Goal: Transaction & Acquisition: Purchase product/service

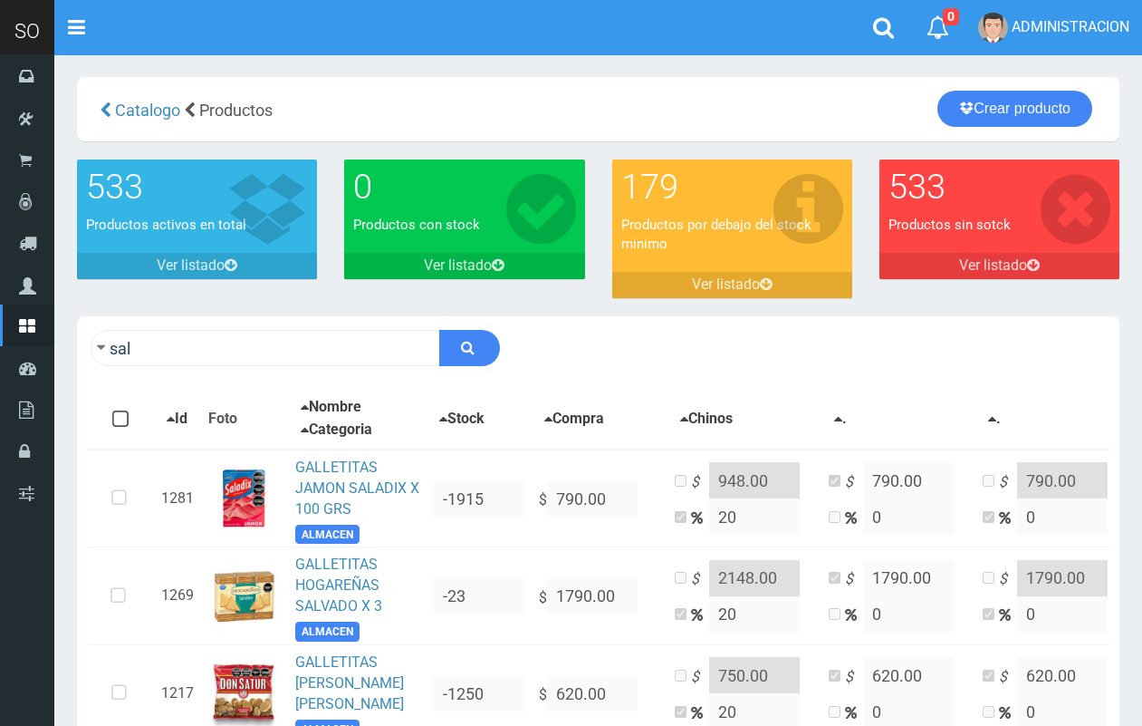
scroll to position [4078, 0]
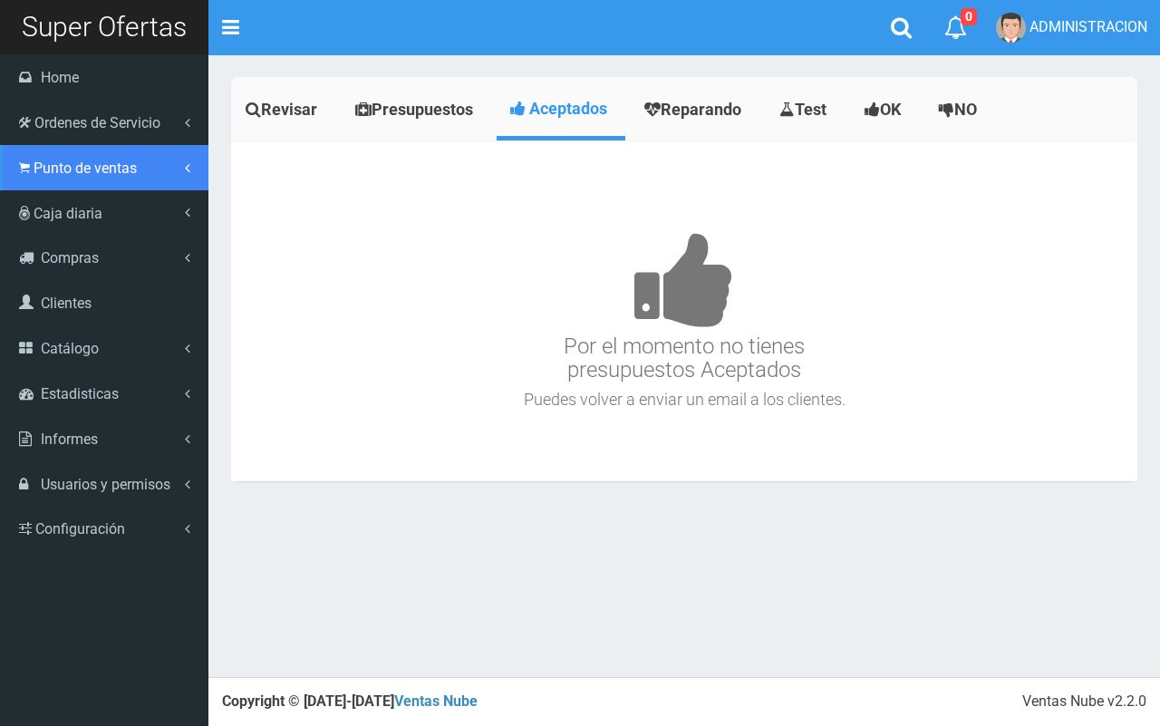
click at [39, 177] on link "Punto de ventas" at bounding box center [104, 167] width 208 height 45
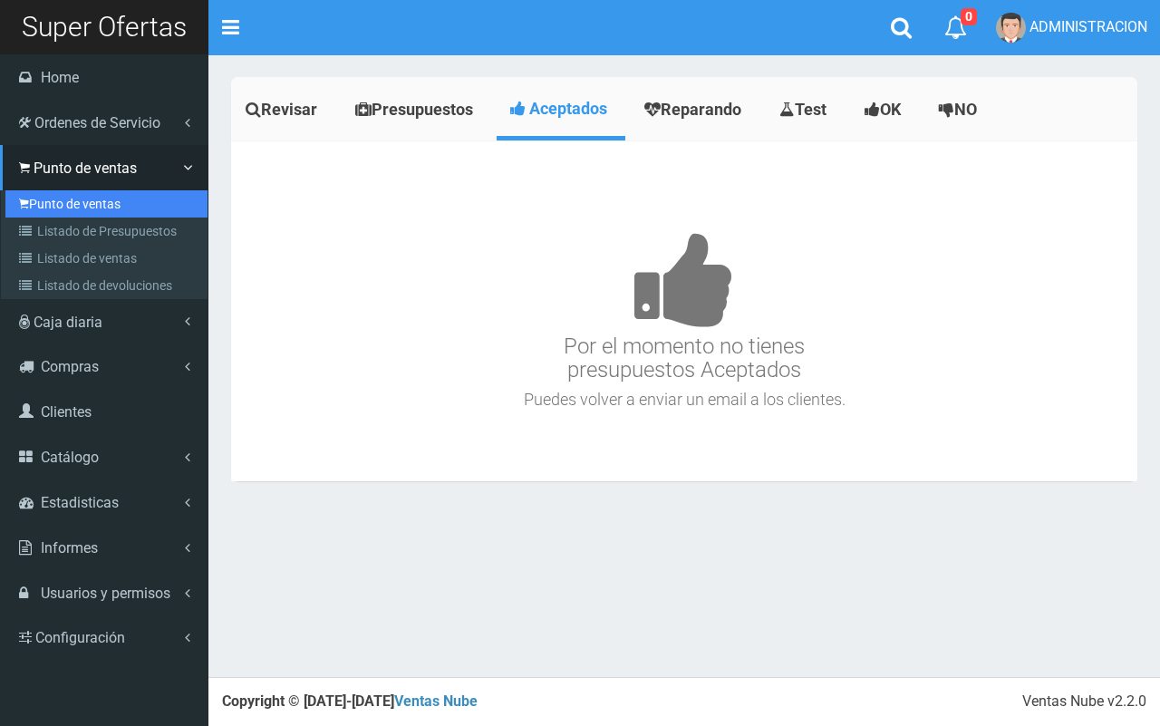
click at [59, 208] on link "Punto de ventas" at bounding box center [106, 203] width 202 height 27
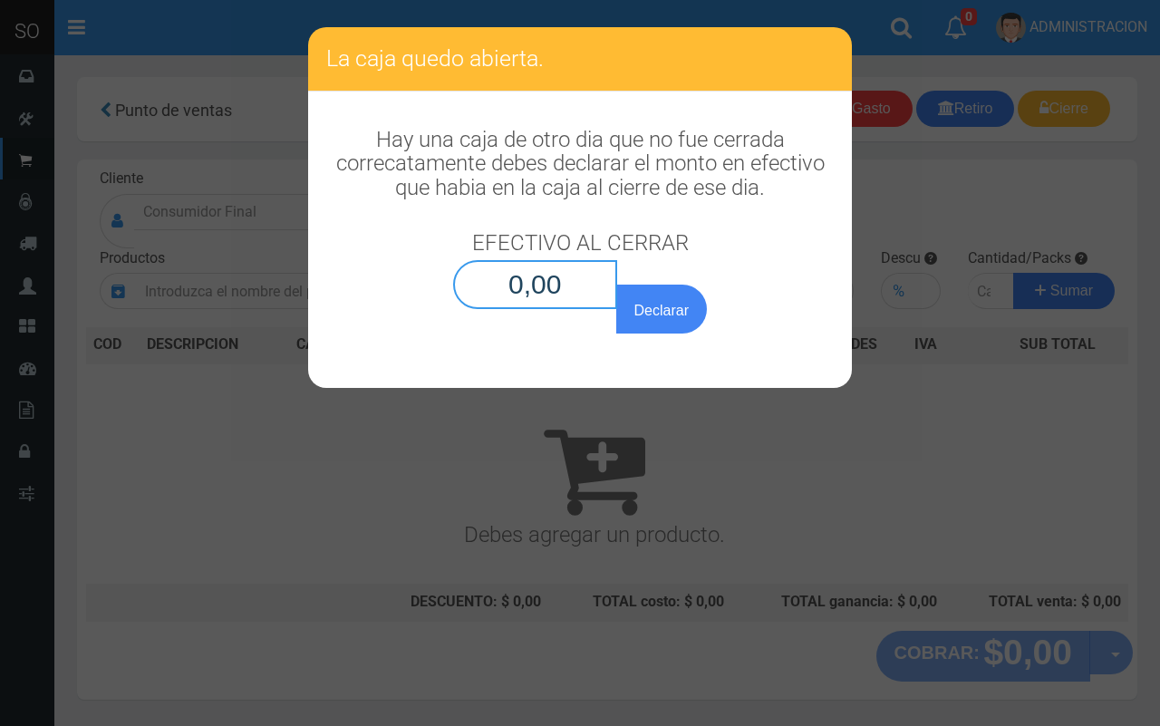
click at [582, 297] on input "0,00" at bounding box center [535, 284] width 164 height 49
type input "0,01"
click at [616, 284] on button "Declarar" at bounding box center [661, 308] width 91 height 49
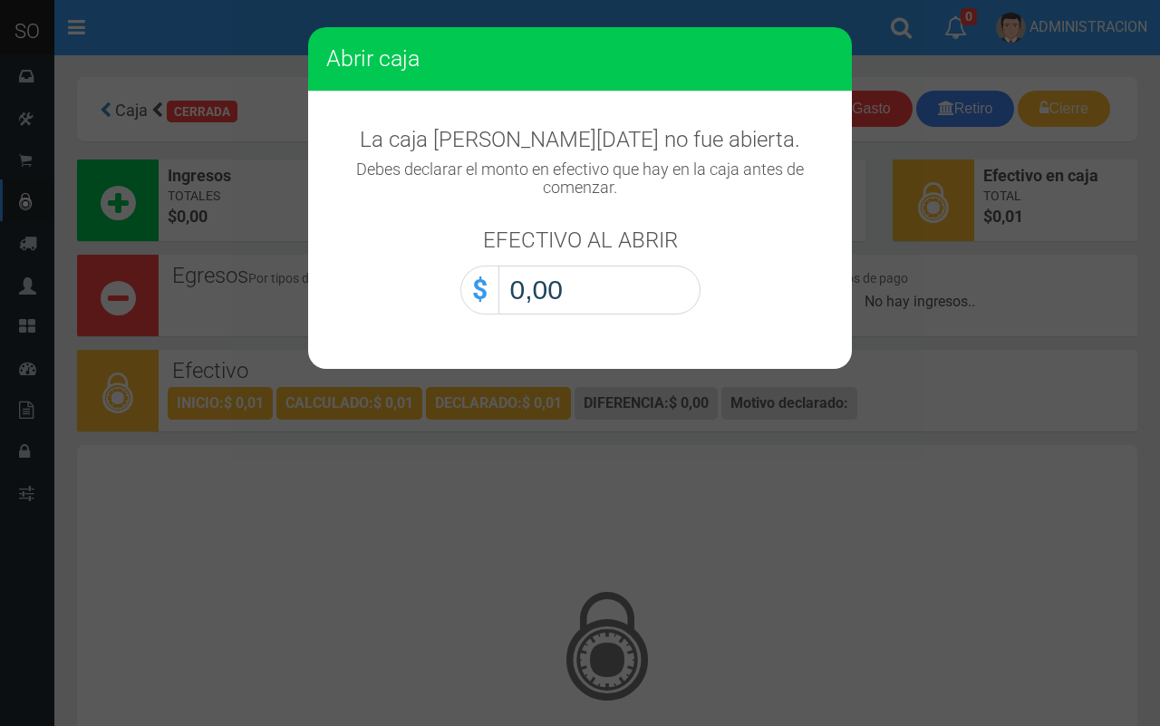
click at [631, 281] on input "0,00" at bounding box center [599, 289] width 202 height 49
type input "0,01"
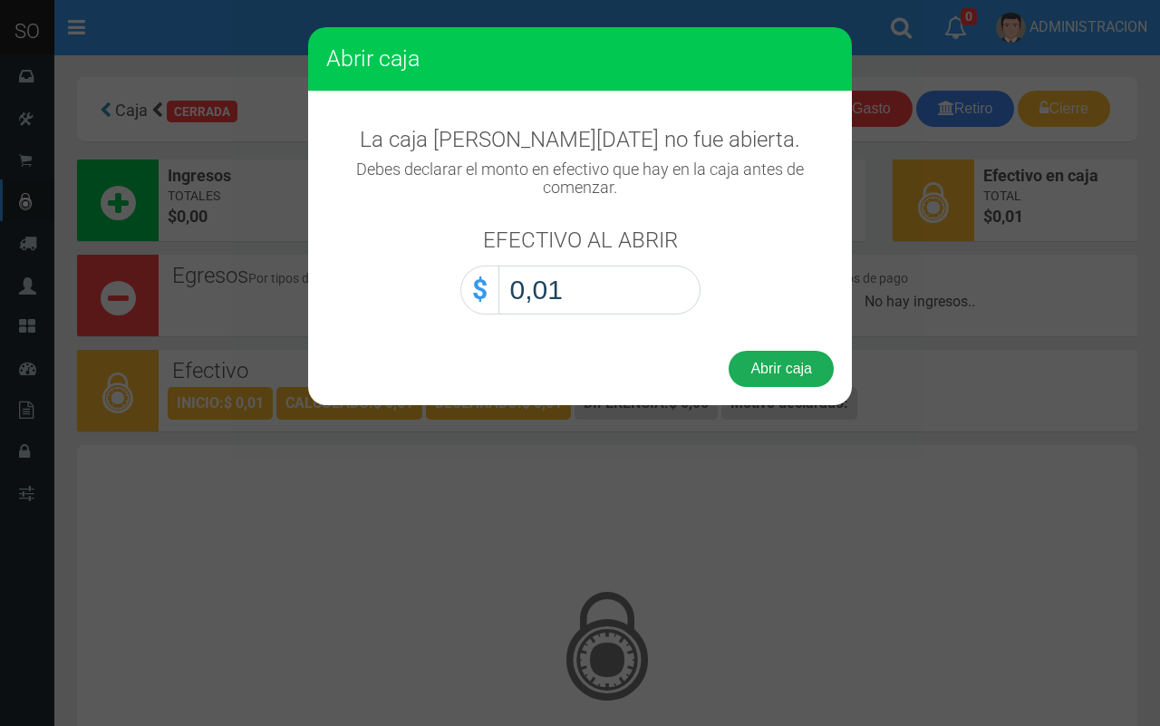
drag, startPoint x: 794, startPoint y: 372, endPoint x: 786, endPoint y: 361, distance: 14.3
click at [794, 371] on button "Abrir caja" at bounding box center [780, 369] width 105 height 36
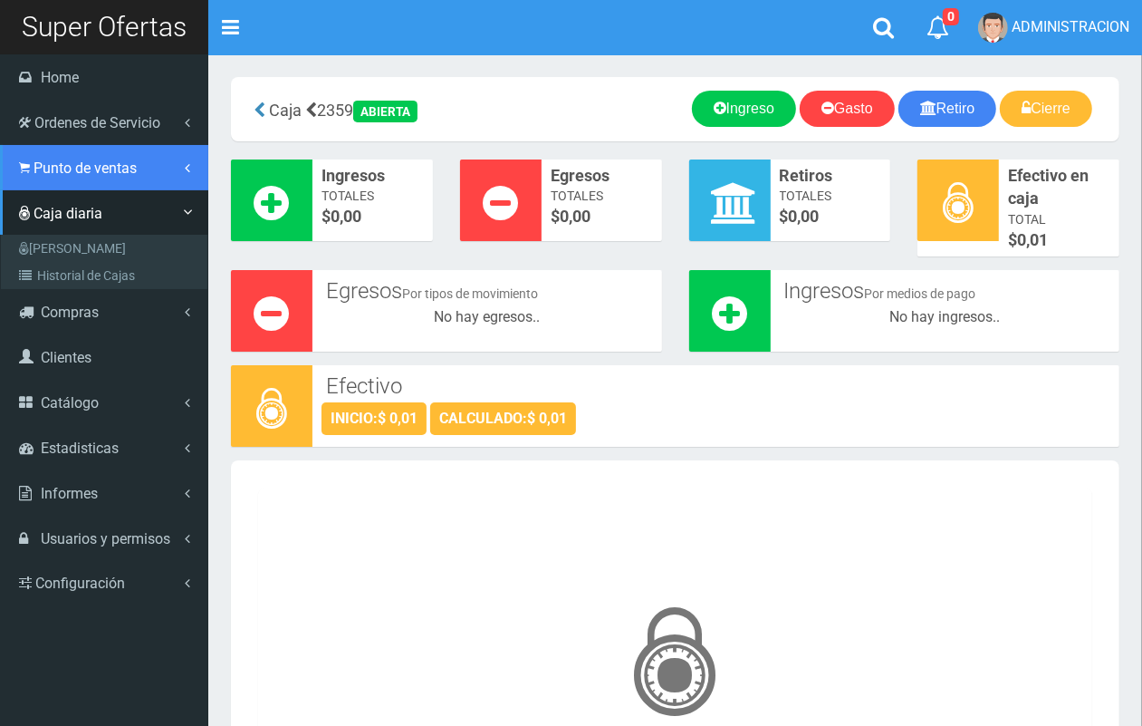
click at [91, 166] on span "Punto de ventas" at bounding box center [85, 167] width 103 height 17
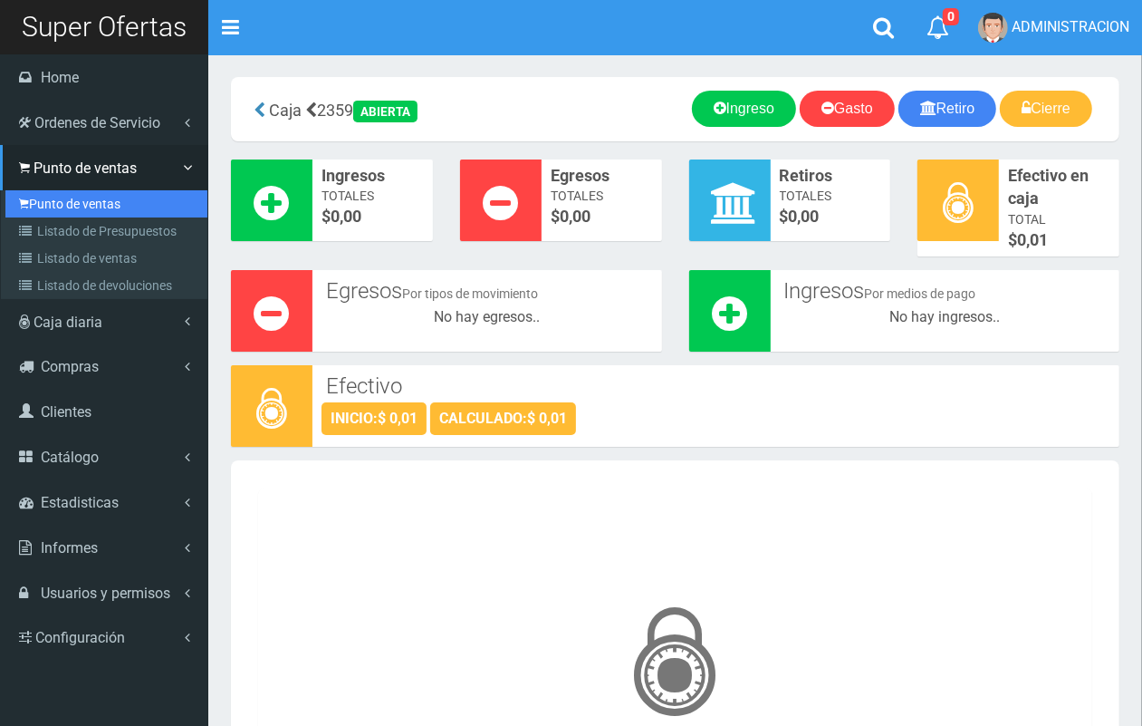
click at [92, 207] on link "Punto de ventas" at bounding box center [106, 203] width 202 height 27
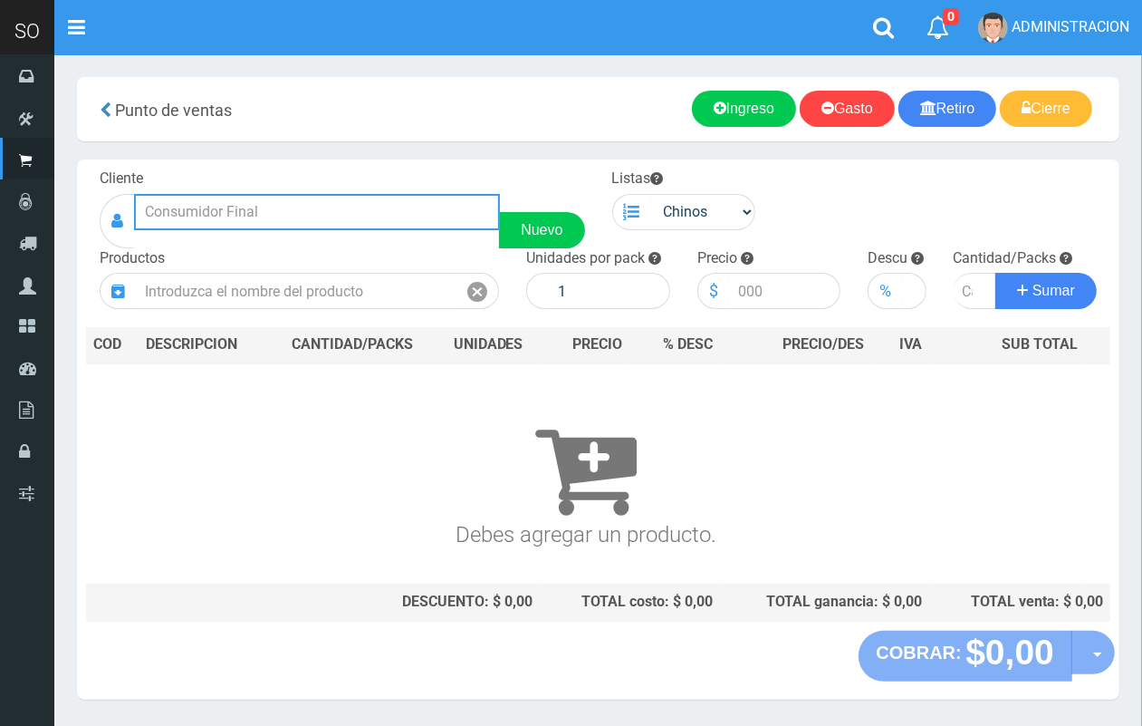
click at [346, 214] on input "text" at bounding box center [317, 212] width 366 height 36
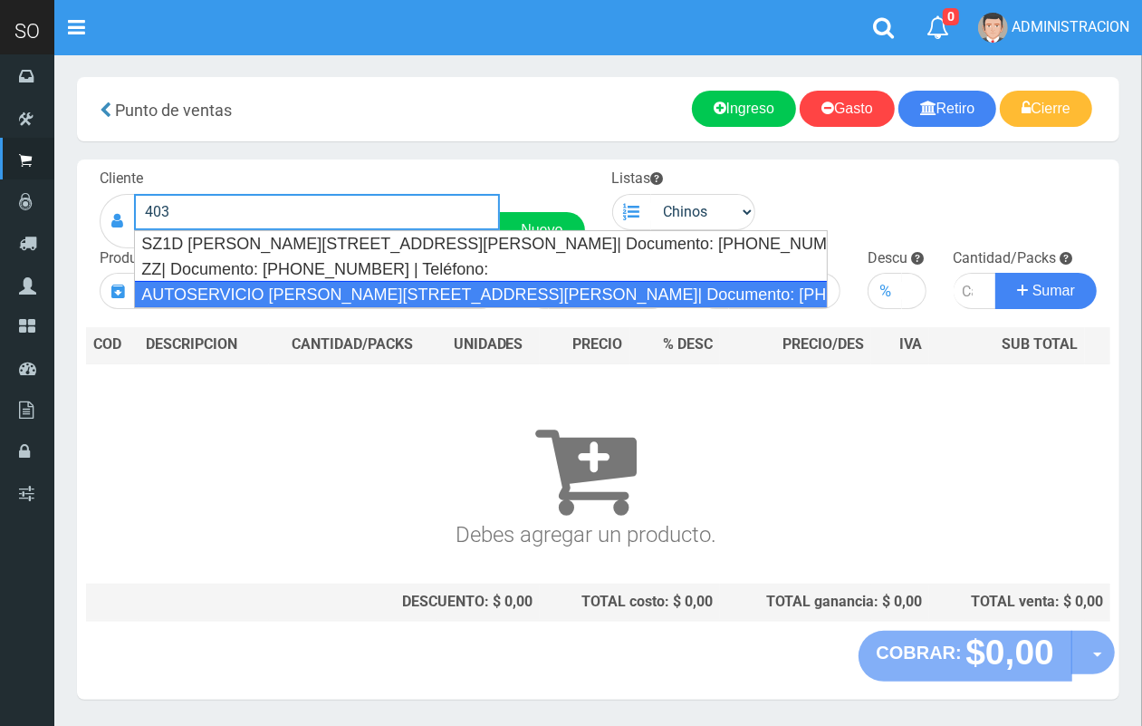
drag, startPoint x: 331, startPoint y: 290, endPoint x: 599, endPoint y: 199, distance: 283.0
click at [335, 287] on div "AUTOSERVICIO MATIAS FRESNOS 403 (ESCOBAR)| Documento: 6546546569 | Teléfono:" at bounding box center [481, 294] width 694 height 27
type input "AUTOSERVICIO MATIAS FRESNOS 403 (ESCOBAR)| Documento: 6546546569 | Teléfono:"
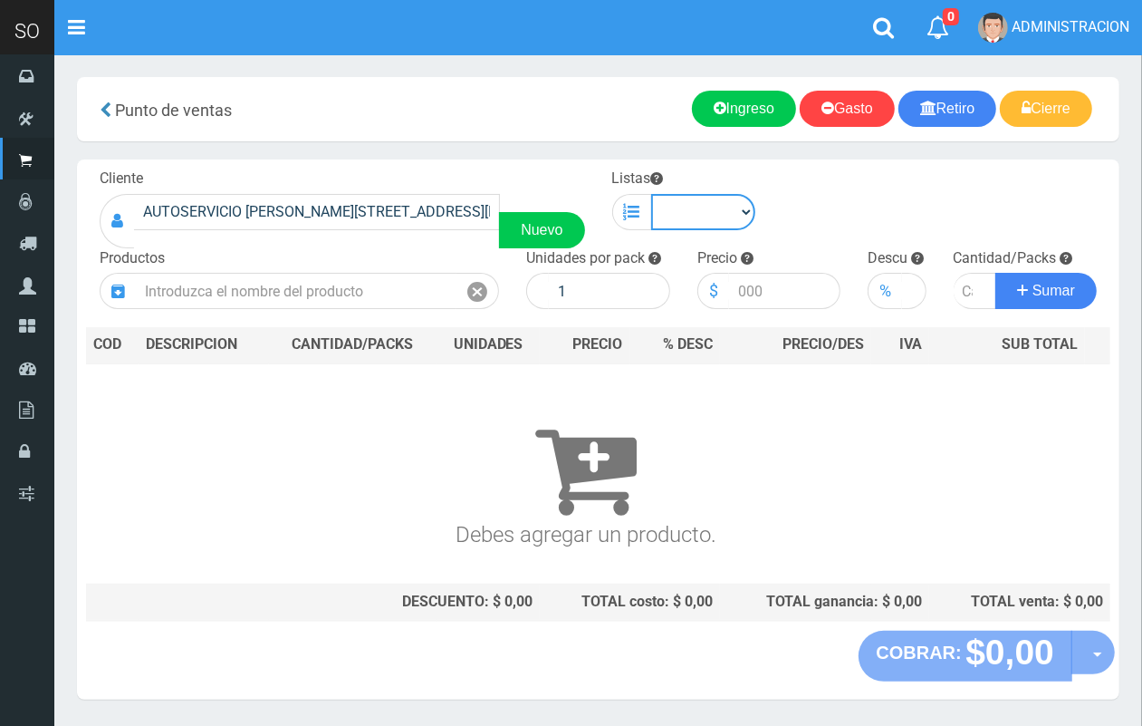
click at [707, 220] on select "Chinos . ." at bounding box center [703, 212] width 105 height 36
select select "1"
click at [651, 194] on select "Chinos . ." at bounding box center [703, 212] width 105 height 36
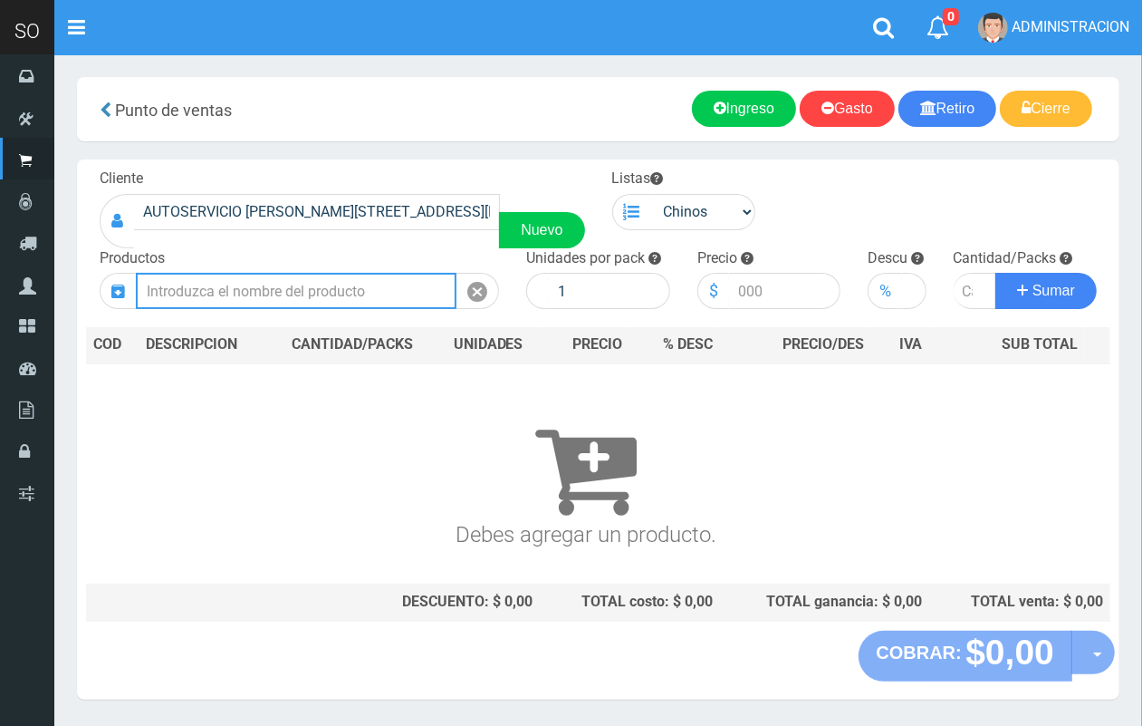
click at [232, 299] on input "text" at bounding box center [296, 291] width 321 height 36
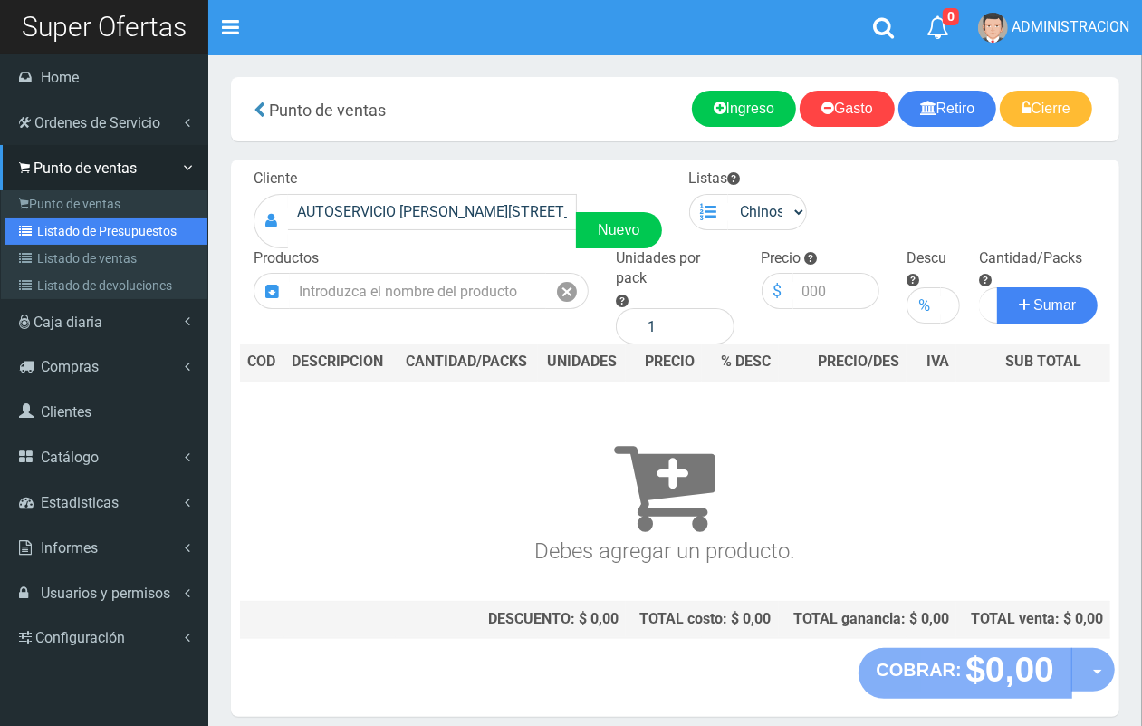
click at [68, 237] on link "Listado de Presupuestos" at bounding box center [106, 230] width 202 height 27
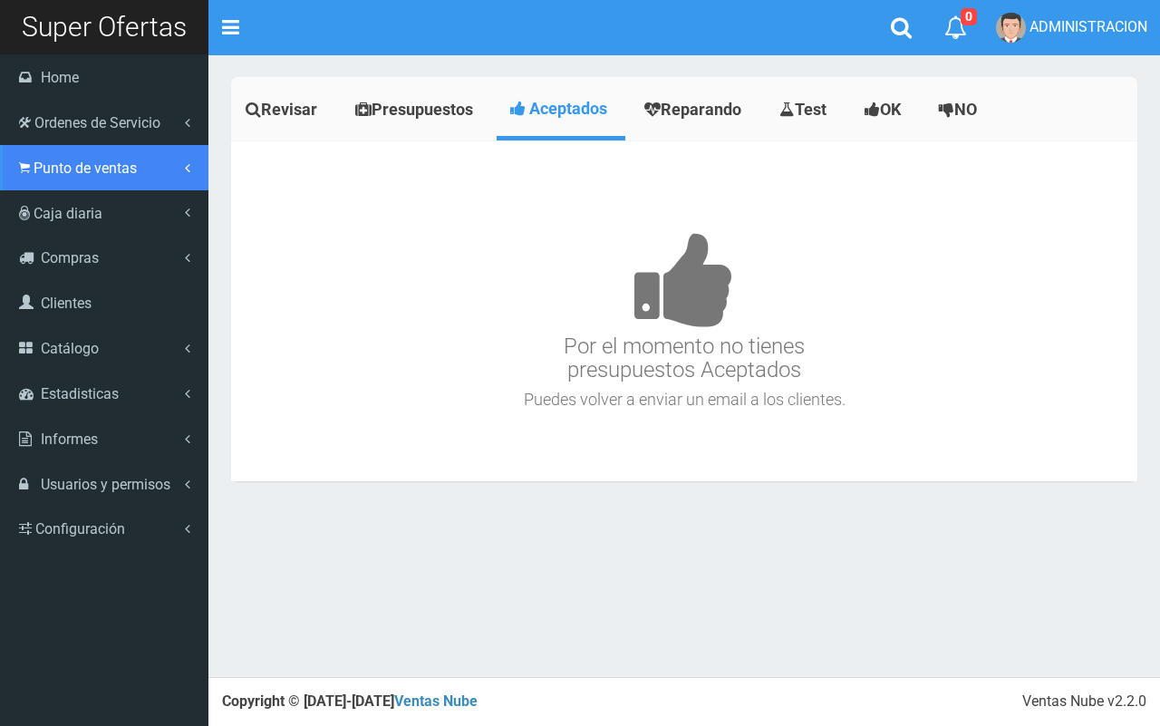
click at [42, 174] on span "Punto de ventas" at bounding box center [85, 167] width 103 height 17
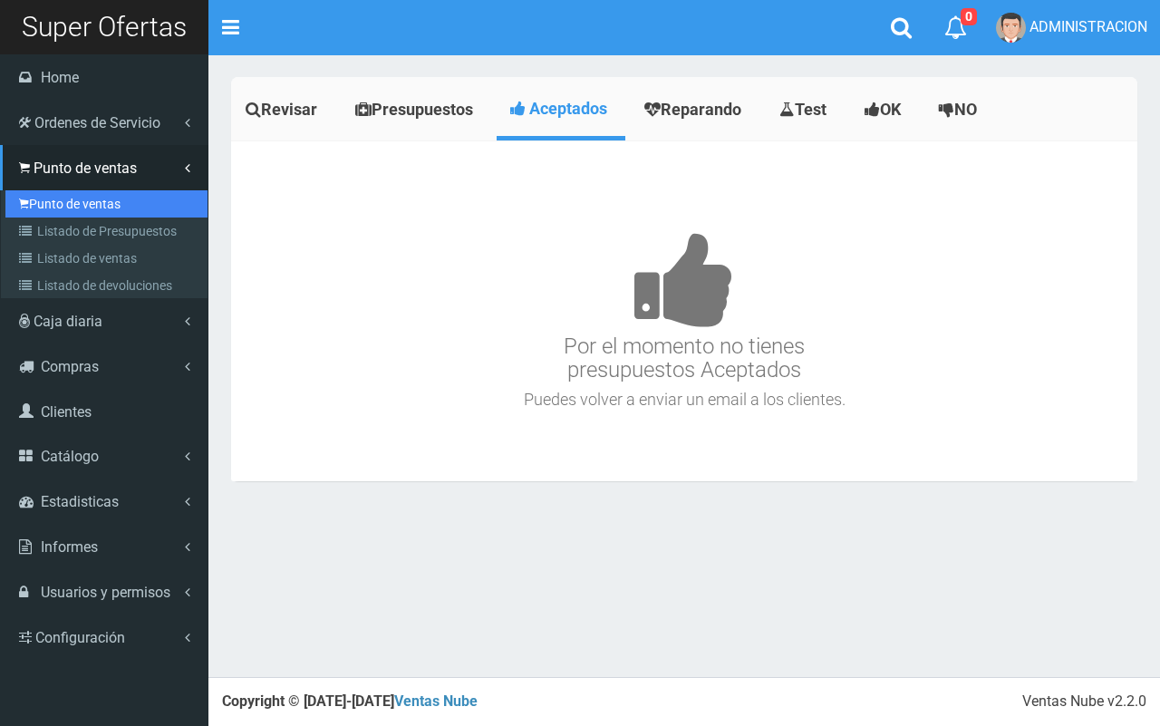
click at [71, 202] on link "Punto de ventas" at bounding box center [106, 203] width 202 height 27
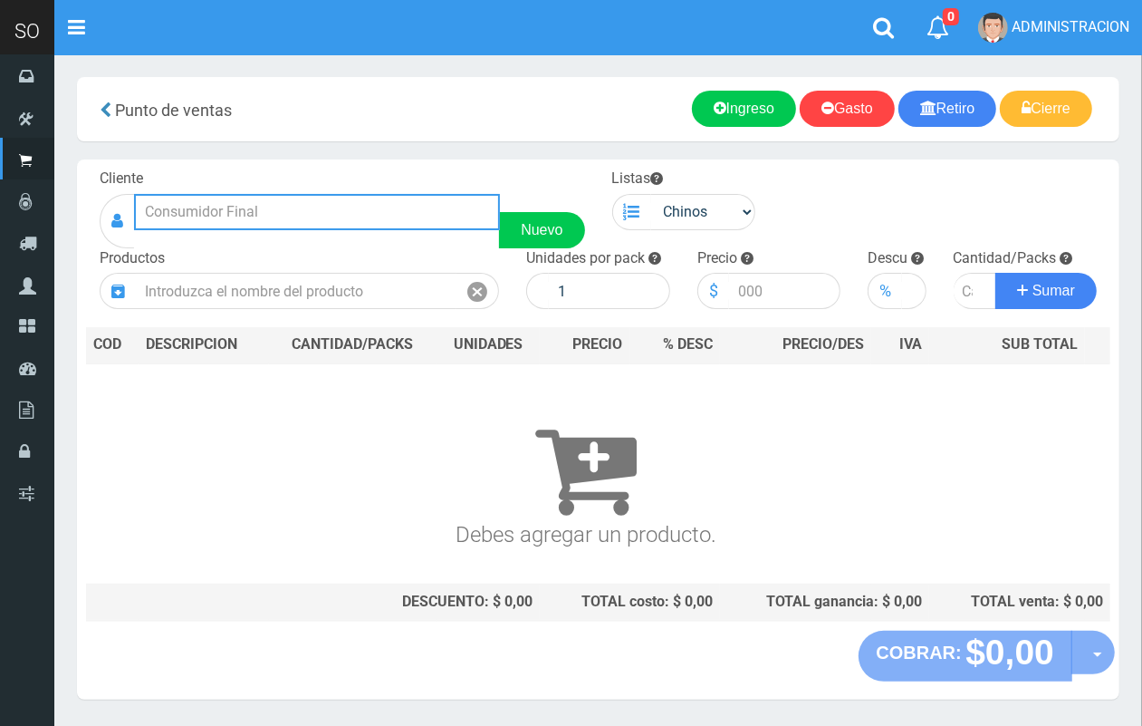
drag, startPoint x: 224, startPoint y: 207, endPoint x: 168, endPoint y: 21, distance: 194.0
click at [225, 207] on input "text" at bounding box center [317, 212] width 366 height 36
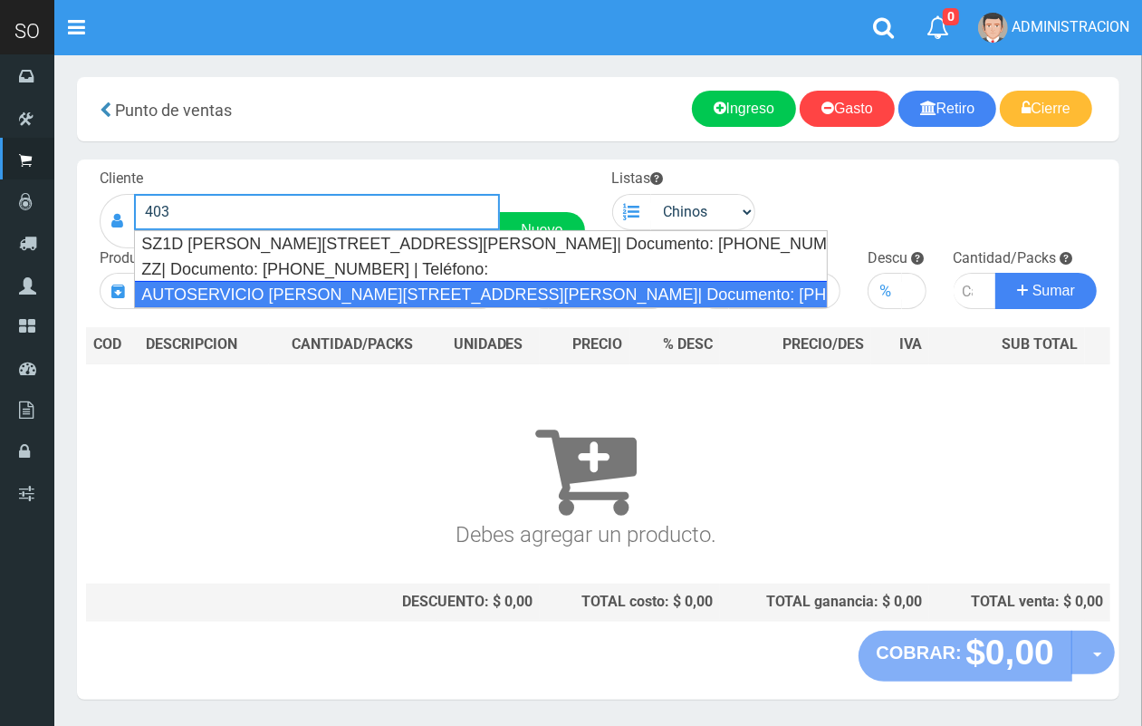
click at [322, 286] on div "AUTOSERVICIO [PERSON_NAME][STREET_ADDRESS][PERSON_NAME]| Documento: [PHONE_NUMB…" at bounding box center [481, 294] width 694 height 27
type input "AUTOSERVICIO [PERSON_NAME][STREET_ADDRESS][PERSON_NAME]| Documento: [PHONE_NUMB…"
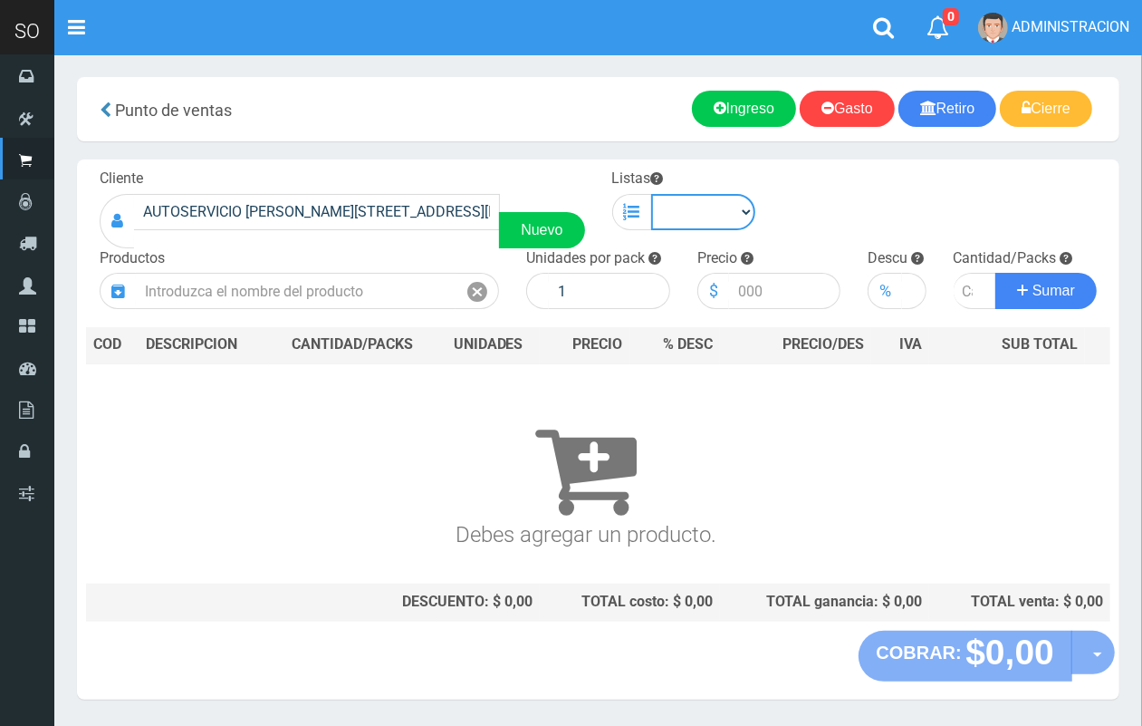
drag, startPoint x: 694, startPoint y: 208, endPoint x: 700, endPoint y: 218, distance: 11.8
click at [694, 208] on select "Chinos . ." at bounding box center [703, 212] width 105 height 36
select select "1"
click at [651, 194] on select "Chinos . ." at bounding box center [703, 212] width 105 height 36
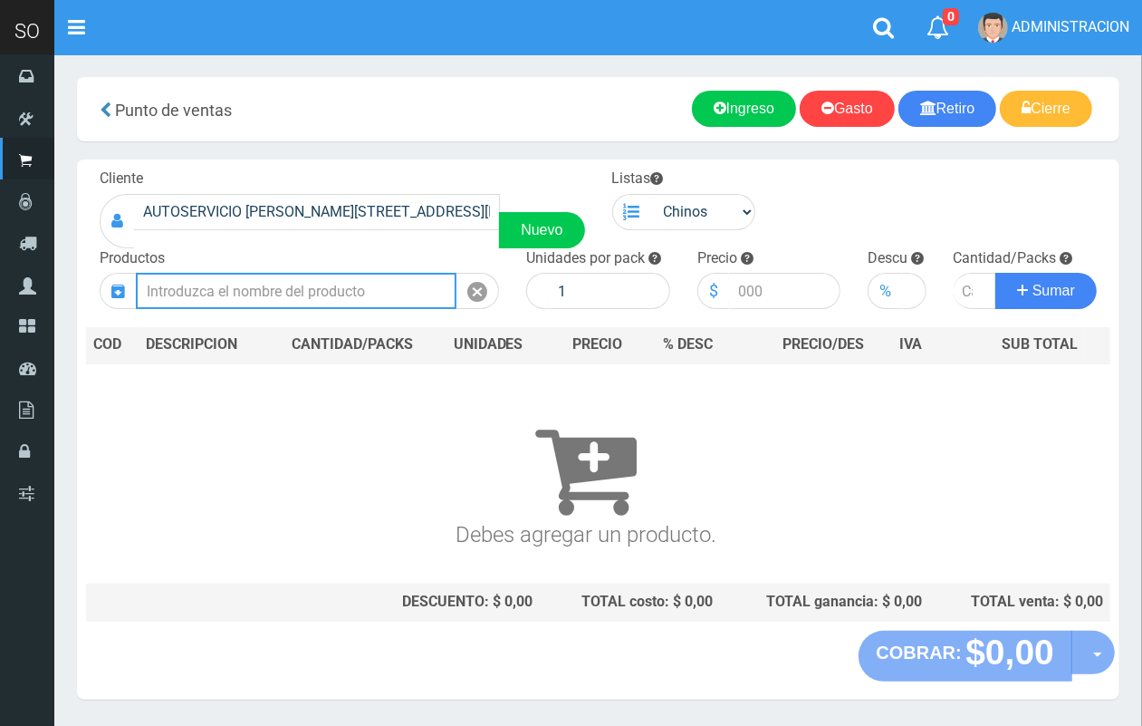
click at [268, 296] on input "text" at bounding box center [296, 291] width 321 height 36
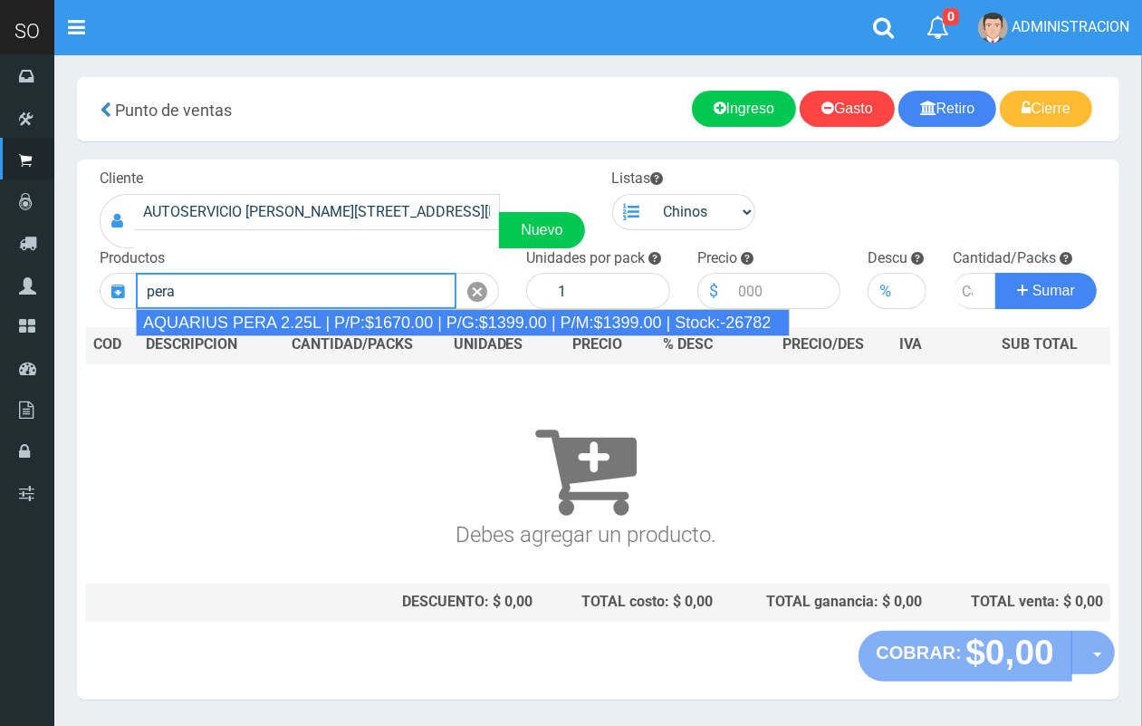
click at [273, 315] on div "AQUARIUS PERA 2.25L | P/P:$1670.00 | P/G:$1399.00 | P/M:$1399.00 | Stock:-26782" at bounding box center [463, 322] width 654 height 27
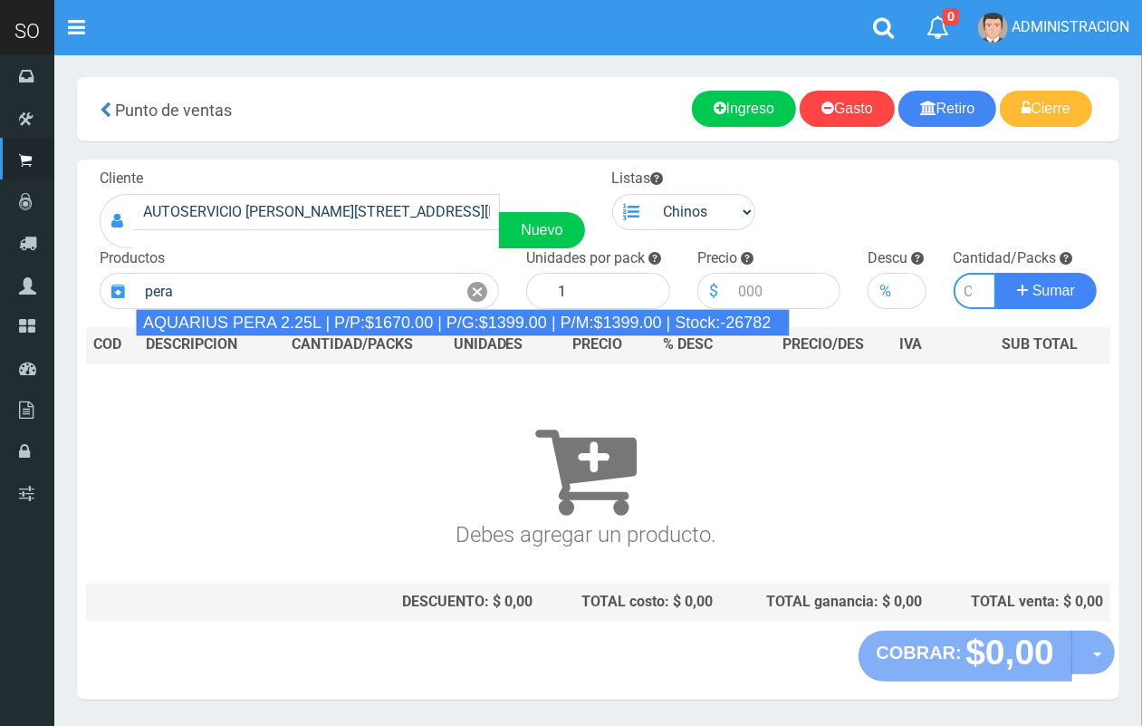
type input "AQUARIUS PERA 2.25L | P/P:$1670.00 | P/G:$1399.00 | P/M:$1399.00 | Stock:-26782"
type input "6"
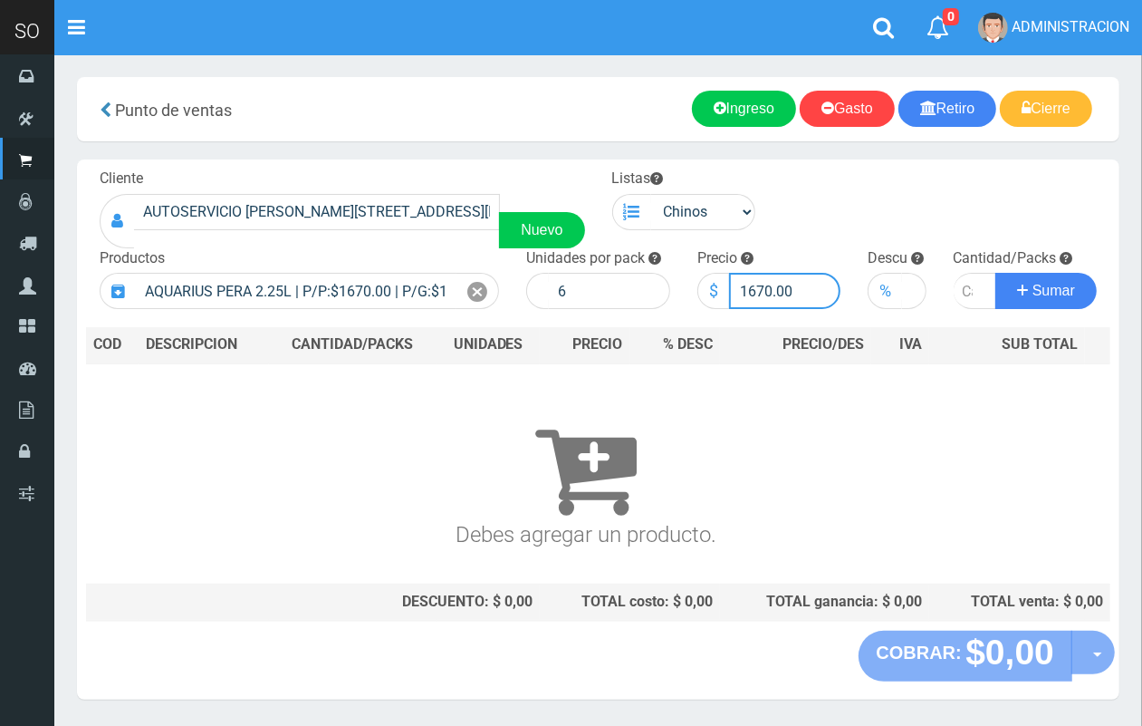
drag, startPoint x: 771, startPoint y: 290, endPoint x: 750, endPoint y: 287, distance: 21.0
click at [750, 287] on input "1670.00" at bounding box center [785, 291] width 112 height 36
type input "1550.00"
click at [967, 286] on input "number" at bounding box center [975, 291] width 43 height 36
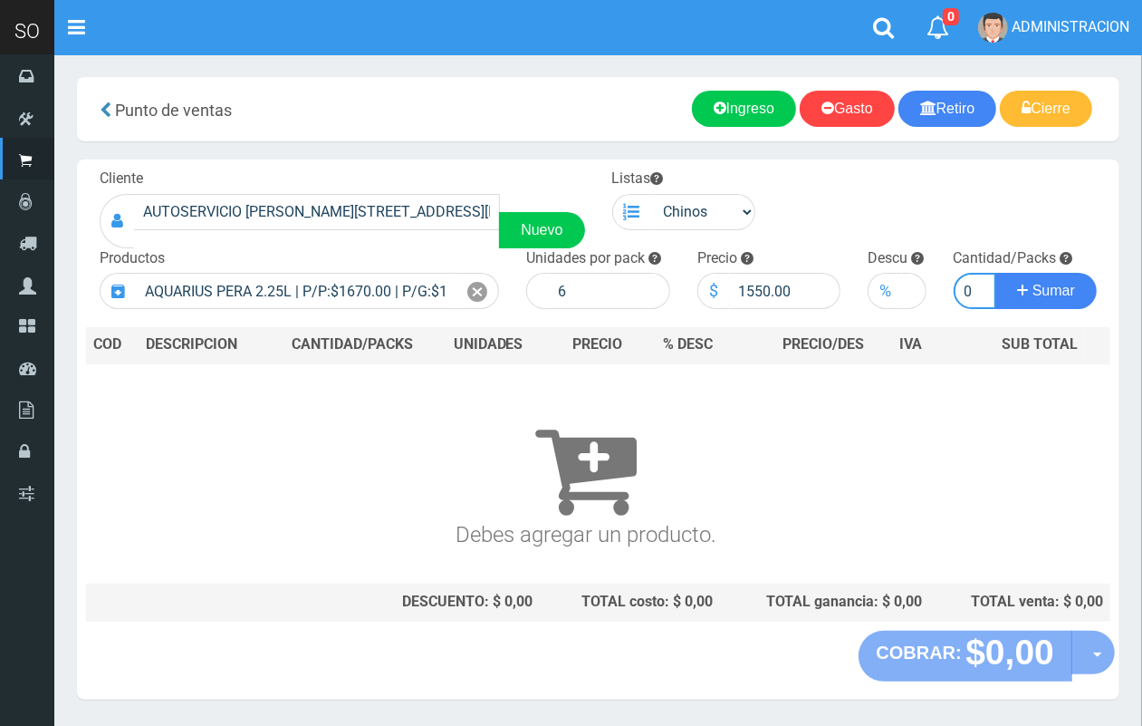
type input "30"
click at [996, 273] on button "Sumar" at bounding box center [1046, 291] width 101 height 36
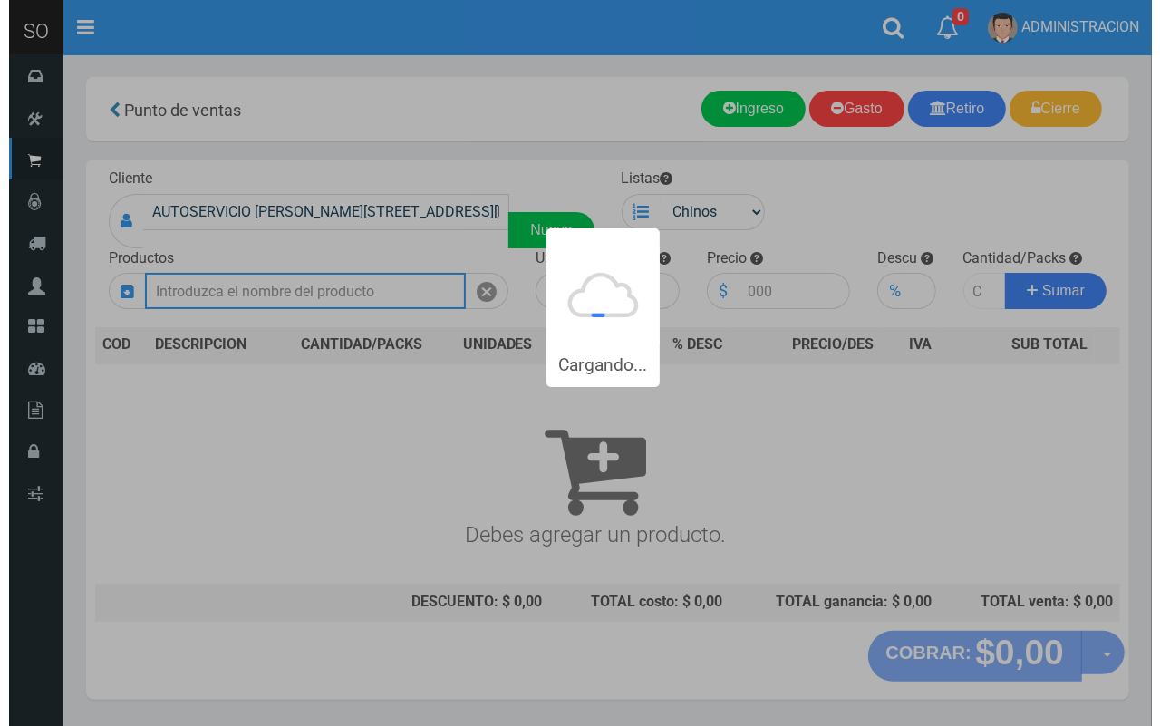
scroll to position [0, 0]
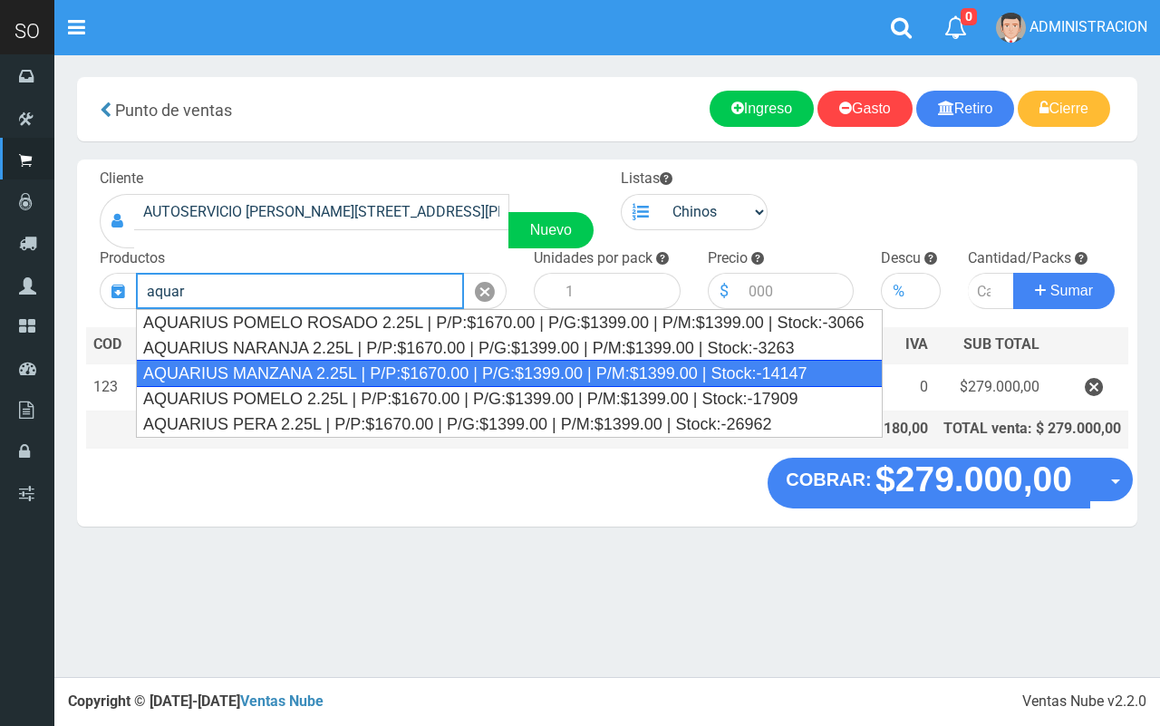
drag, startPoint x: 326, startPoint y: 364, endPoint x: 844, endPoint y: 283, distance: 524.5
click at [328, 365] on div "AQUARIUS MANZANA 2.25L | P/P:$1670.00 | P/G:$1399.00 | P/M:$1399.00 | Stock:-14…" at bounding box center [509, 373] width 746 height 27
type input "AQUARIUS MANZANA 2.25L | P/P:$1670.00 | P/G:$1399.00 | P/M:$1399.00 | Stock:-14…"
type input "6"
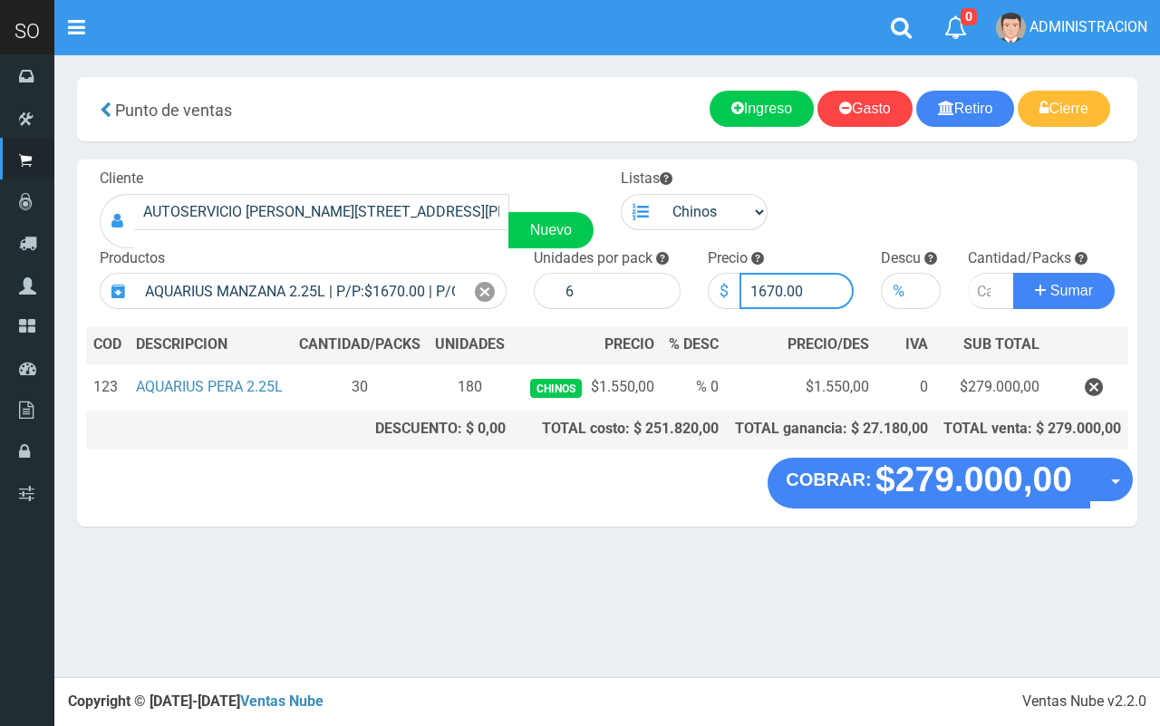
drag, startPoint x: 781, startPoint y: 288, endPoint x: 759, endPoint y: 288, distance: 21.7
click at [759, 288] on input "1670.00" at bounding box center [796, 291] width 115 height 36
type input "1550.00"
click at [979, 281] on input "number" at bounding box center [990, 291] width 46 height 36
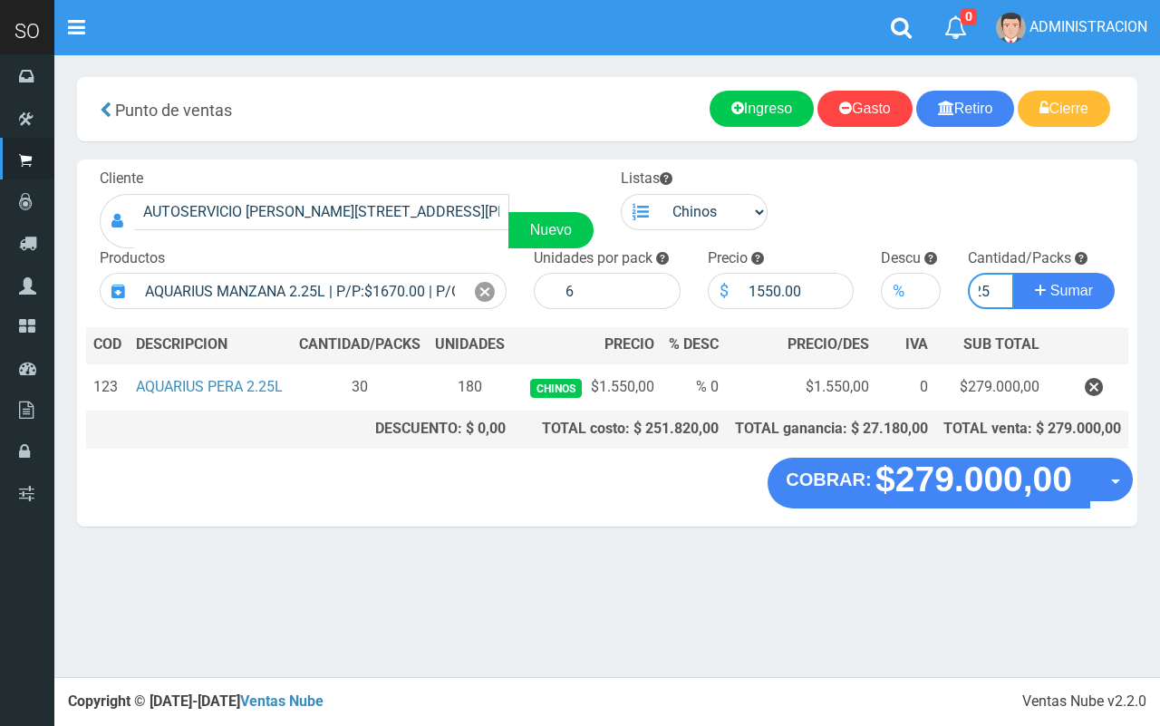
type input "25"
click at [1013, 273] on button "Sumar" at bounding box center [1063, 291] width 101 height 36
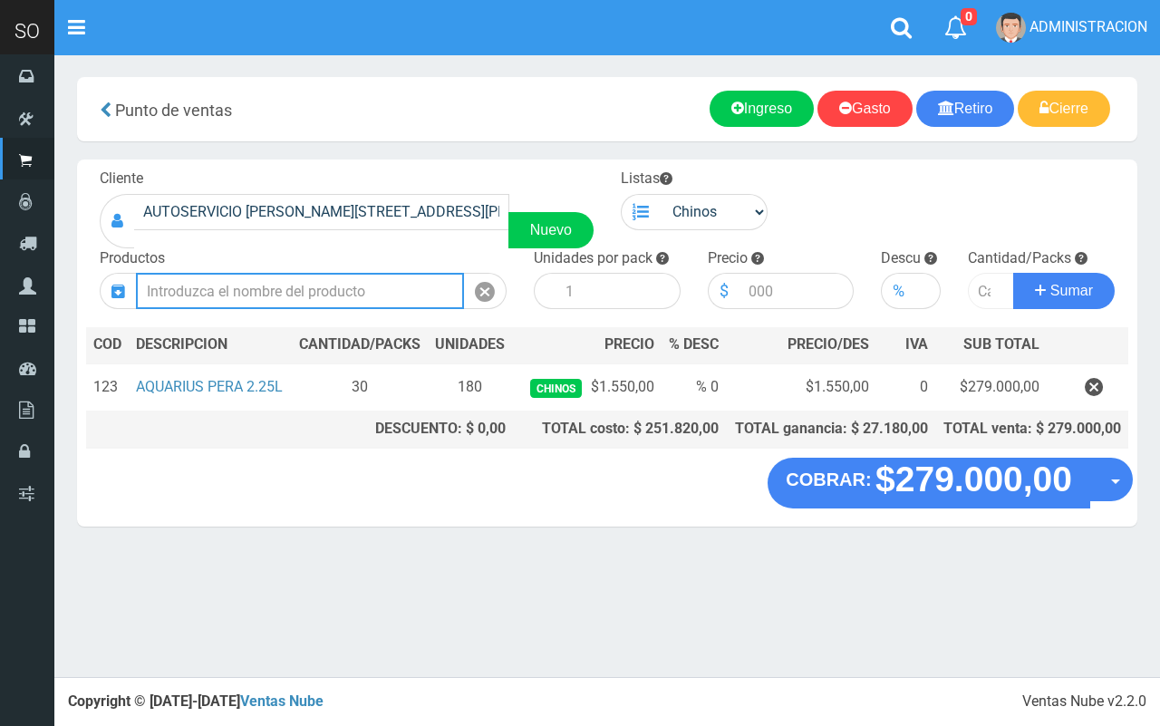
scroll to position [0, 0]
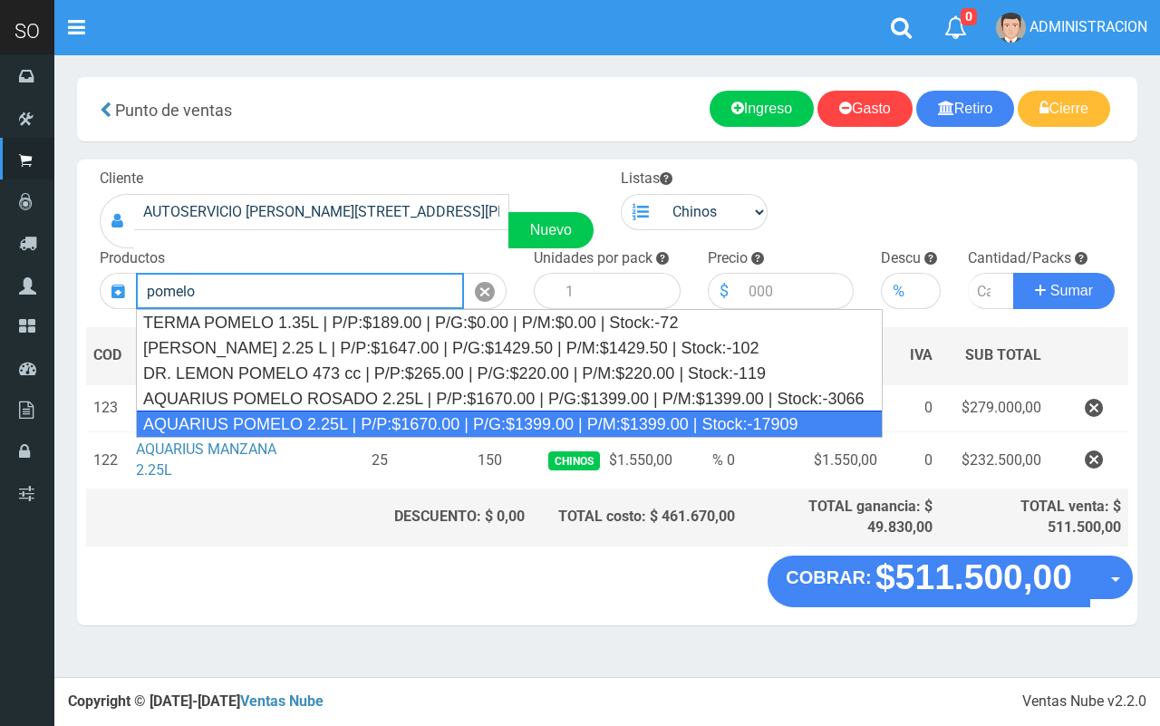
click at [368, 422] on div "AQUARIUS POMELO 2.25L | P/P:$1670.00 | P/G:$1399.00 | P/M:$1399.00 | Stock:-179…" at bounding box center [509, 423] width 746 height 27
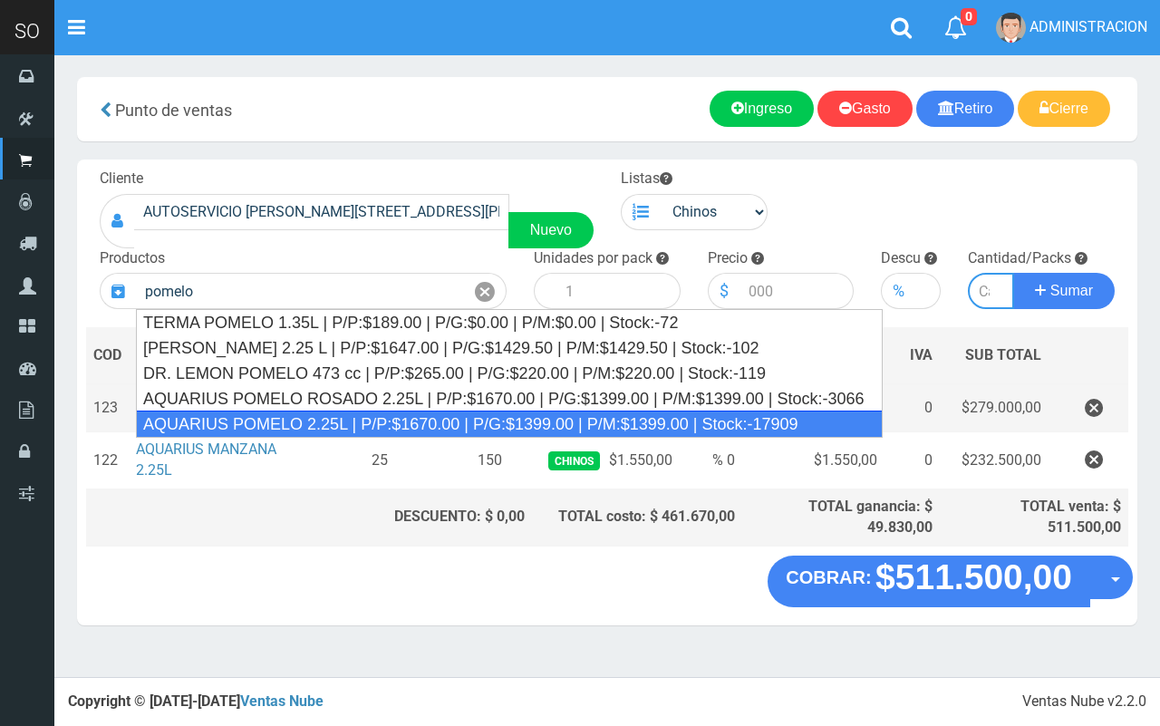
type input "AQUARIUS POMELO 2.25L | P/P:$1670.00 | P/G:$1399.00 | P/M:$1399.00 | Stock:-179…"
type input "6"
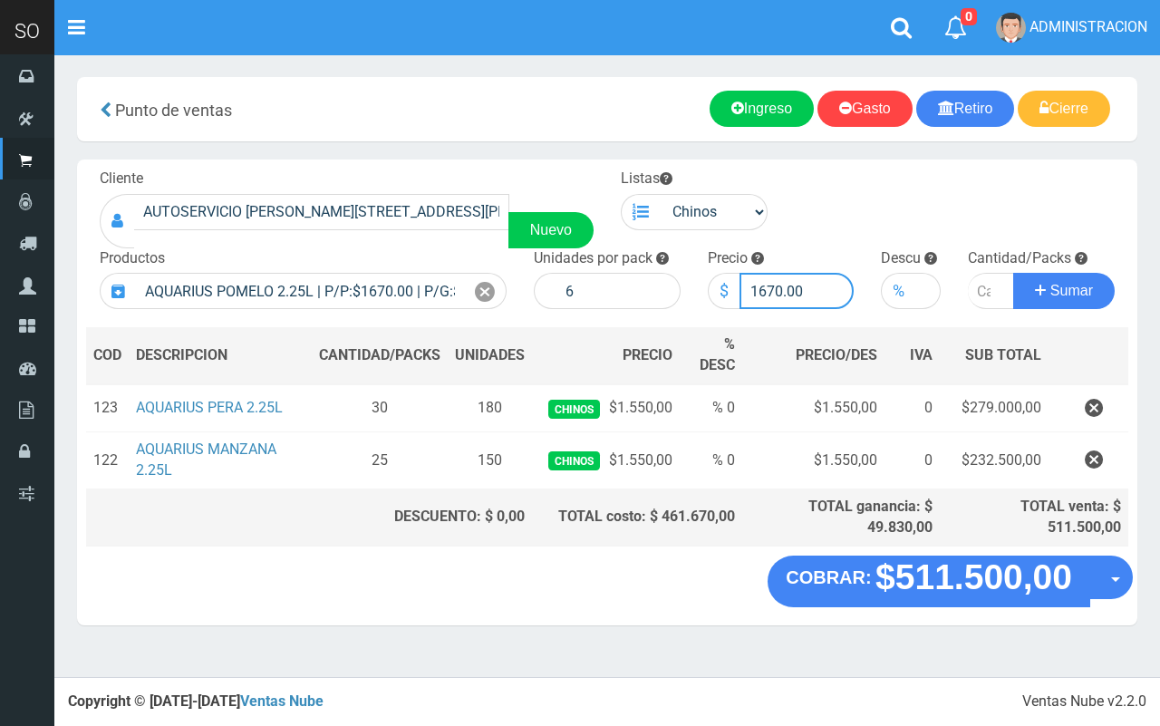
drag, startPoint x: 780, startPoint y: 288, endPoint x: 768, endPoint y: 290, distance: 11.9
click at [767, 290] on input "1670.00" at bounding box center [796, 291] width 115 height 36
type input "1550.00"
click at [977, 282] on input "number" at bounding box center [990, 291] width 46 height 36
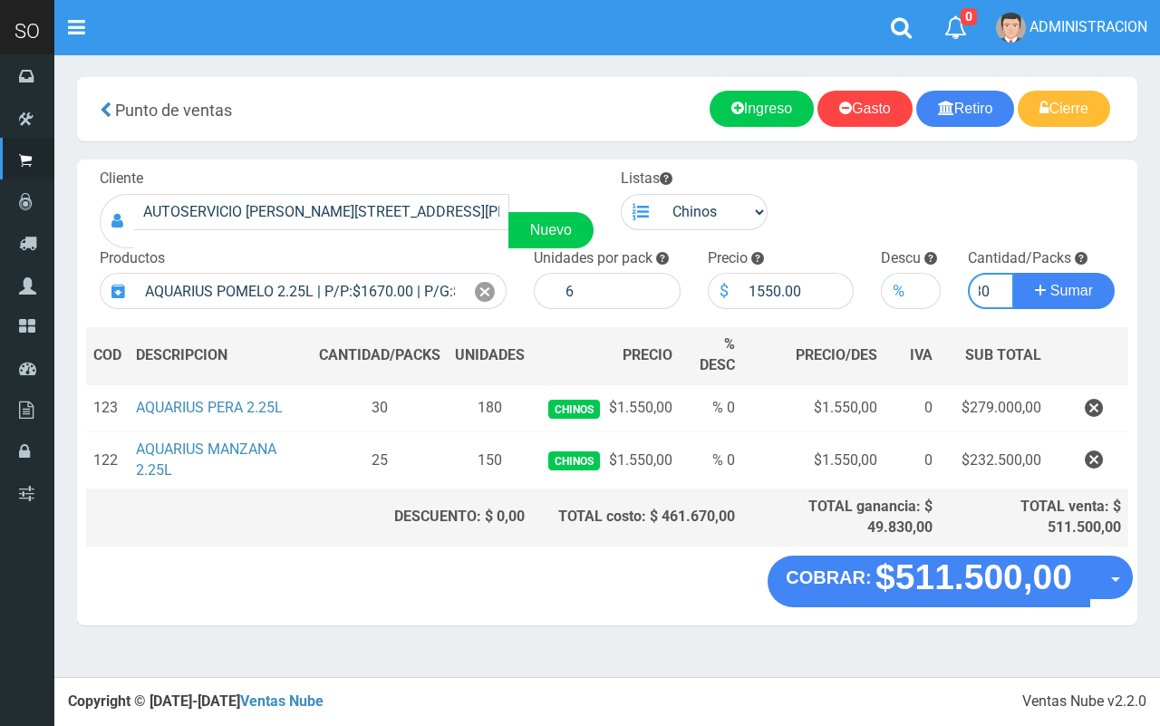
type input "30"
click at [1013, 273] on button "Sumar" at bounding box center [1063, 291] width 101 height 36
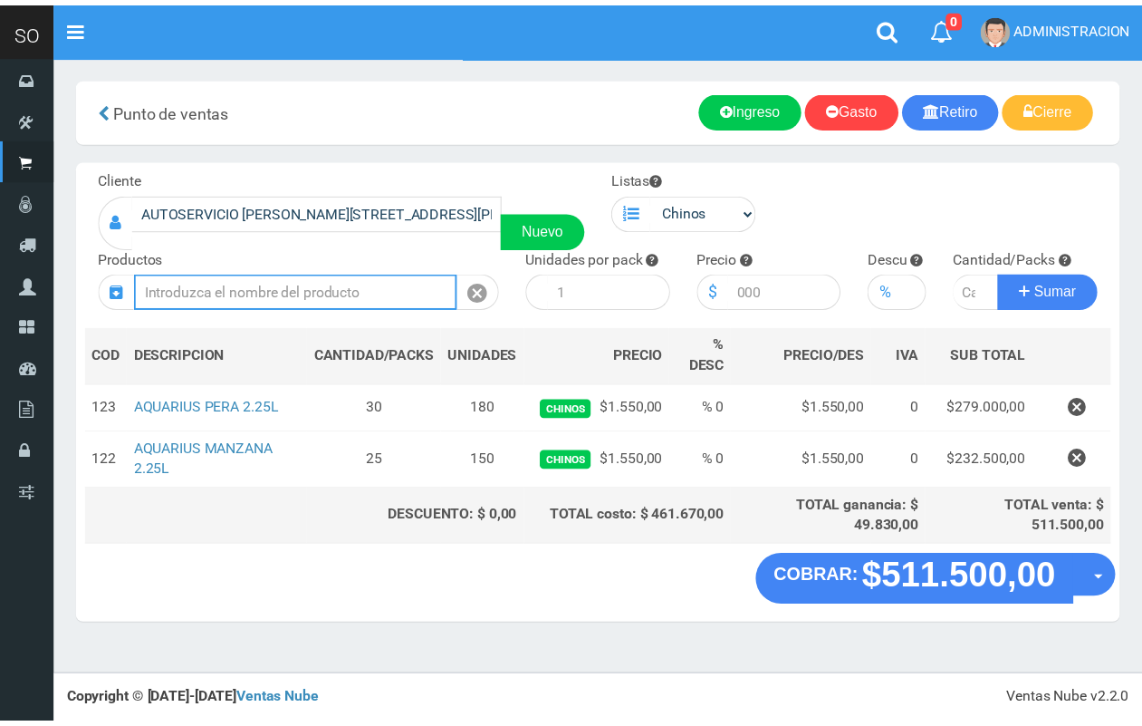
scroll to position [0, 0]
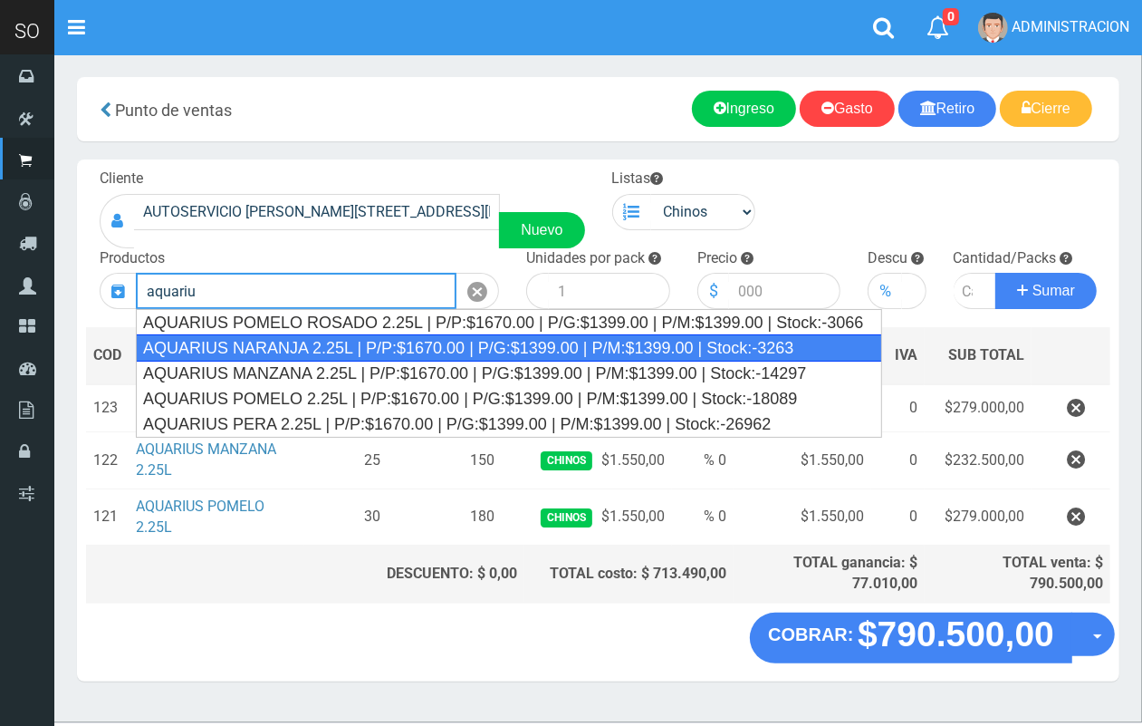
drag, startPoint x: 345, startPoint y: 350, endPoint x: 771, endPoint y: 258, distance: 435.5
click at [345, 349] on div "AQUARIUS NARANJA 2.25L | P/P:$1670.00 | P/G:$1399.00 | P/M:$1399.00 | Stock:-32…" at bounding box center [509, 347] width 746 height 27
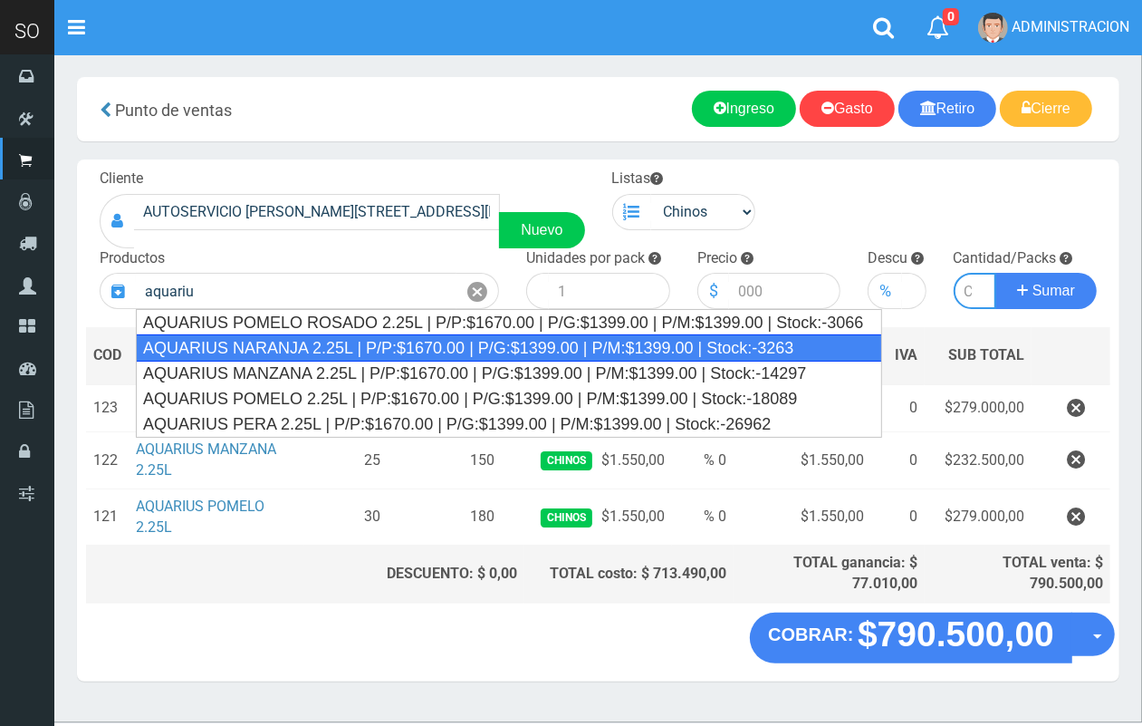
type input "AQUARIUS NARANJA 2.25L | P/P:$1670.00 | P/G:$1399.00 | P/M:$1399.00 | Stock:-32…"
type input "6"
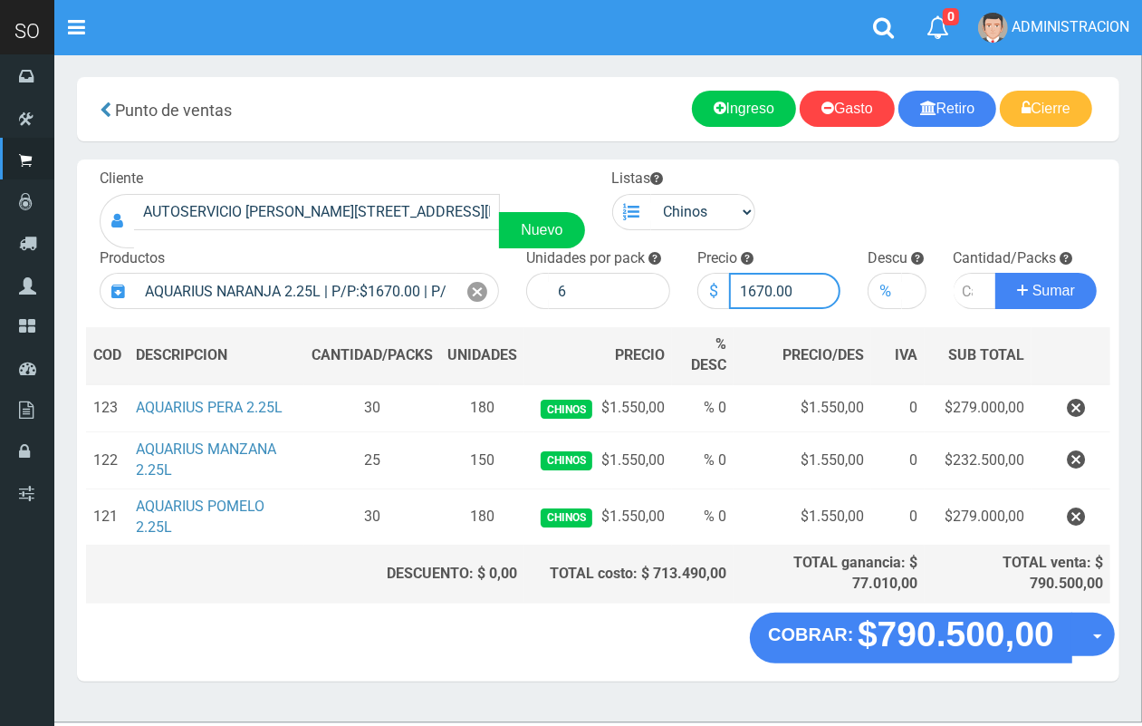
drag, startPoint x: 771, startPoint y: 294, endPoint x: 757, endPoint y: 287, distance: 15.4
click at [756, 287] on input "1670.00" at bounding box center [785, 291] width 112 height 36
type input "1550.00"
click at [957, 292] on input "number" at bounding box center [975, 291] width 43 height 36
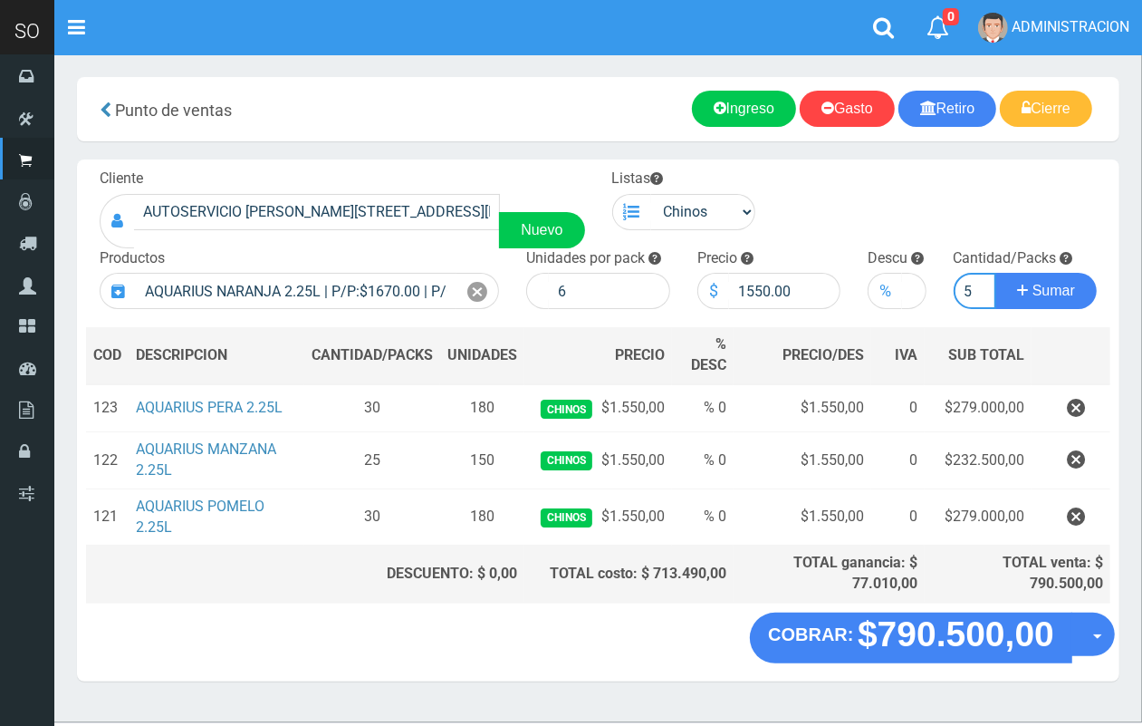
type input "5"
click at [996, 273] on button "Sumar" at bounding box center [1046, 291] width 101 height 36
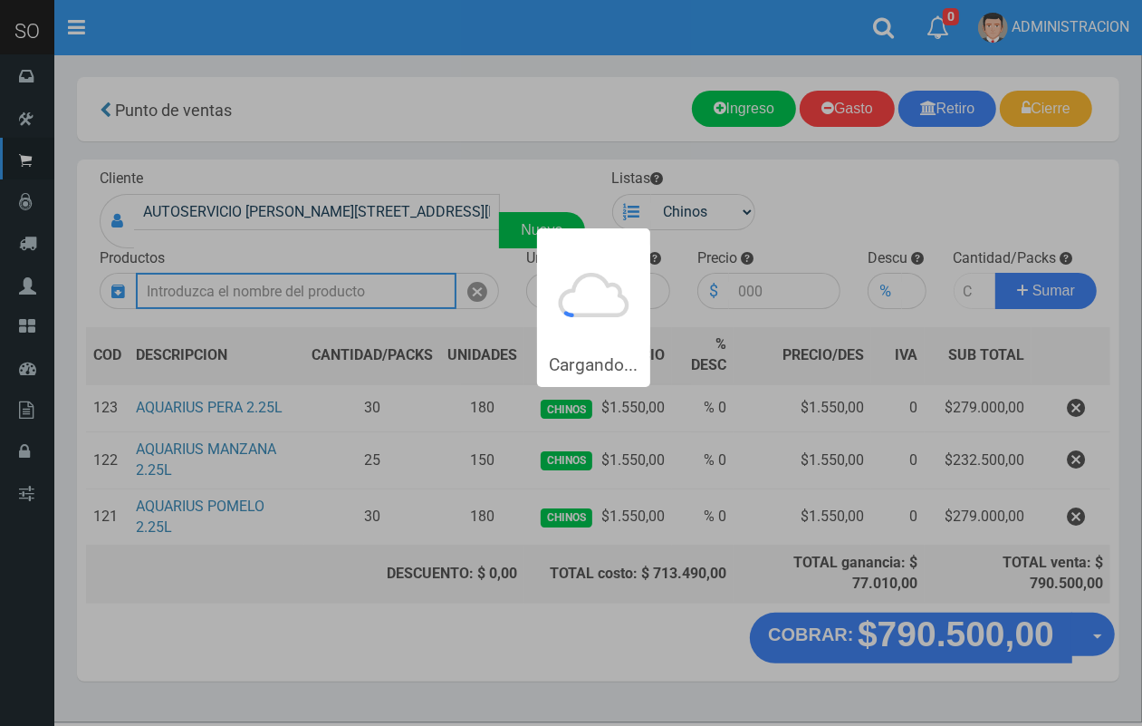
scroll to position [0, 0]
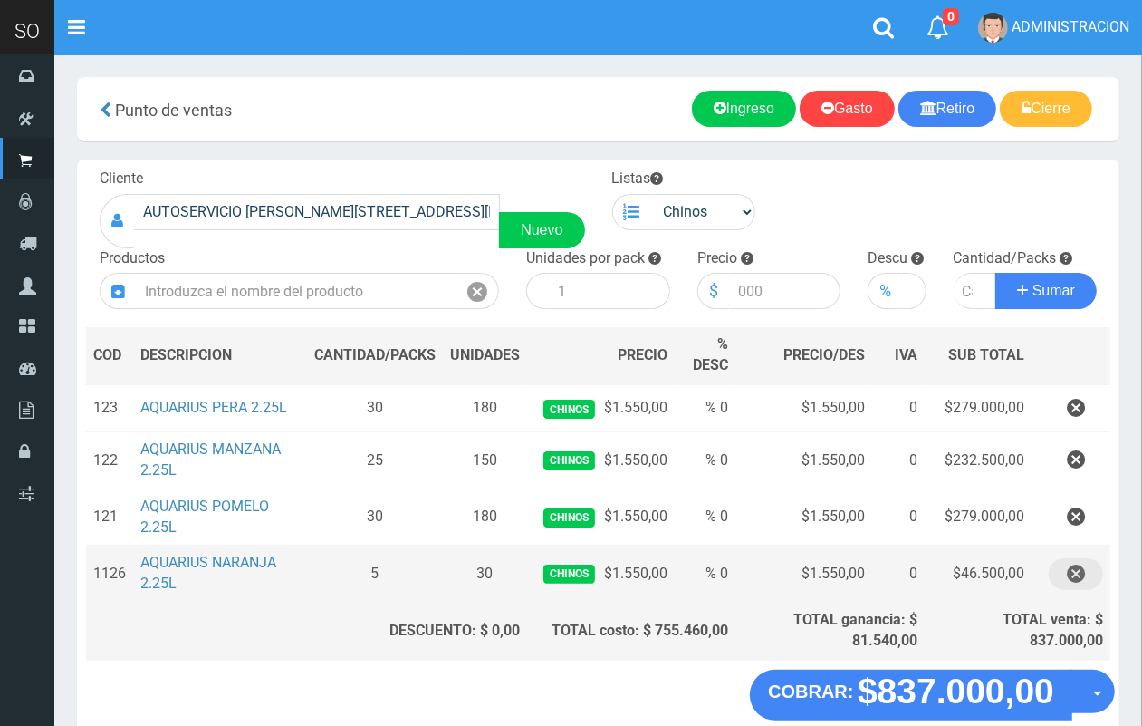
click at [1074, 563] on icon "button" at bounding box center [1076, 574] width 18 height 32
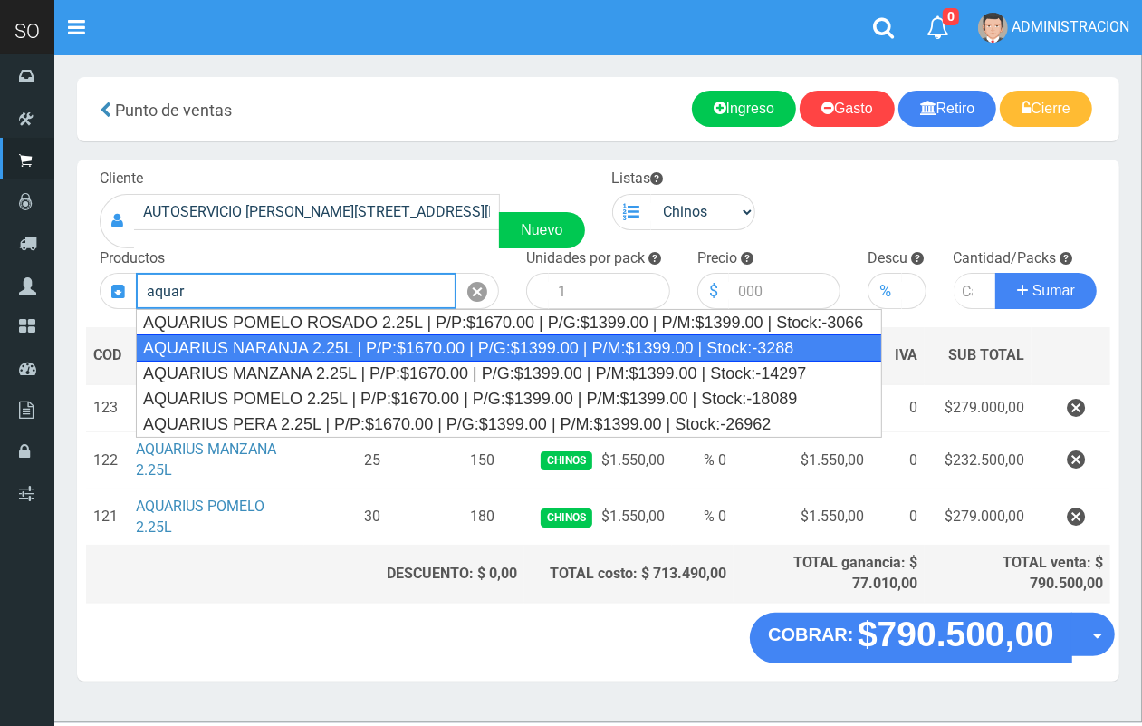
drag, startPoint x: 495, startPoint y: 353, endPoint x: 486, endPoint y: 335, distance: 19.9
click at [494, 351] on div "AQUARIUS NARANJA 2.25L | P/P:$1670.00 | P/G:$1399.00 | P/M:$1399.00 | Stock:-32…" at bounding box center [509, 347] width 746 height 27
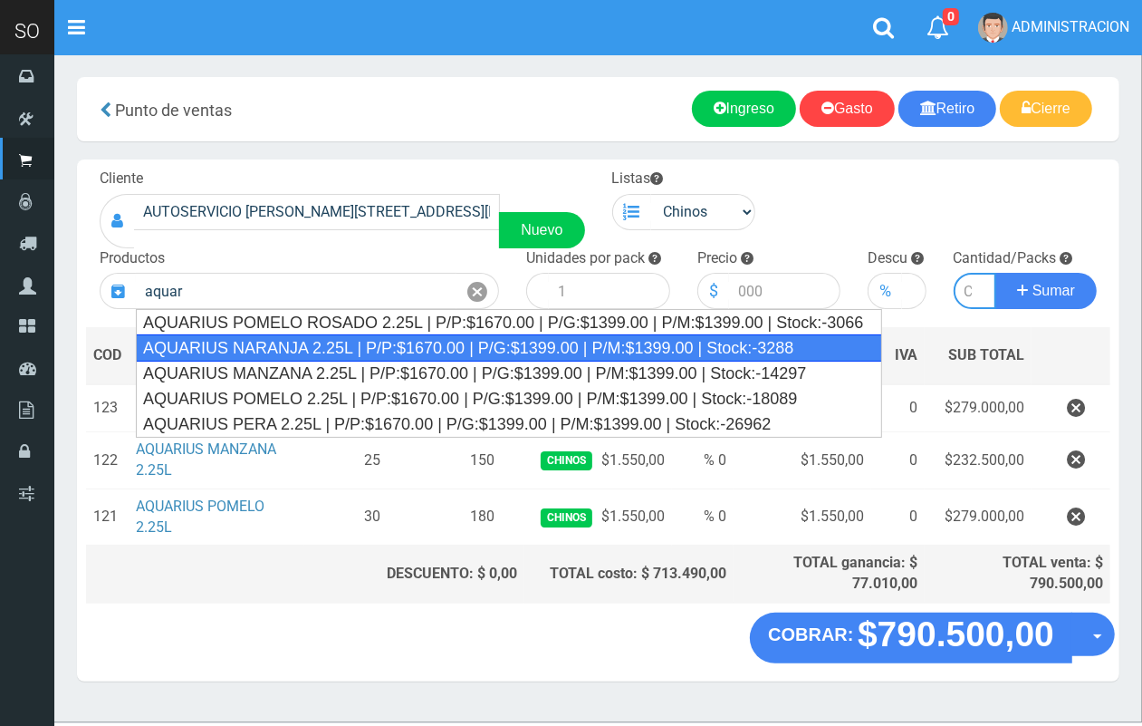
type input "AQUARIUS NARANJA 2.25L | P/P:$1670.00 | P/G:$1399.00 | P/M:$1399.00 | Stock:-32…"
type input "6"
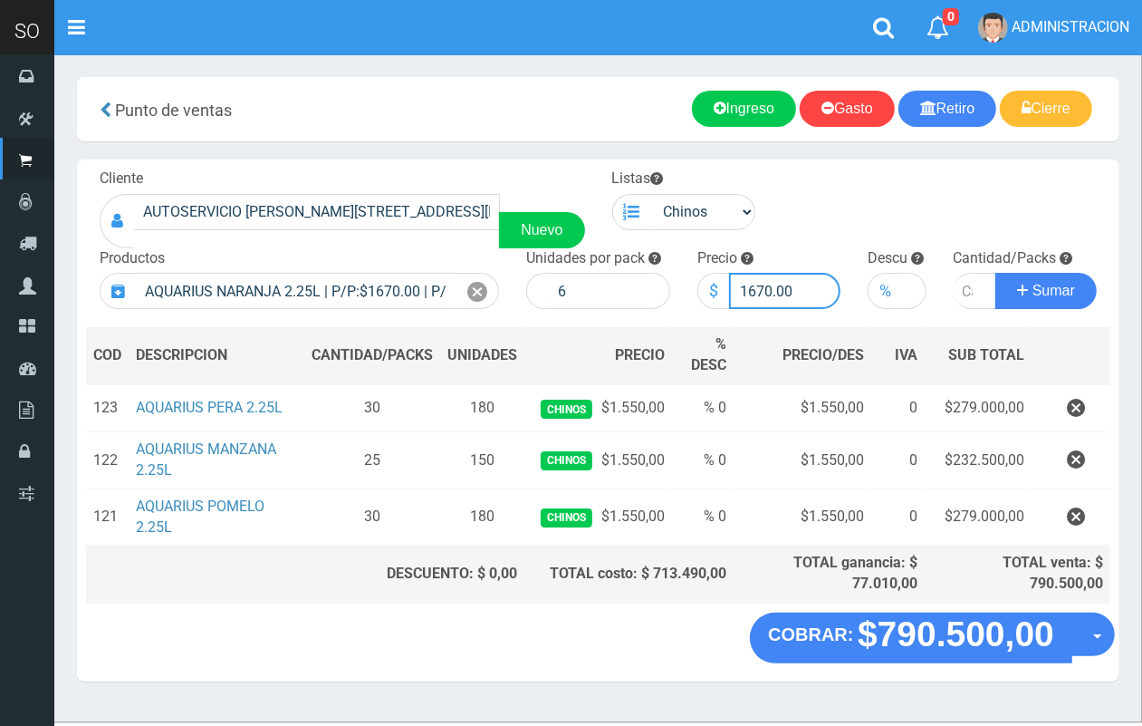
drag, startPoint x: 767, startPoint y: 288, endPoint x: 754, endPoint y: 284, distance: 14.3
click at [754, 284] on input "1670.00" at bounding box center [785, 291] width 112 height 36
type input "1550.00"
click at [966, 283] on input "number" at bounding box center [975, 291] width 43 height 36
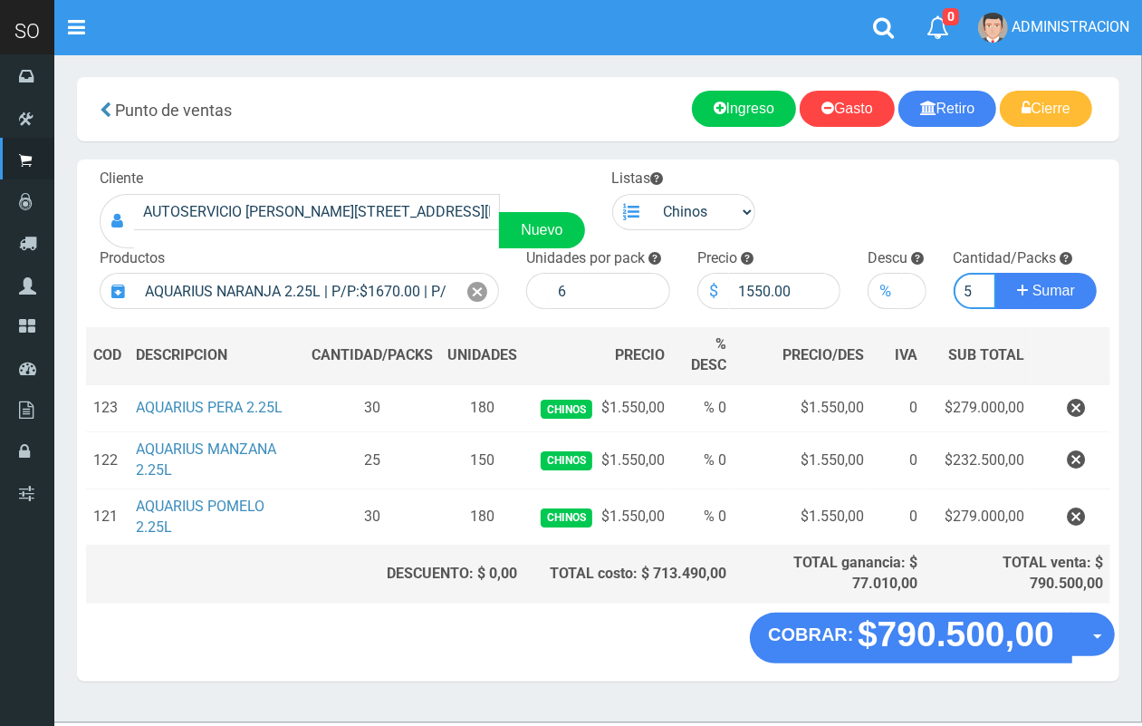
type input "15"
click at [996, 273] on button "Sumar" at bounding box center [1046, 291] width 101 height 36
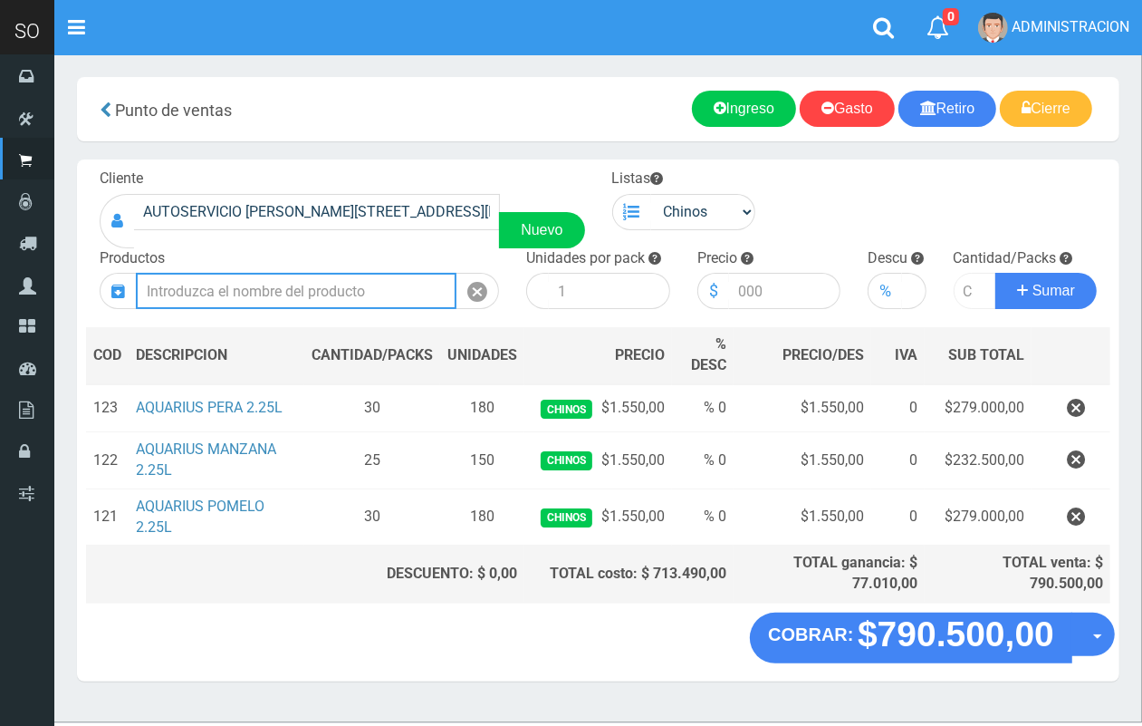
scroll to position [0, 0]
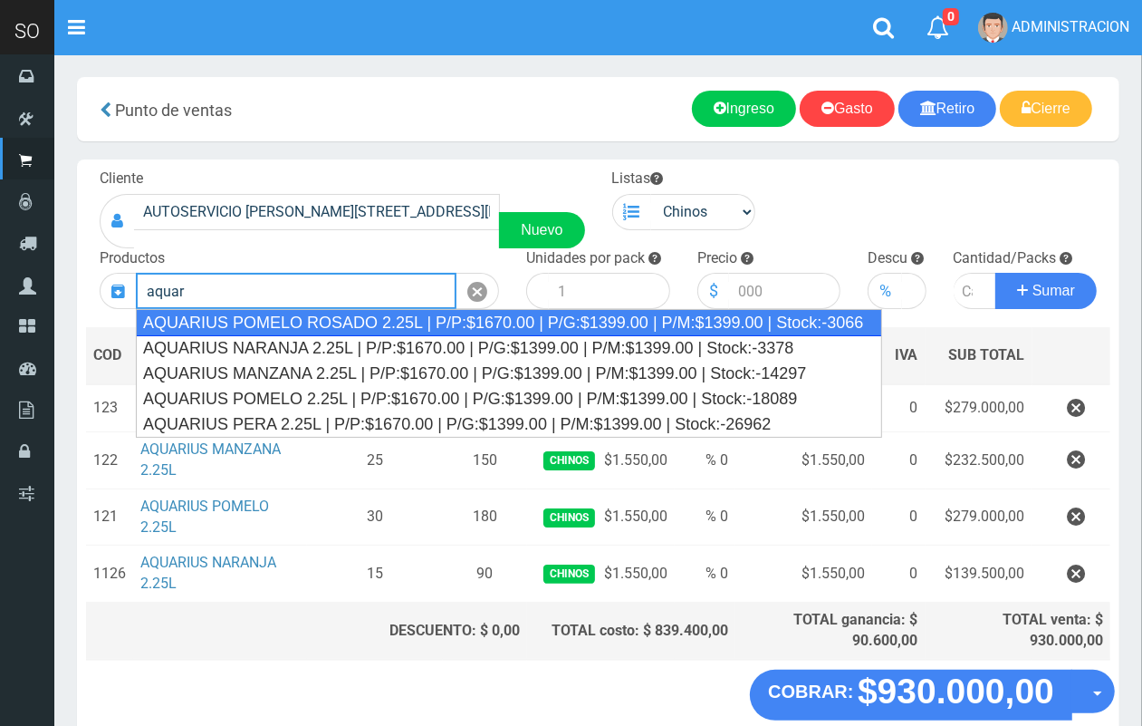
click at [365, 314] on div "AQUARIUS POMELO ROSADO 2.25L | P/P:$1670.00 | P/G:$1399.00 | P/M:$1399.00 | Sto…" at bounding box center [509, 322] width 746 height 27
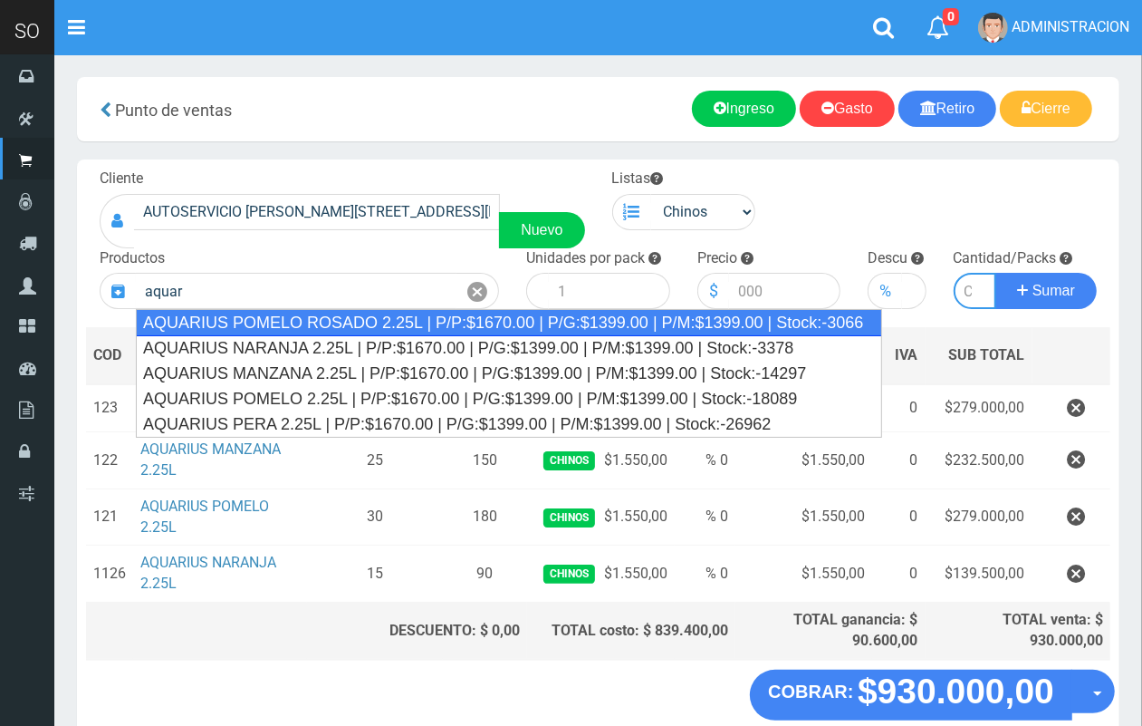
type input "AQUARIUS POMELO ROSADO 2.25L | P/P:$1670.00 | P/G:$1399.00 | P/M:$1399.00 | Sto…"
type input "6"
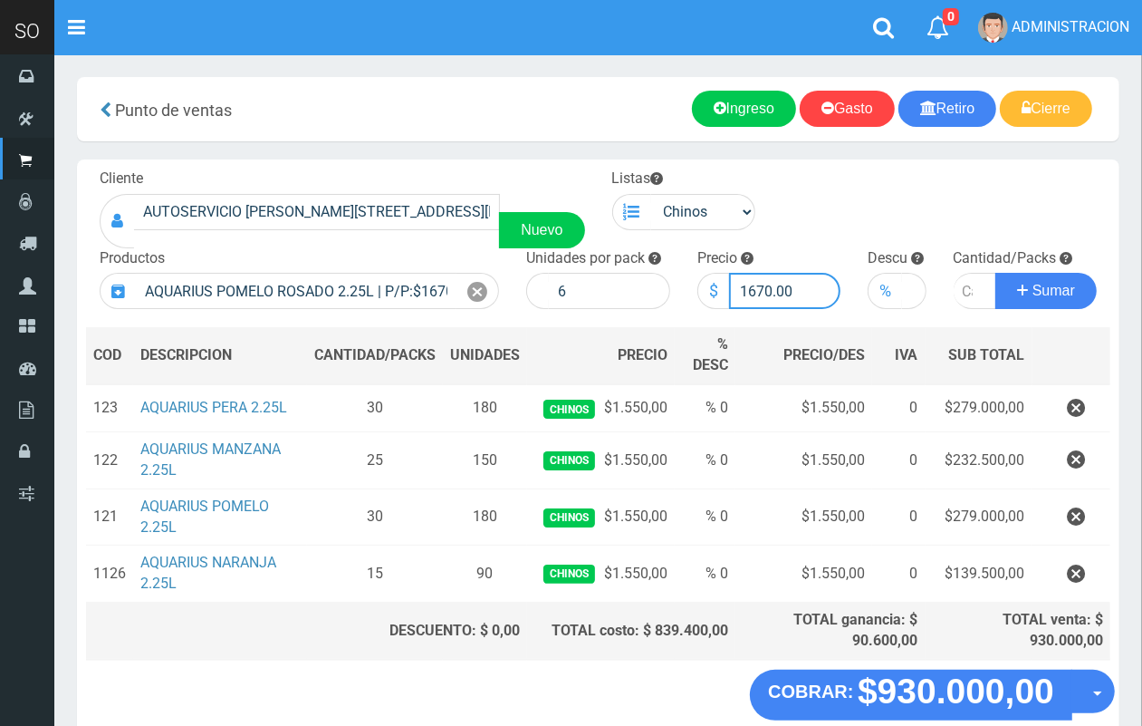
drag, startPoint x: 770, startPoint y: 286, endPoint x: 750, endPoint y: 287, distance: 19.9
click at [750, 287] on input "1670.00" at bounding box center [785, 291] width 112 height 36
type input "1550.00"
click at [960, 291] on input "number" at bounding box center [975, 291] width 43 height 36
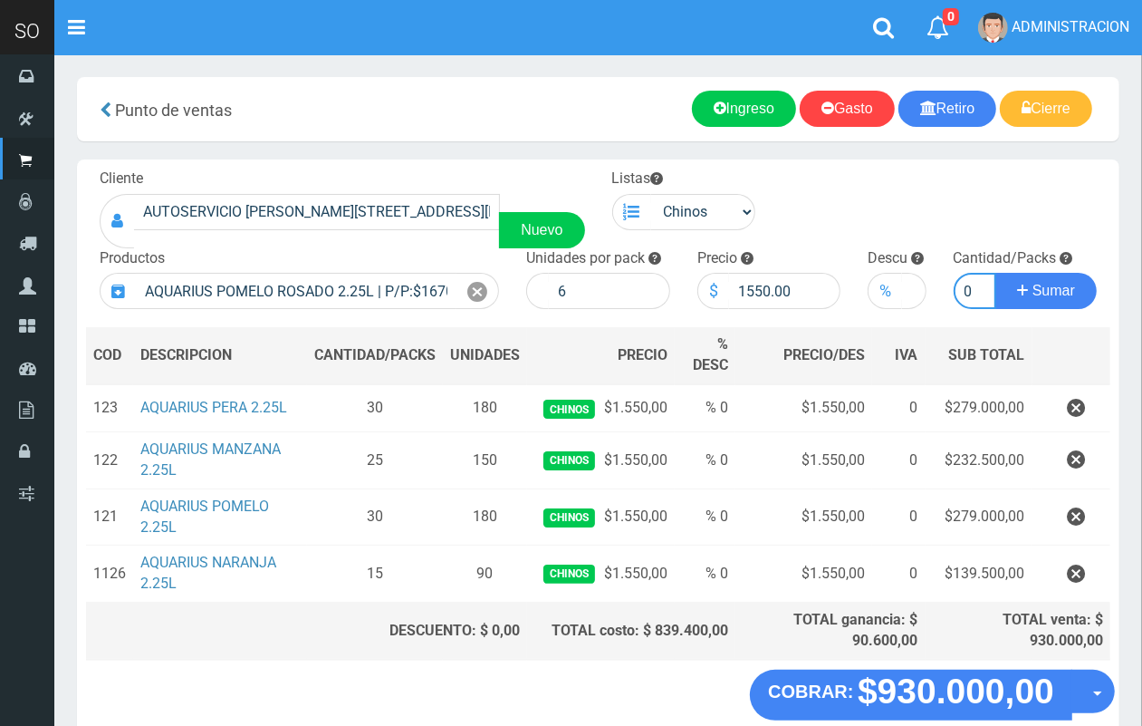
type input "10"
click at [996, 273] on button "Sumar" at bounding box center [1046, 291] width 101 height 36
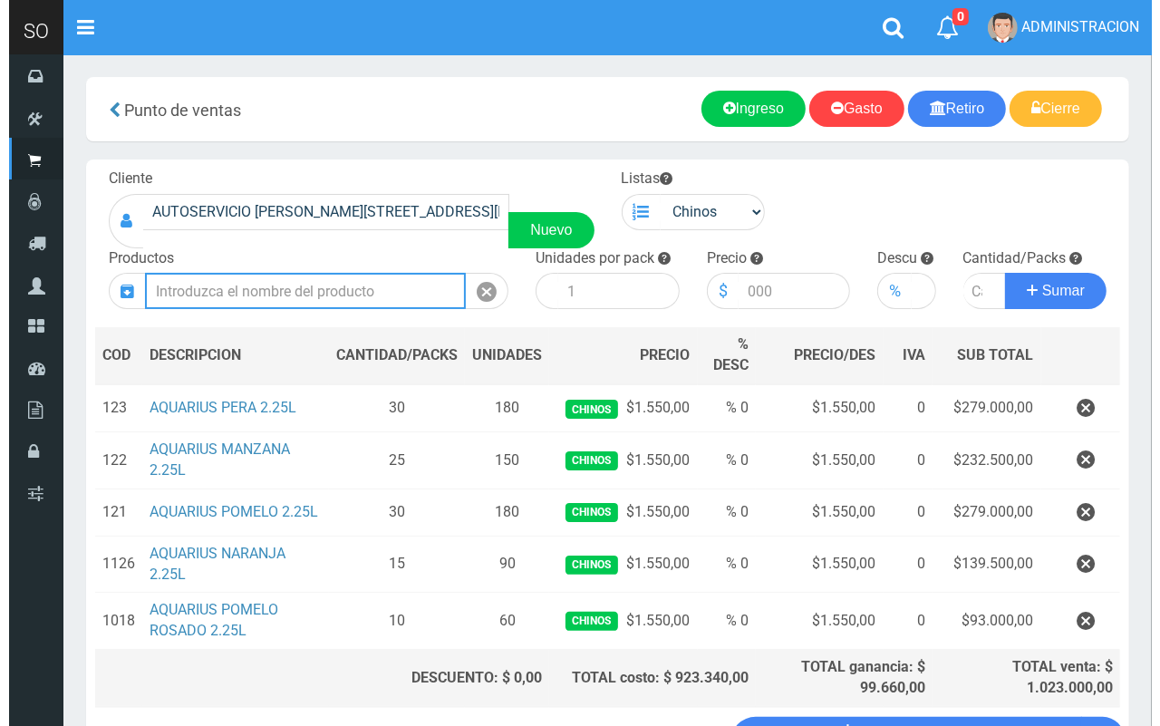
scroll to position [141, 0]
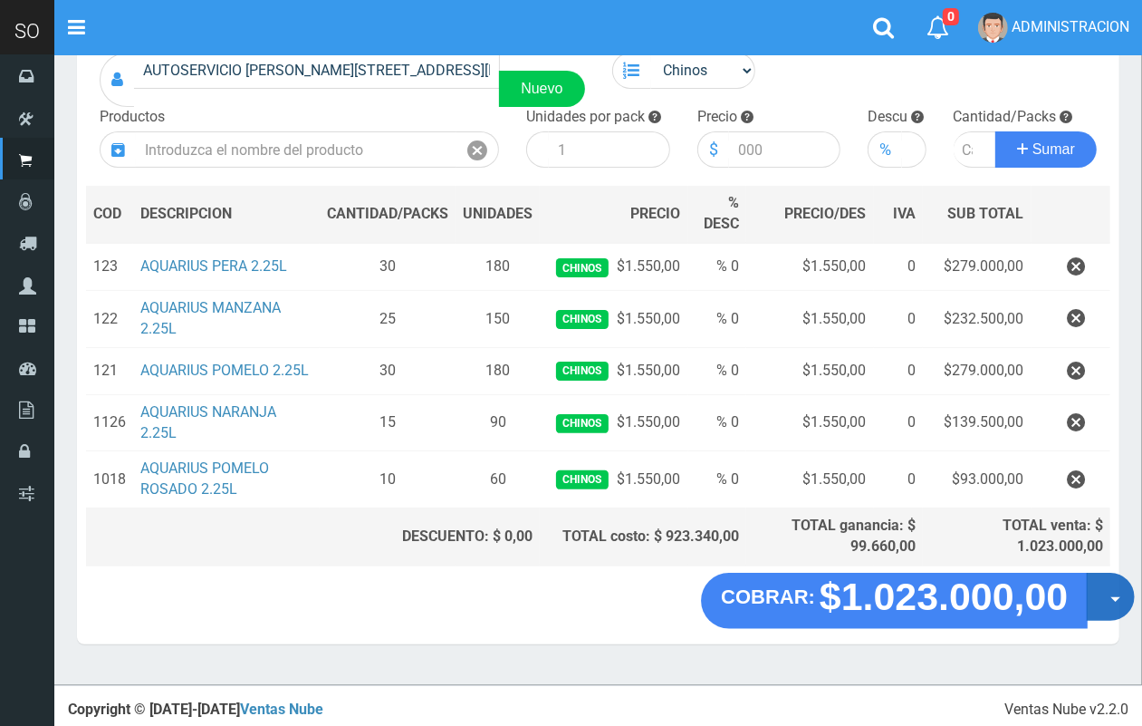
click at [1119, 608] on button "Opciones" at bounding box center [1111, 597] width 48 height 48
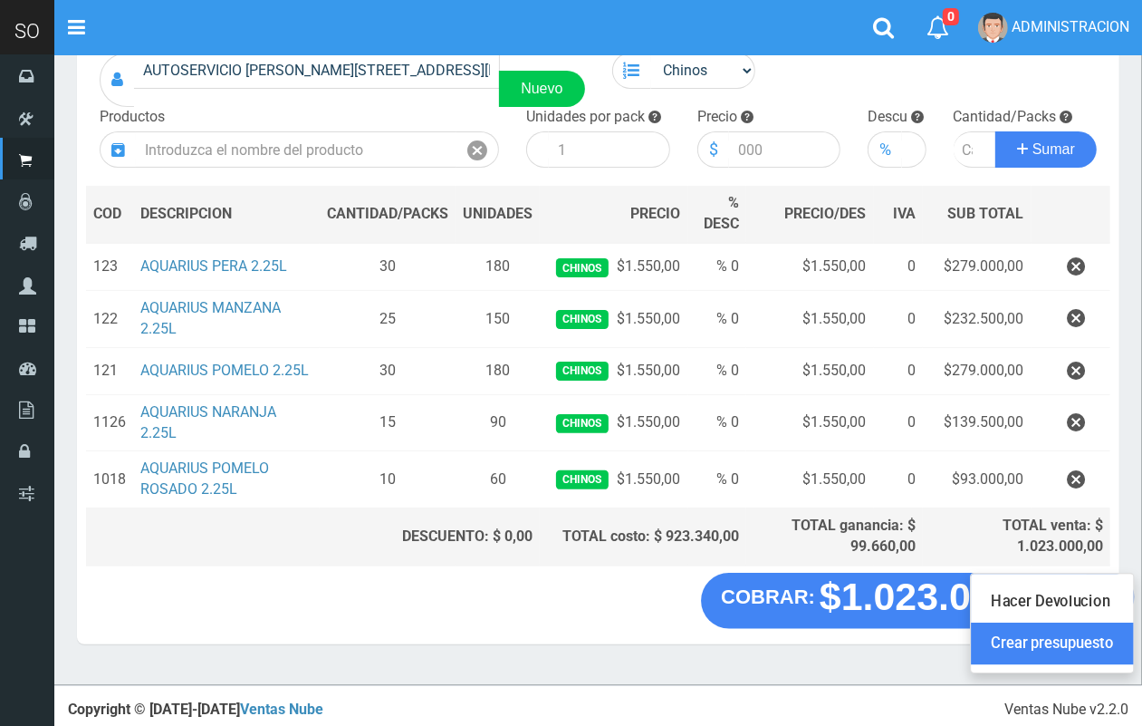
click at [1103, 640] on link "Crear presupuesto" at bounding box center [1052, 643] width 162 height 42
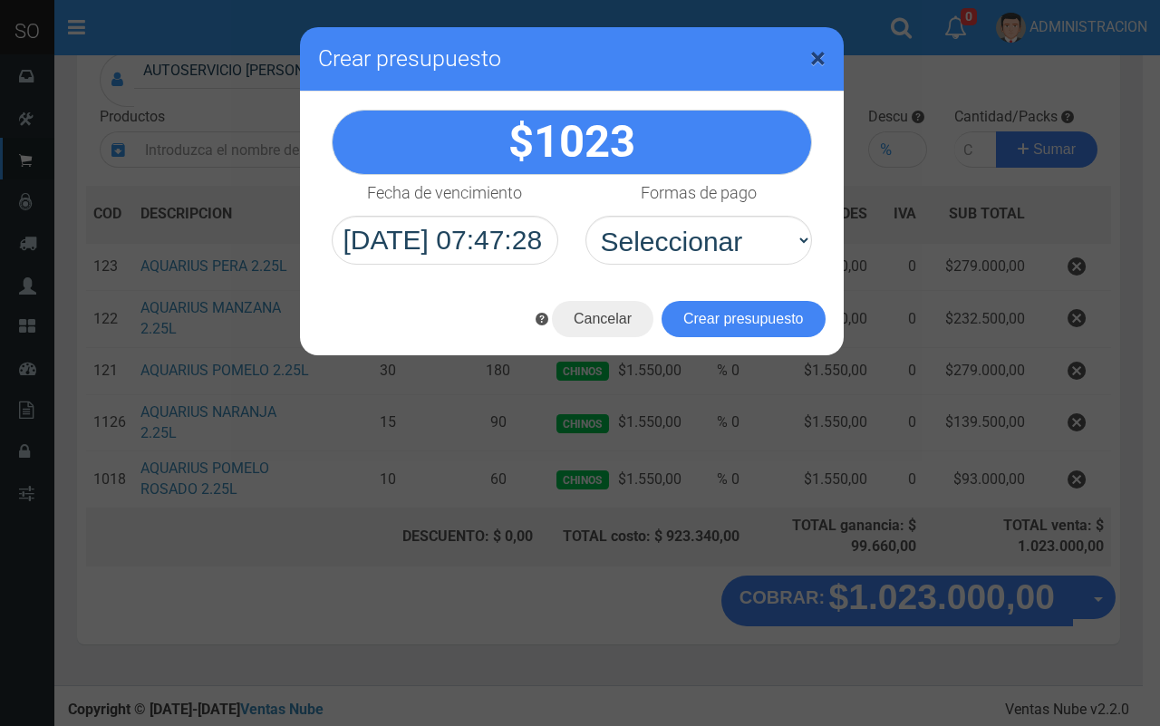
click at [816, 50] on span "×" at bounding box center [817, 58] width 15 height 34
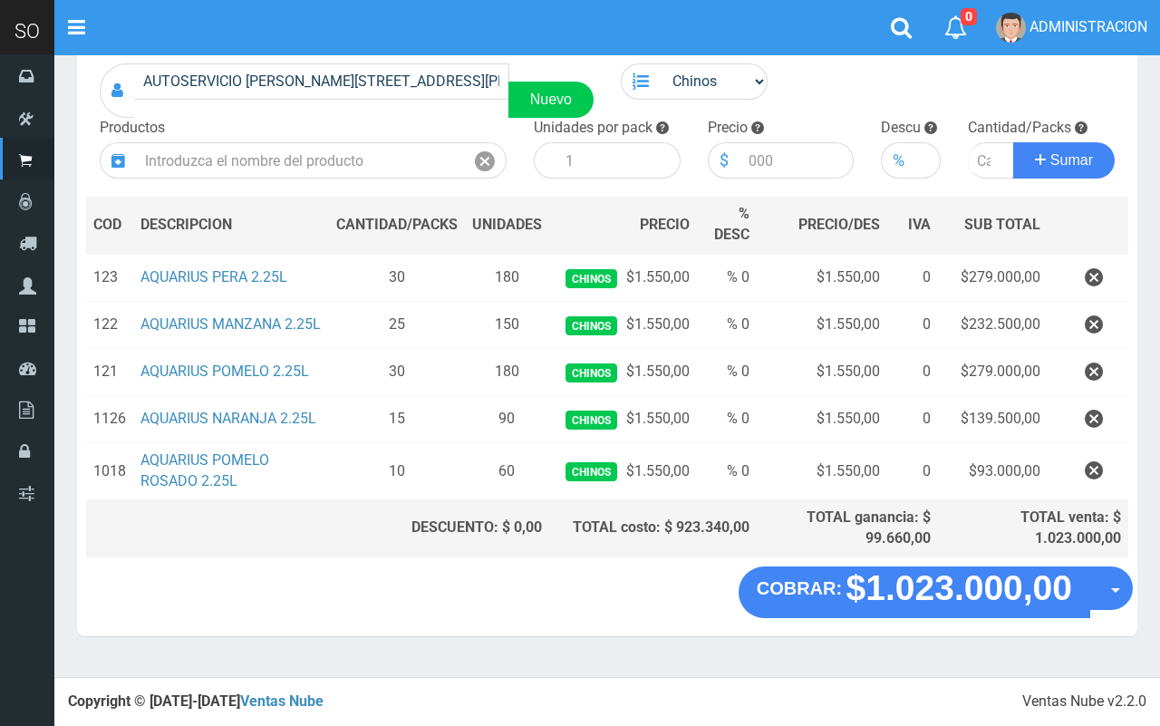
scroll to position [132, 0]
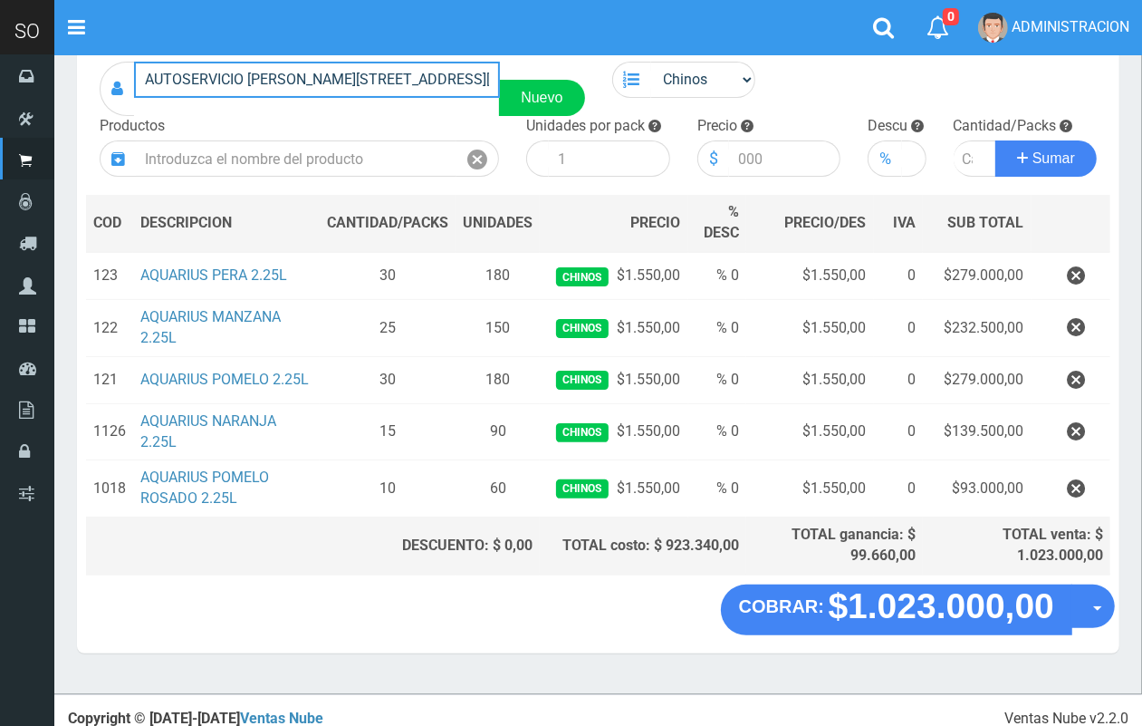
click at [390, 82] on input "AUTOSERVICIO MATIAS FRESNOS 403 (ESCOBAR)| Documento: 6546546569 | Teléfono:" at bounding box center [317, 80] width 366 height 36
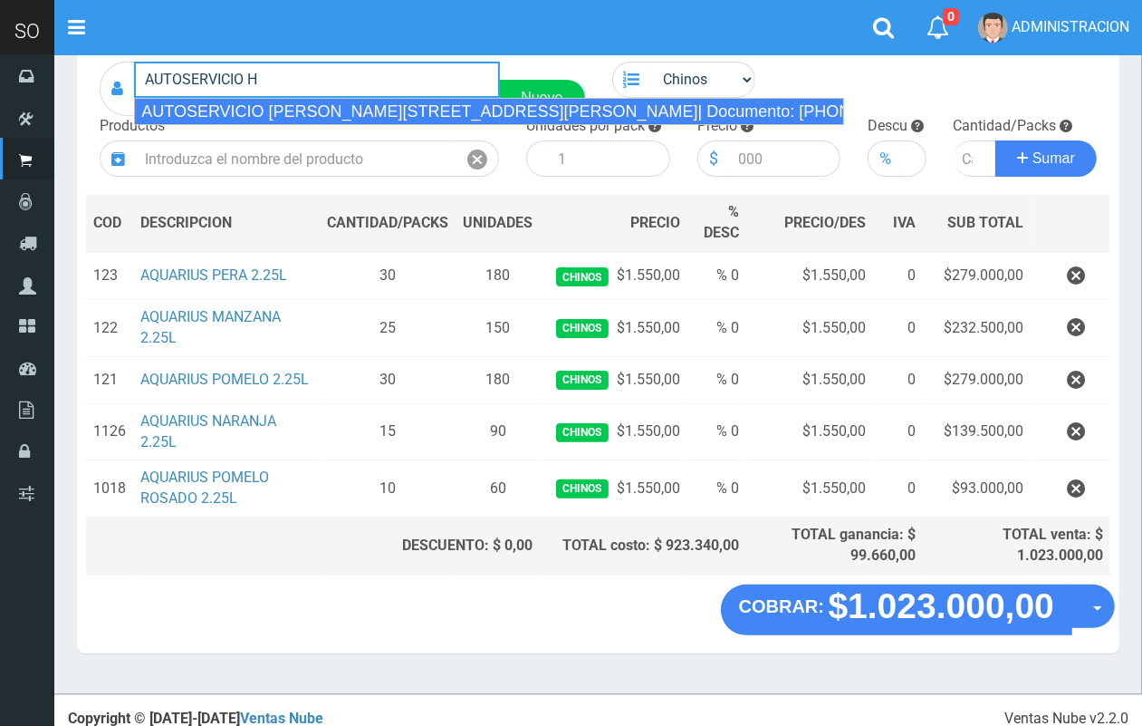
click at [439, 120] on div "AUTOSERVICIO HIPOLITO FRESNOS 403 (ESCOBAR)| Documento: 6546546569 | Teléfono:" at bounding box center [489, 111] width 710 height 27
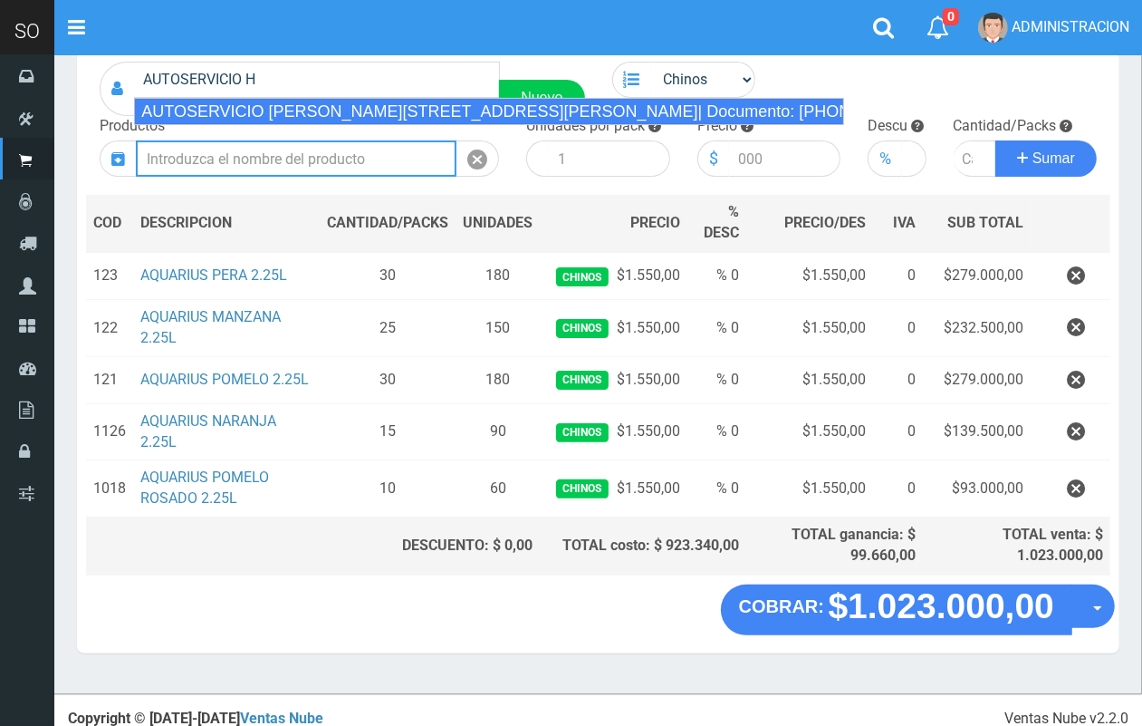
type input "AUTOSERVICIO HIPOLITO FRESNOS 403 (ESCOBAR)| Documento: 6546546569 | Teléfono:"
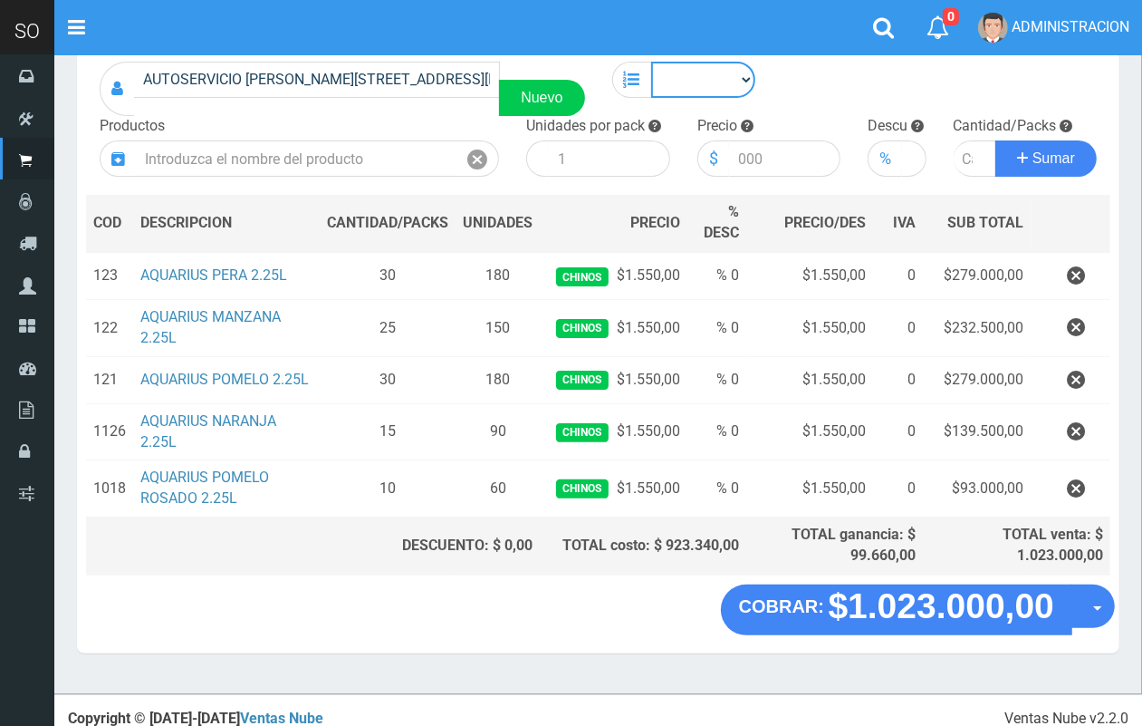
click at [707, 79] on select "Chinos . ." at bounding box center [703, 80] width 105 height 36
select select "1"
click at [651, 62] on select "Chinos . ." at bounding box center [703, 80] width 105 height 36
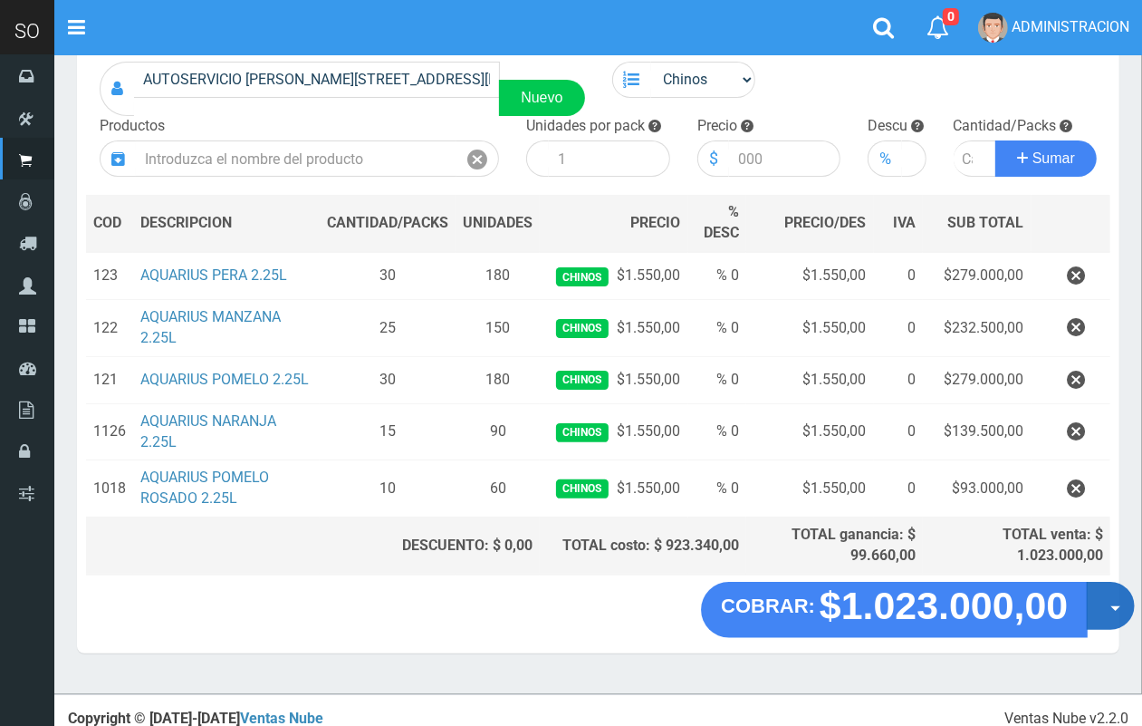
click at [1107, 610] on button "Opciones" at bounding box center [1111, 606] width 48 height 48
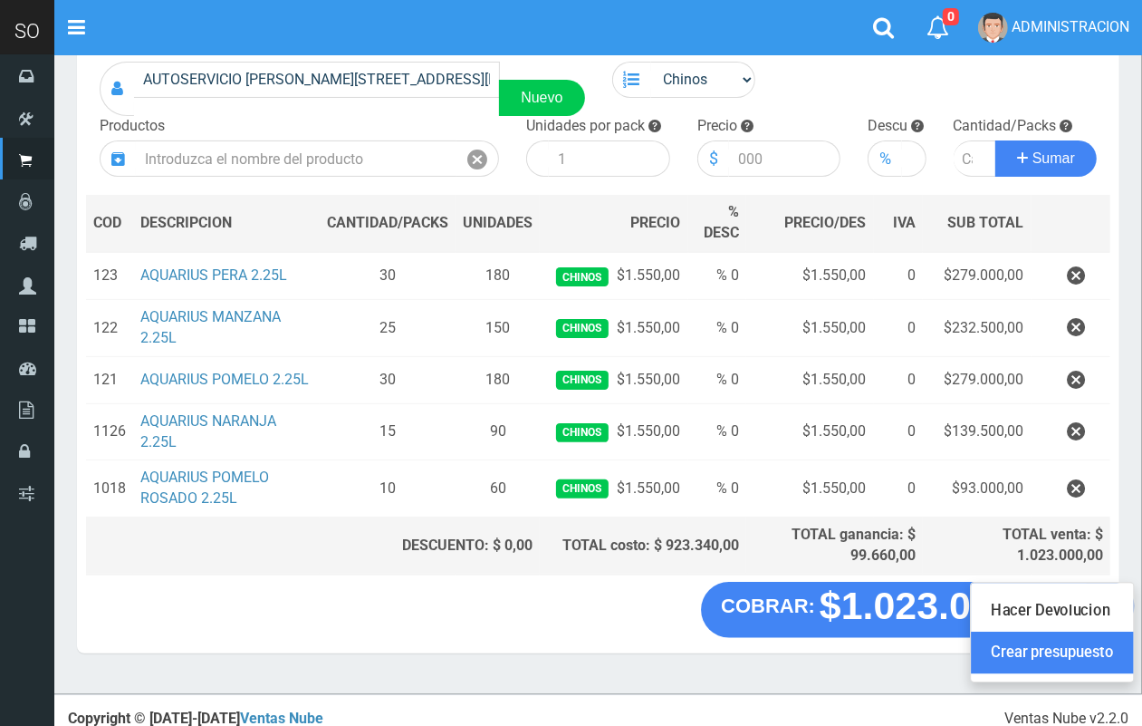
click at [1097, 649] on link "Crear presupuesto" at bounding box center [1052, 652] width 162 height 42
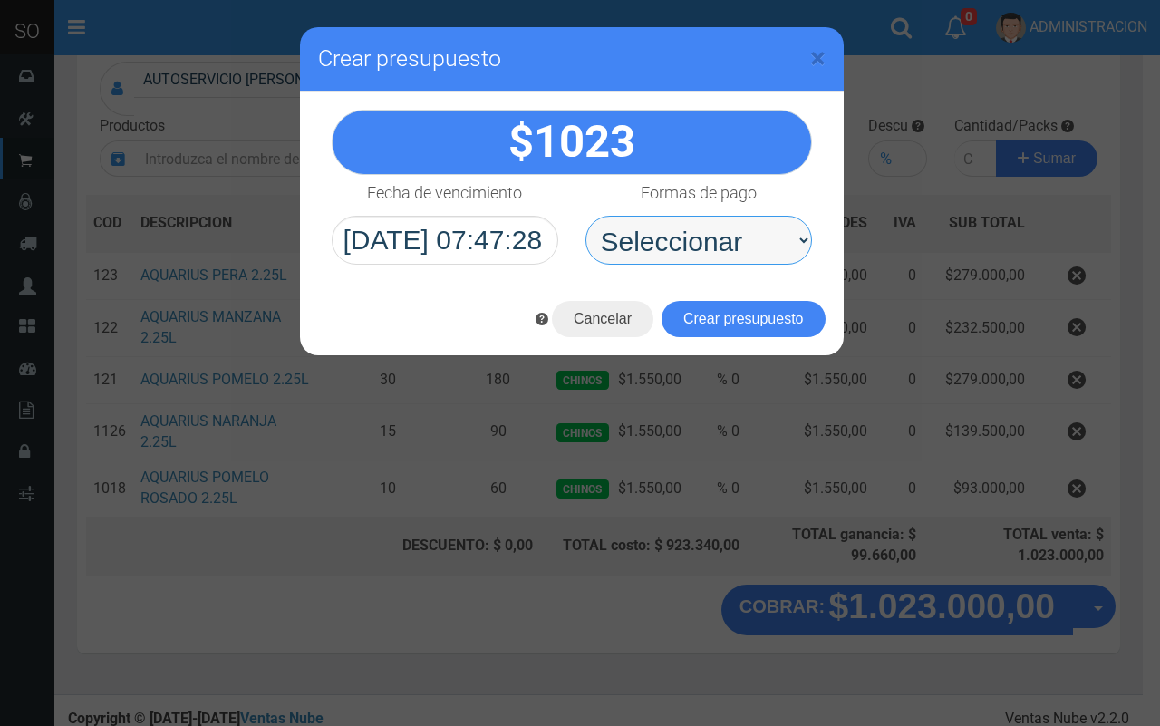
drag, startPoint x: 670, startPoint y: 226, endPoint x: 678, endPoint y: 243, distance: 17.8
click at [670, 226] on select "Seleccionar Efectivo Tarjeta de Crédito Depósito Débito" at bounding box center [698, 240] width 226 height 49
select select "Efectivo"
click at [585, 216] on select "Seleccionar Efectivo Tarjeta de Crédito Depósito Débito" at bounding box center [698, 240] width 226 height 49
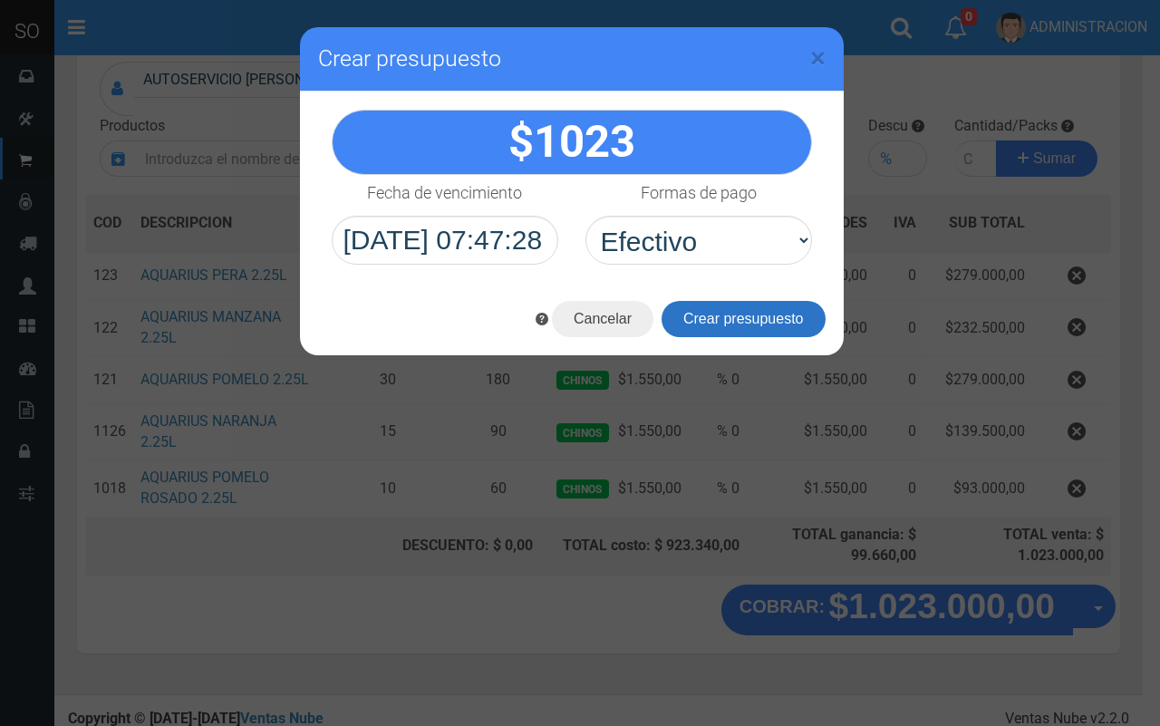
drag, startPoint x: 720, startPoint y: 318, endPoint x: 749, endPoint y: 326, distance: 30.1
click at [721, 318] on button "Crear presupuesto" at bounding box center [743, 319] width 164 height 36
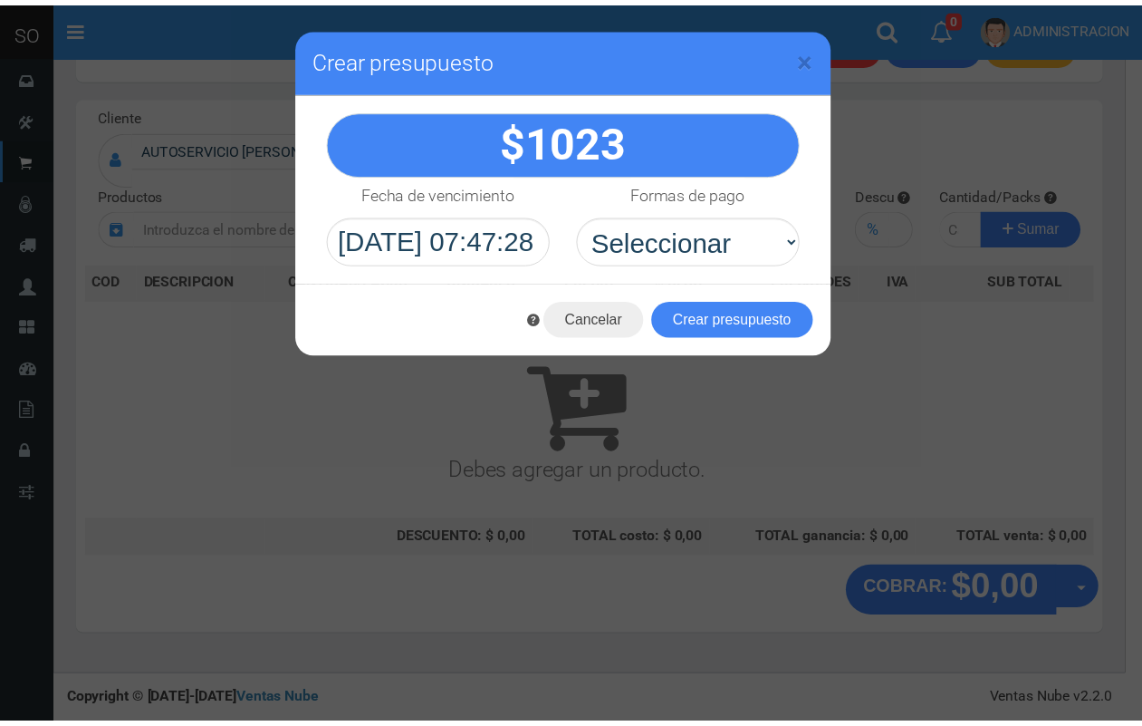
scroll to position [54, 0]
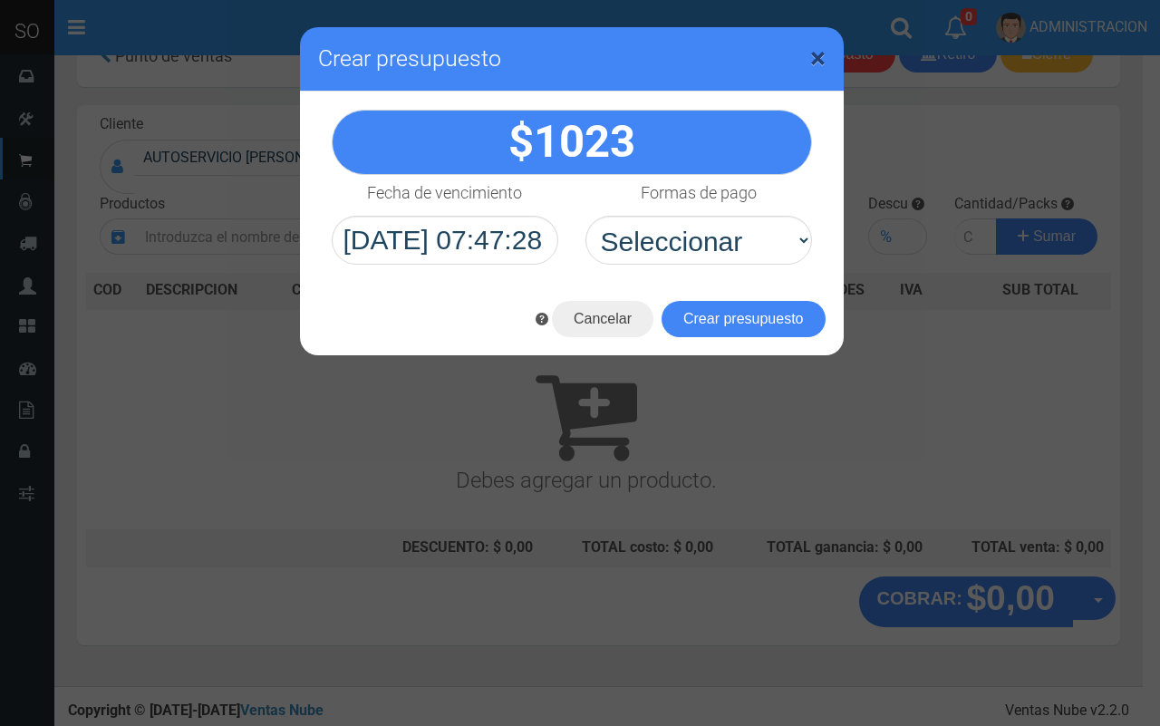
click at [822, 51] on span "×" at bounding box center [817, 58] width 15 height 34
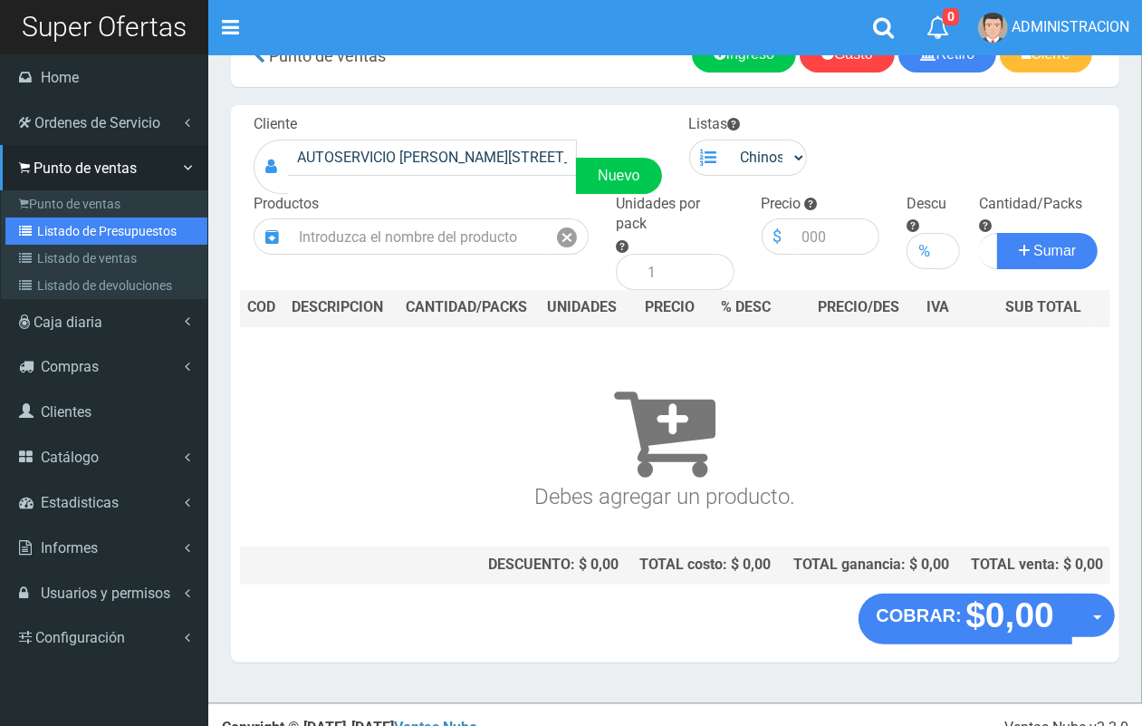
click at [48, 236] on link "Listado de Presupuestos" at bounding box center [106, 230] width 202 height 27
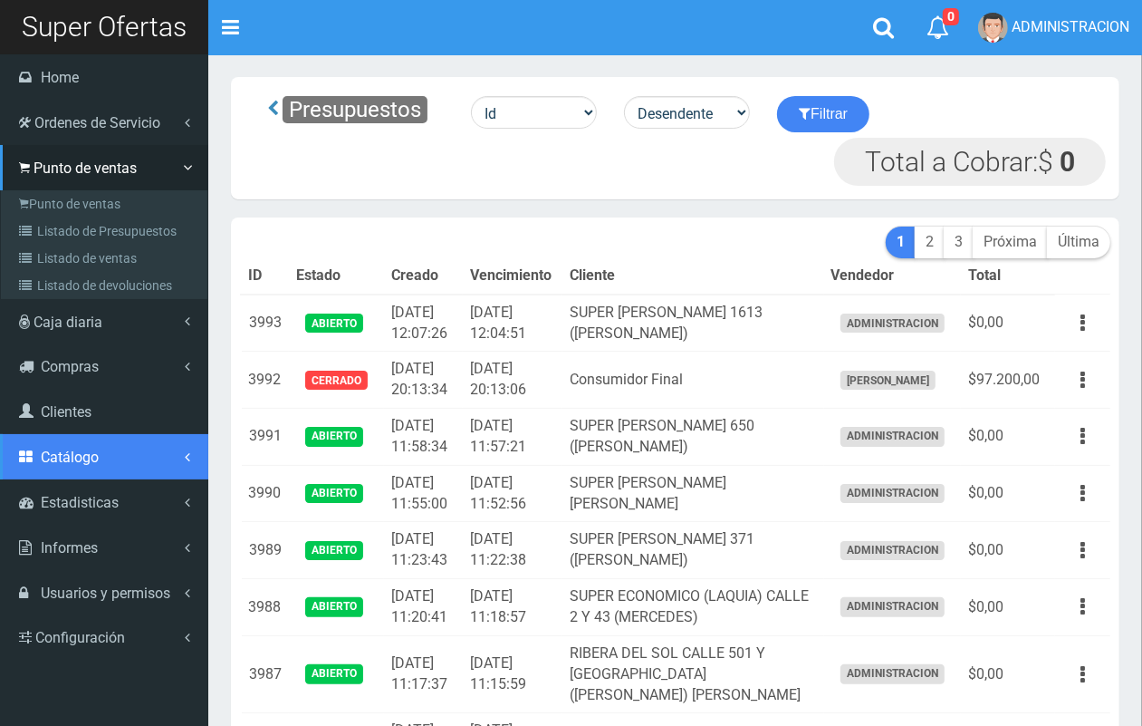
click at [98, 450] on link "Catálogo" at bounding box center [104, 456] width 208 height 45
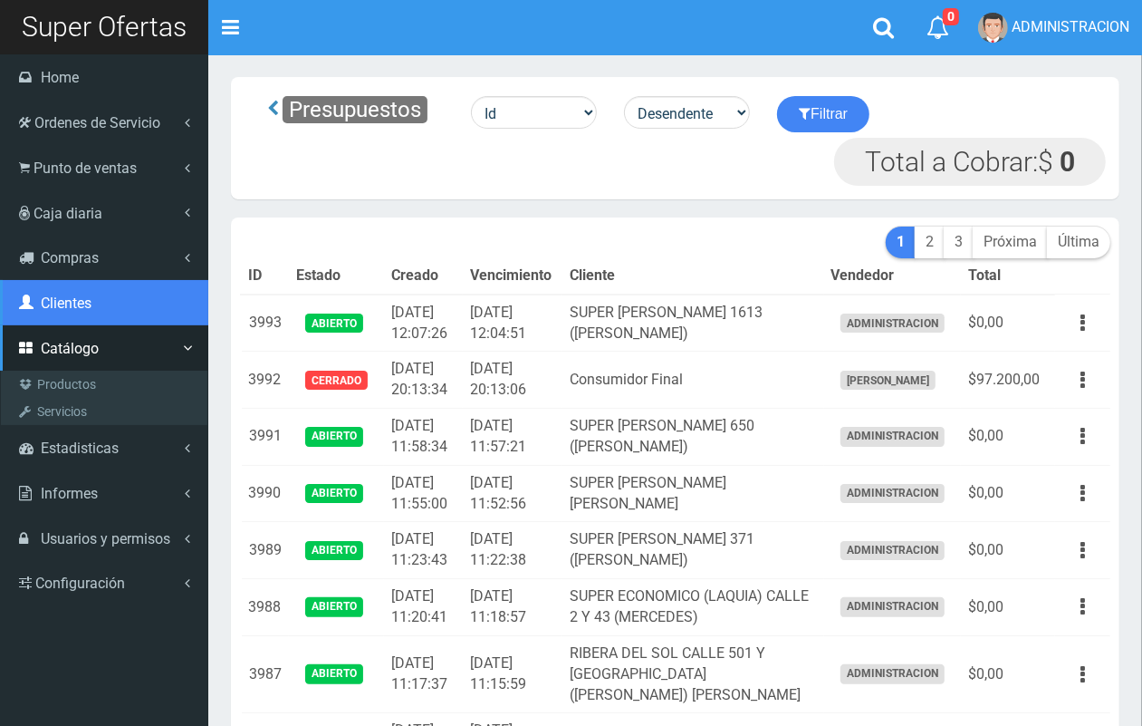
click at [82, 309] on span "Clientes" at bounding box center [66, 302] width 51 height 17
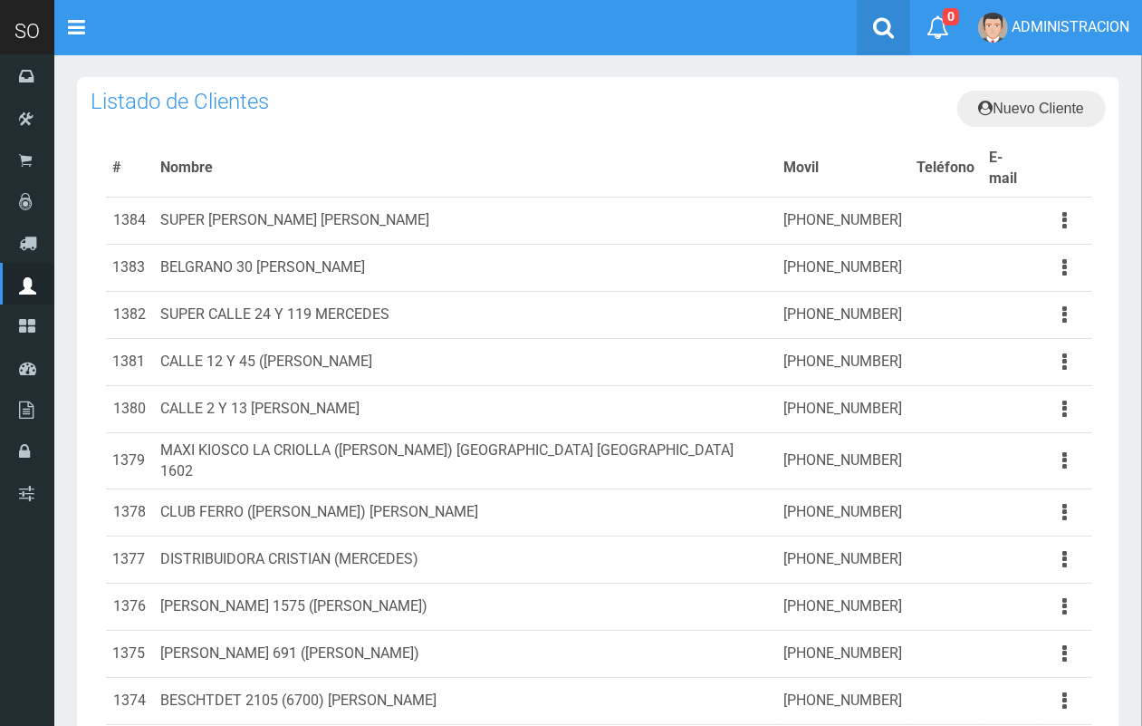
click at [868, 14] on link at bounding box center [883, 27] width 53 height 55
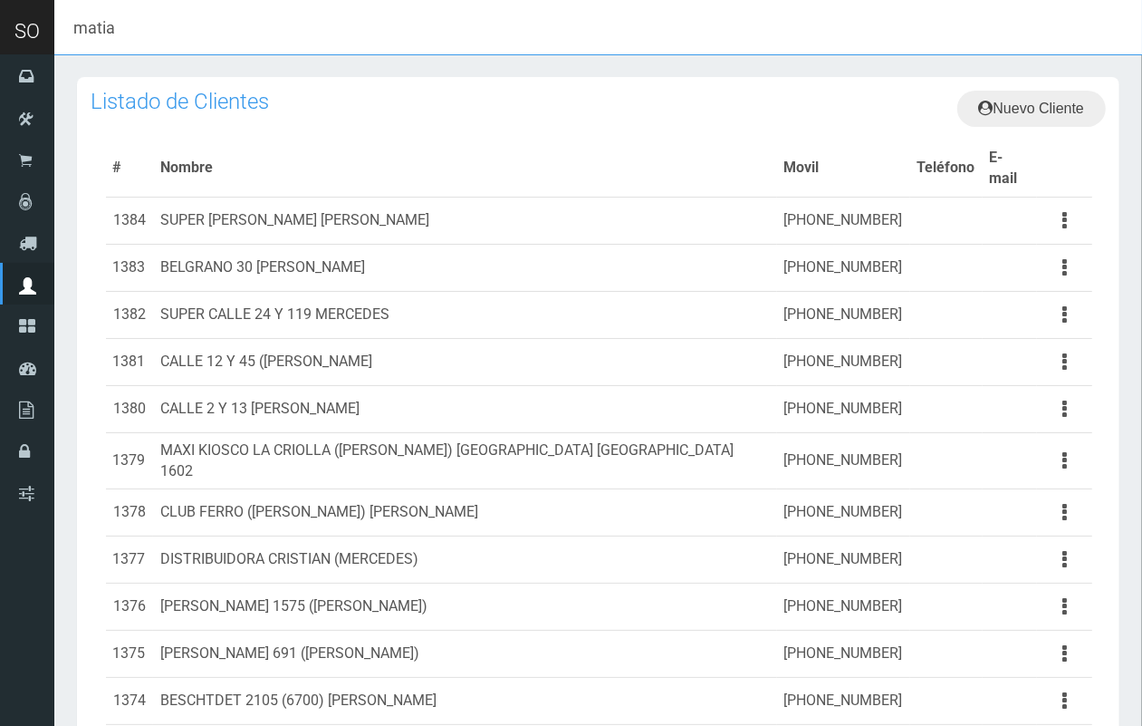
type input "matia"
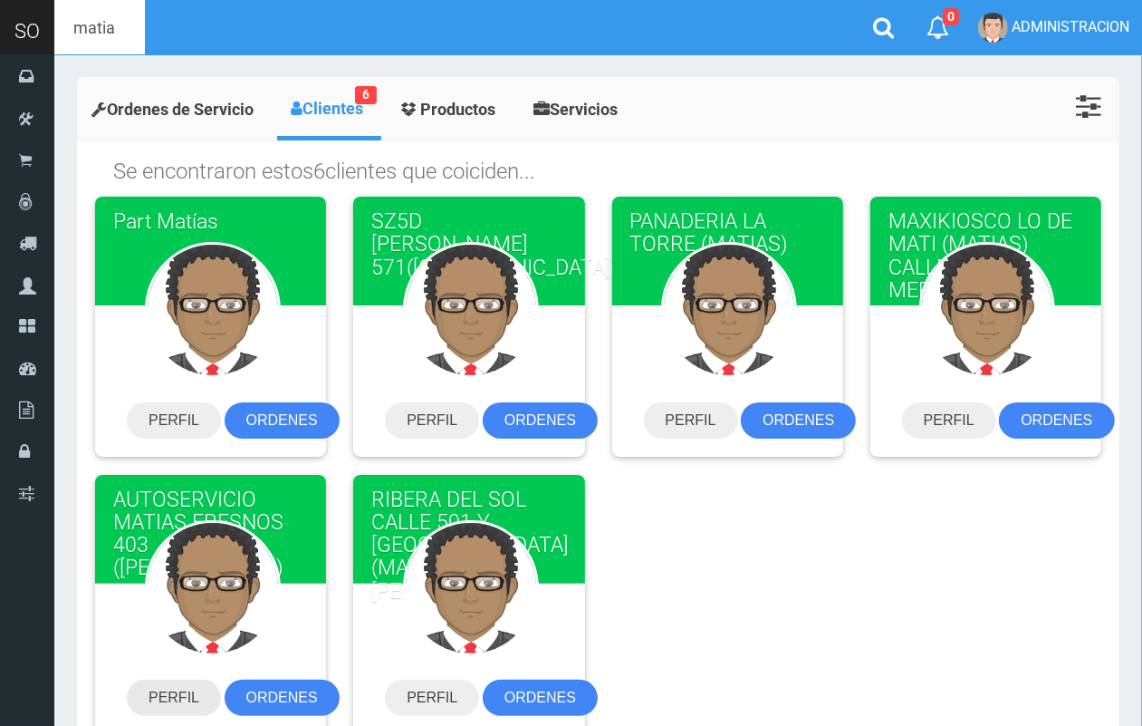
drag, startPoint x: 187, startPoint y: 690, endPoint x: 186, endPoint y: 680, distance: 10.0
click at [186, 690] on link "PERFIL" at bounding box center [174, 697] width 94 height 36
click at [870, 25] on link at bounding box center [883, 27] width 53 height 55
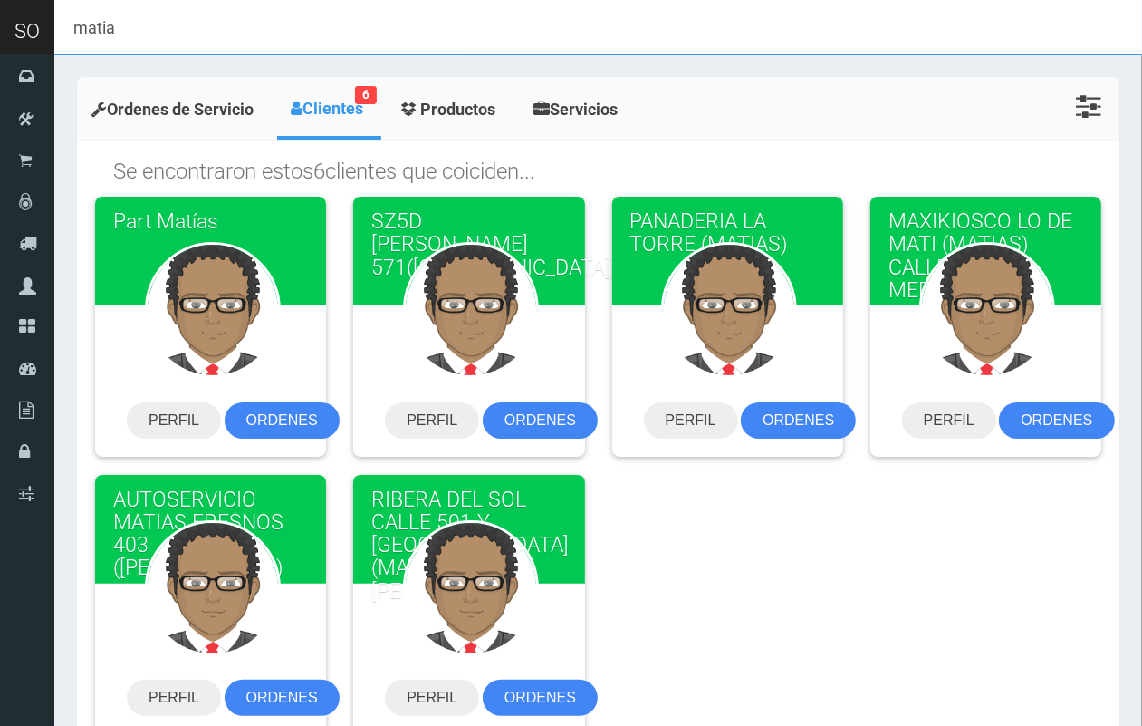
drag, startPoint x: 279, startPoint y: 32, endPoint x: 59, endPoint y: 38, distance: 220.2
click at [59, 38] on input "matia" at bounding box center [598, 27] width 1088 height 54
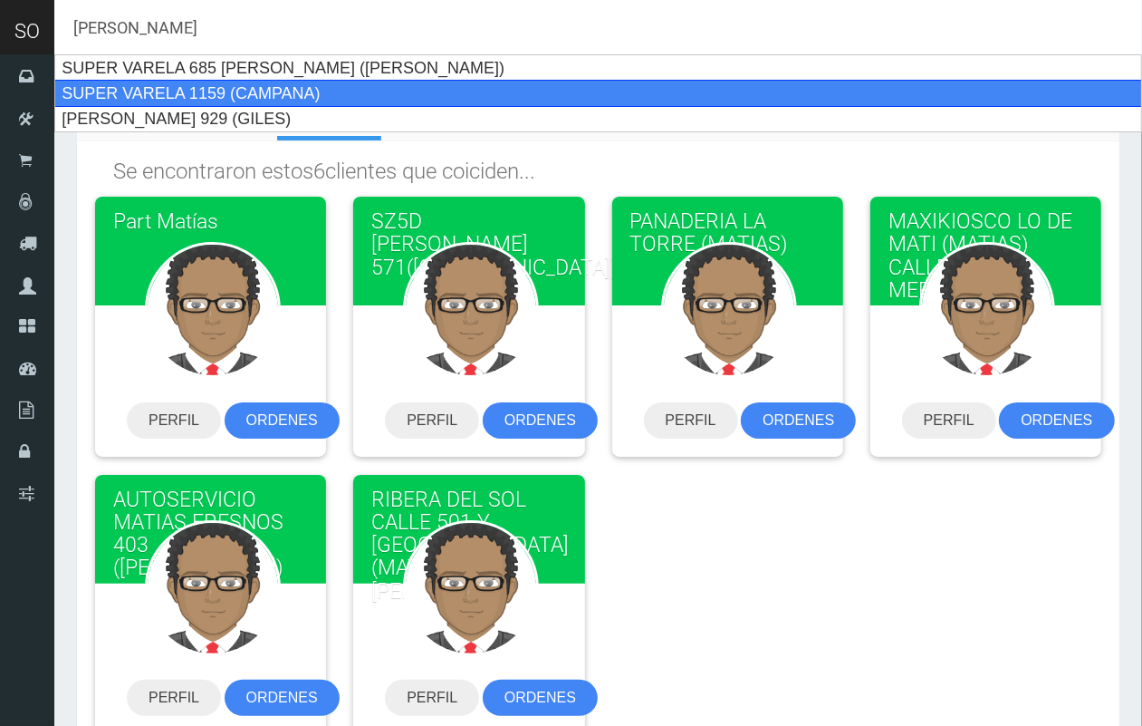
click at [101, 91] on div "SUPER VARELA 1159 (CAMPANA)" at bounding box center [598, 93] width 1088 height 27
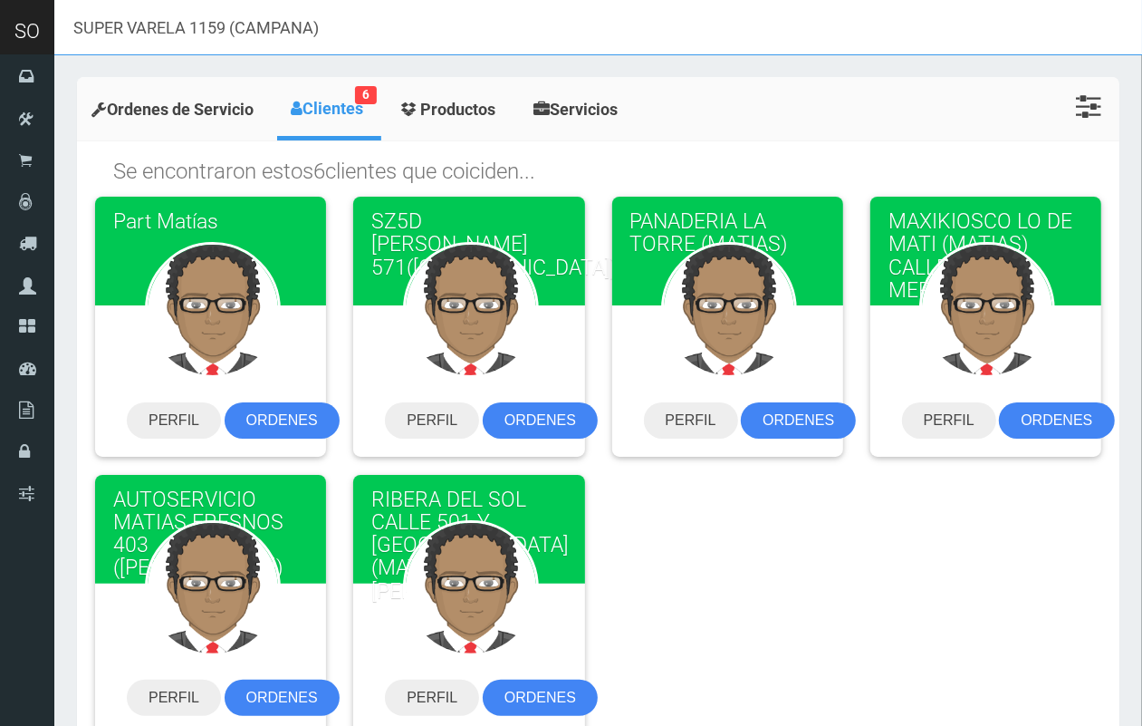
type input "SUPER VARELA 1159 (CAMPANA)"
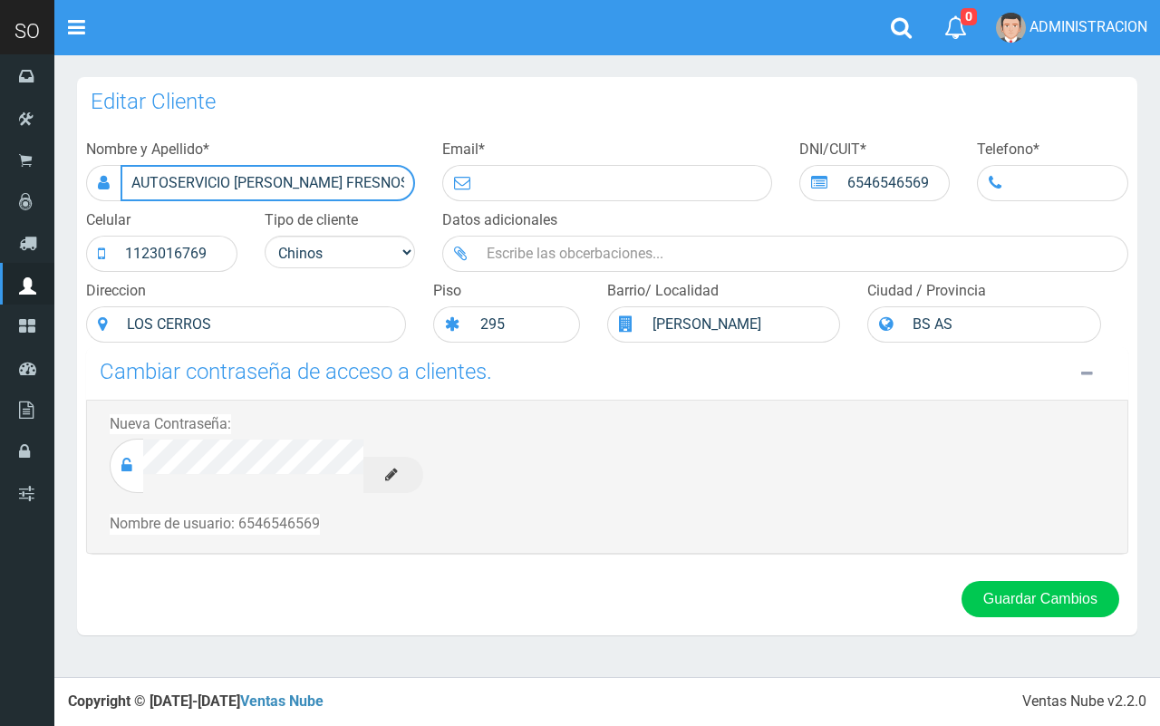
click at [390, 177] on input "AUTOSERVICIO [PERSON_NAME] FRESNOS 403 ([PERSON_NAME])" at bounding box center [267, 183] width 294 height 36
type input "AUTOSERVICIO [PERSON_NAME] FRESNOS 403 ([PERSON_NAME])"
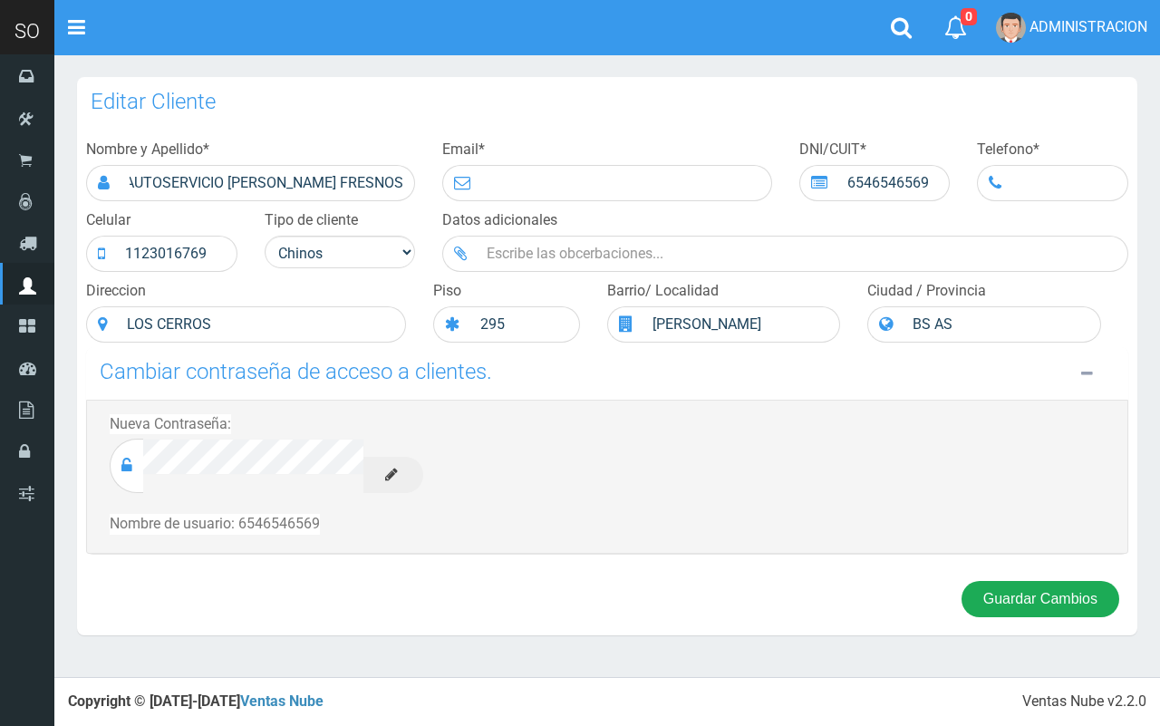
click at [1017, 589] on button "Guardar Cambios" at bounding box center [1040, 599] width 158 height 36
drag, startPoint x: 1024, startPoint y: 609, endPoint x: 1017, endPoint y: 599, distance: 11.8
click at [1024, 607] on button "Guardar Cambios" at bounding box center [1040, 599] width 158 height 36
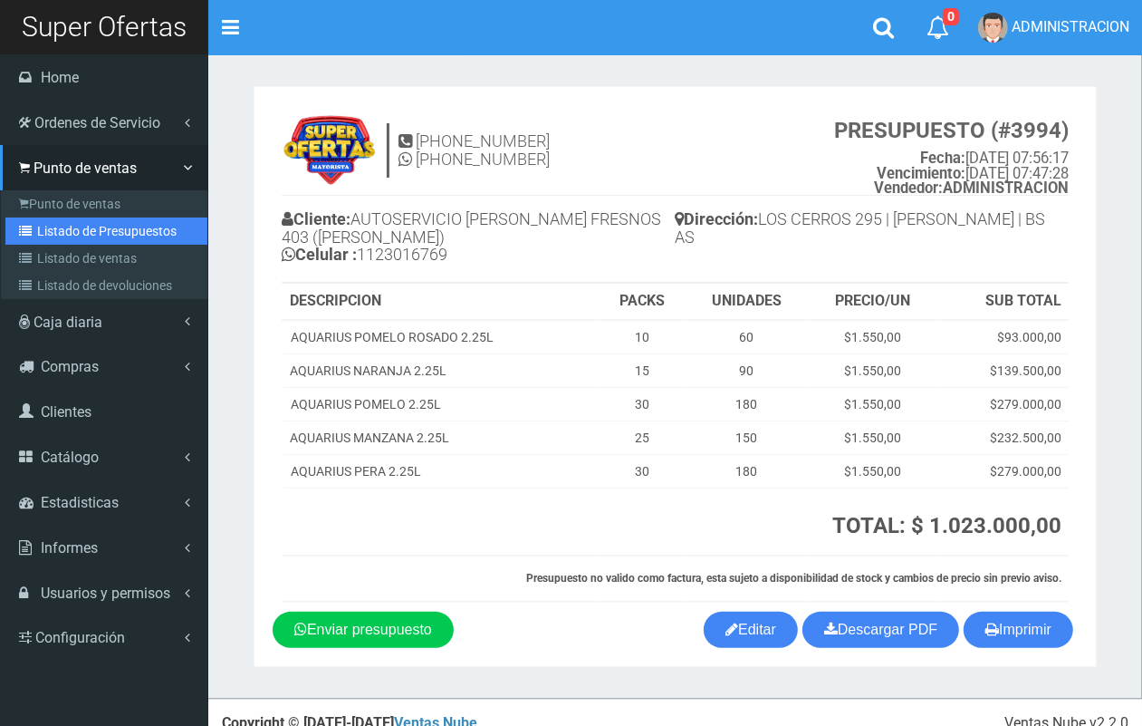
click at [60, 236] on link "Listado de Presupuestos" at bounding box center [106, 230] width 202 height 27
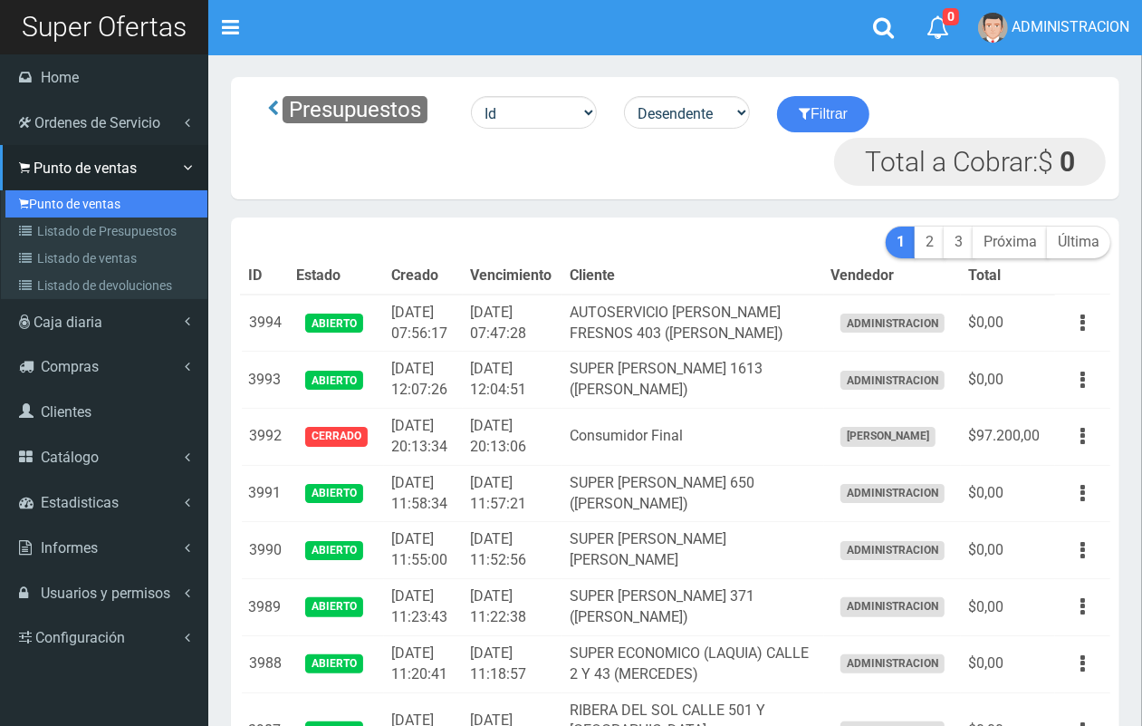
click at [92, 197] on link "Punto de ventas" at bounding box center [106, 203] width 202 height 27
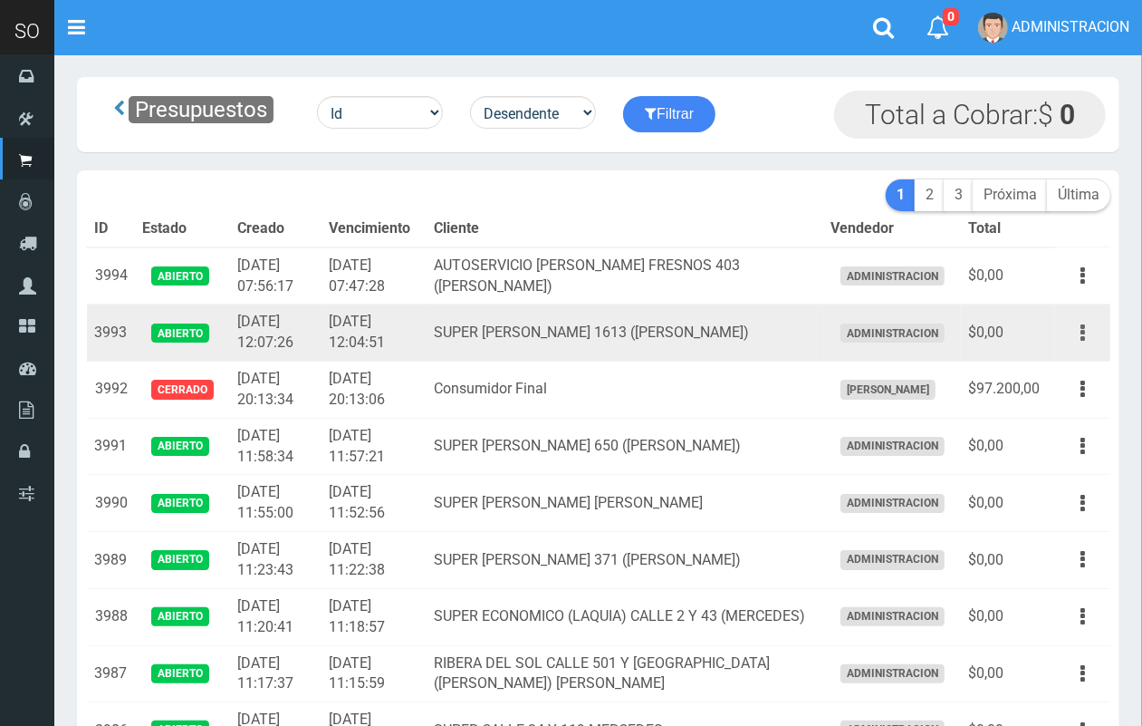
click at [1083, 333] on icon "button" at bounding box center [1083, 333] width 5 height 32
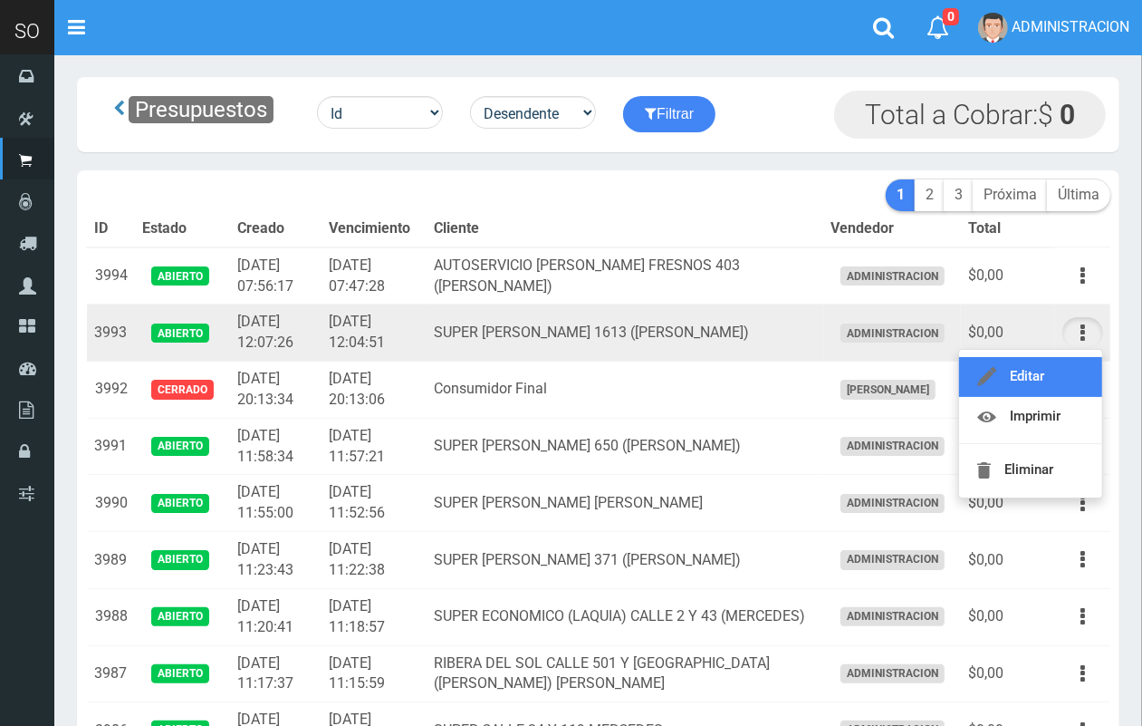
click at [1015, 380] on link "Editar" at bounding box center [1030, 377] width 143 height 40
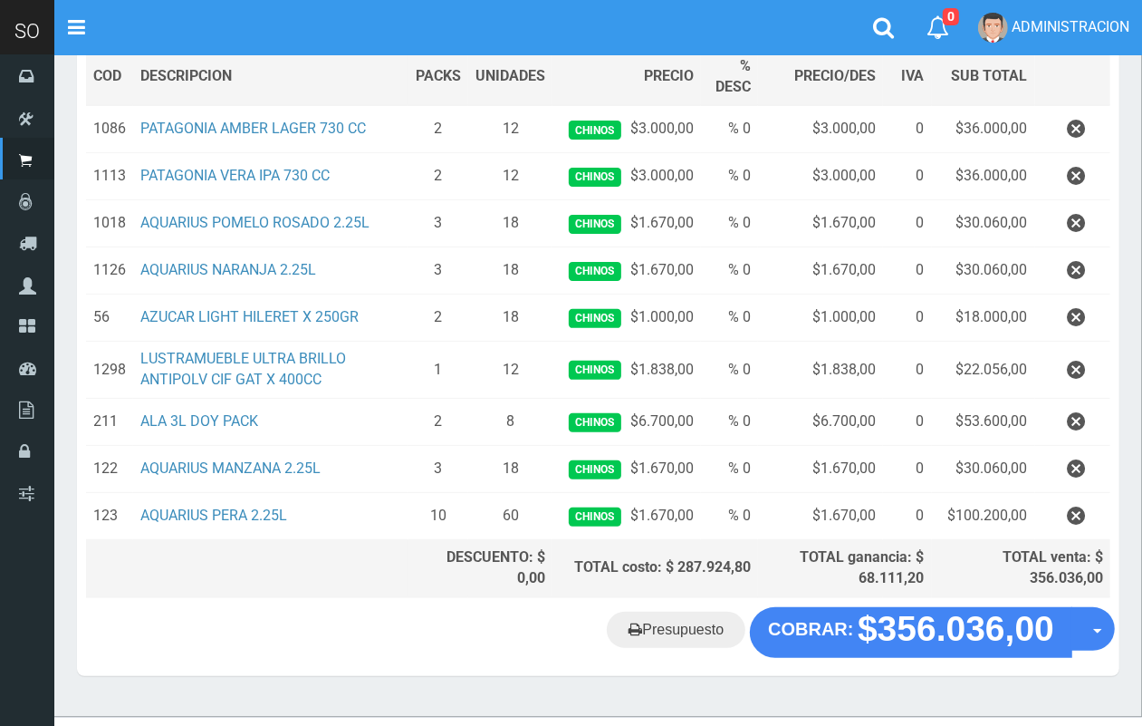
scroll to position [284, 0]
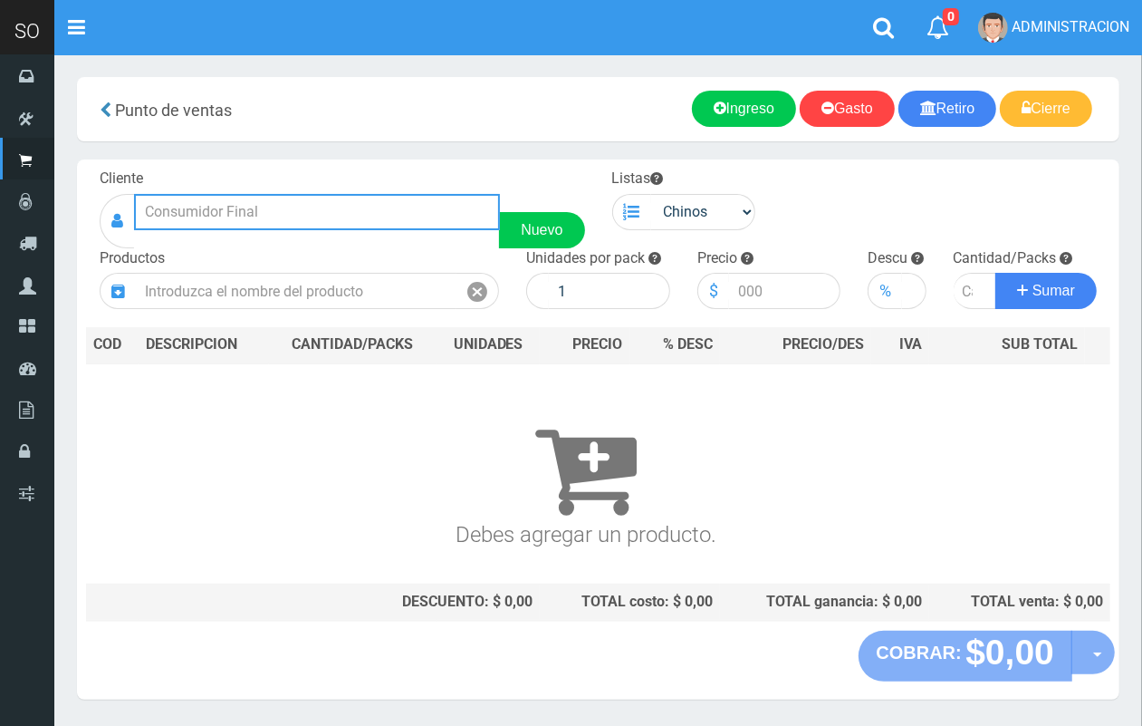
click at [354, 194] on input "text" at bounding box center [317, 212] width 366 height 36
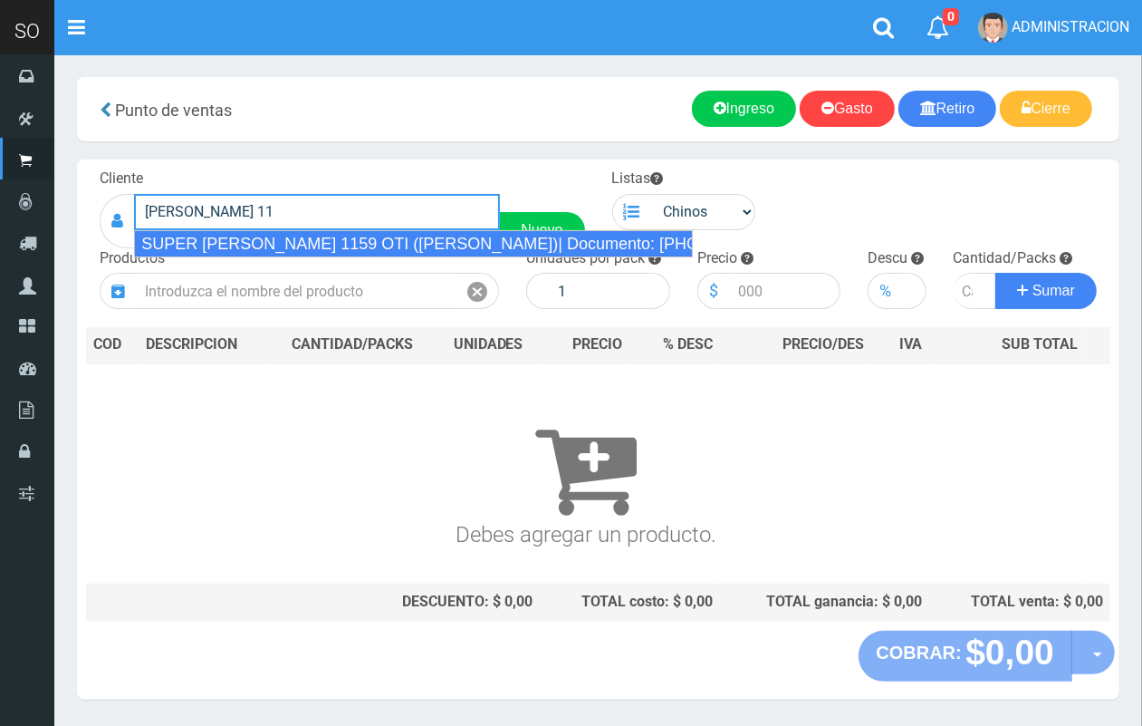
click at [371, 242] on div "SUPER [PERSON_NAME] 1159 OTI ([PERSON_NAME])| Documento: [PHONE_NUMBER] | Teléf…" at bounding box center [413, 243] width 559 height 27
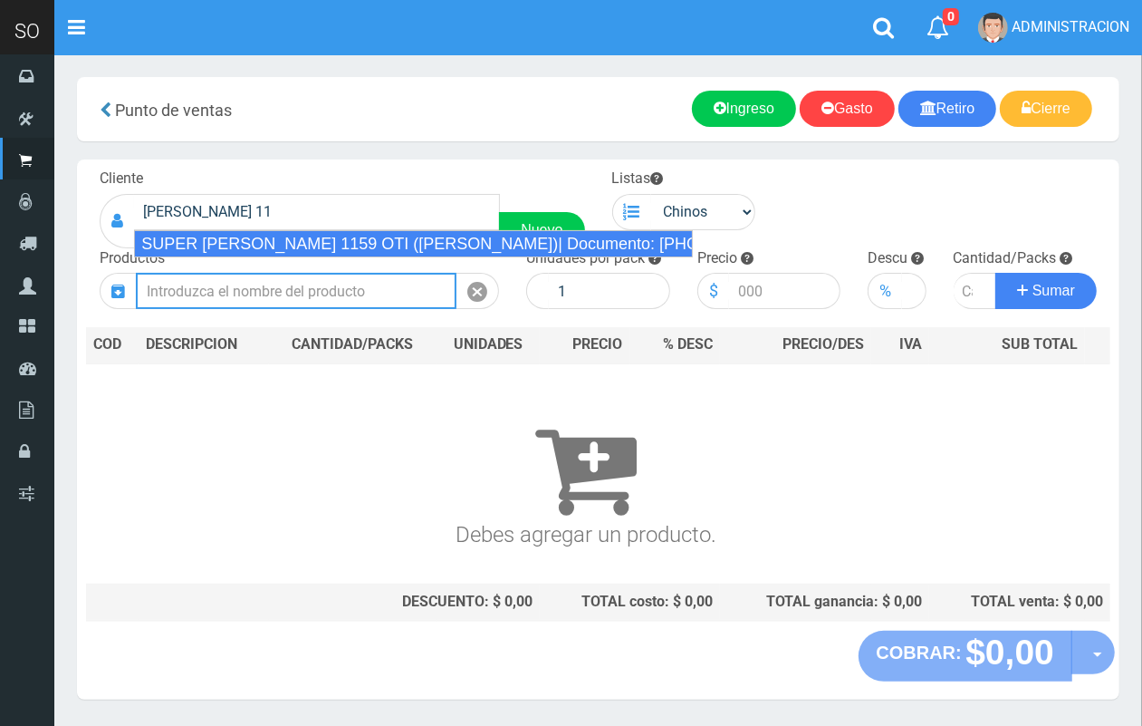
type input "SUPER [PERSON_NAME] 1159 OTI ([PERSON_NAME])| Documento: [PHONE_NUMBER] | Teléf…"
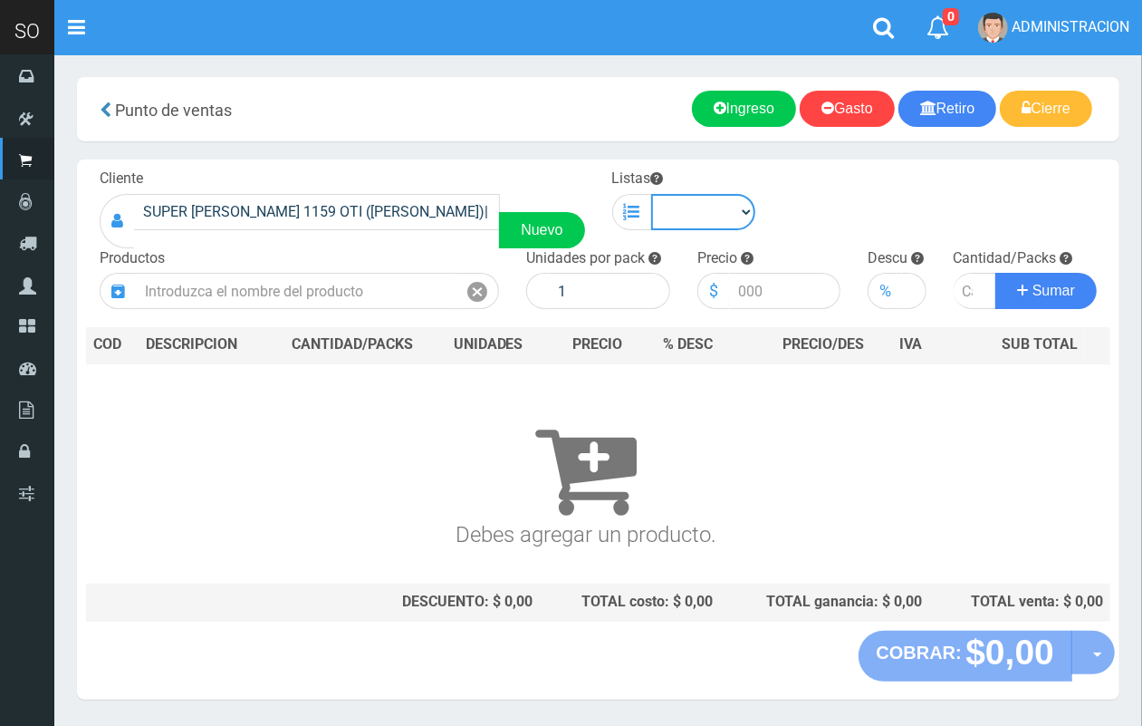
drag, startPoint x: 696, startPoint y: 217, endPoint x: 699, endPoint y: 227, distance: 10.6
click at [696, 217] on select "Chinos . ." at bounding box center [703, 212] width 105 height 36
select select "1"
click at [651, 194] on select "Chinos . ." at bounding box center [703, 212] width 105 height 36
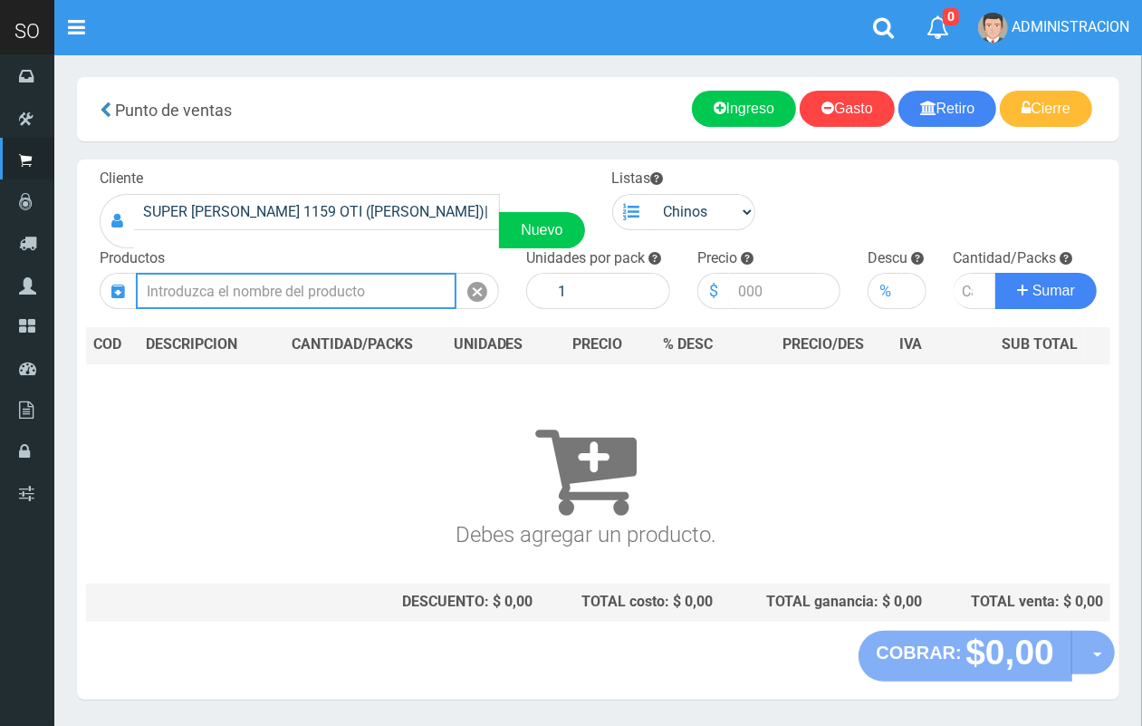
drag, startPoint x: 351, startPoint y: 297, endPoint x: 300, endPoint y: 12, distance: 290.0
click at [351, 296] on input "text" at bounding box center [296, 291] width 321 height 36
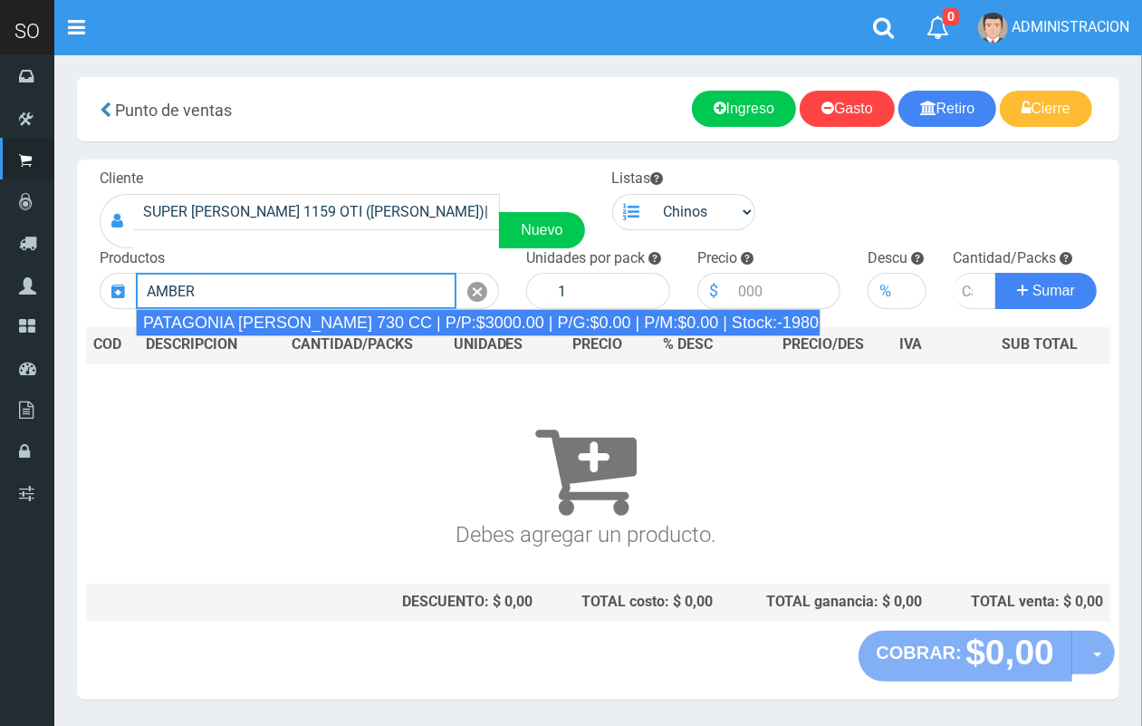
click at [404, 320] on div "PATAGONIA AMBER LAGER 730 CC | P/P:$3000.00 | P/G:$0.00 | P/M:$0.00 | Stock:-19…" at bounding box center [478, 322] width 685 height 27
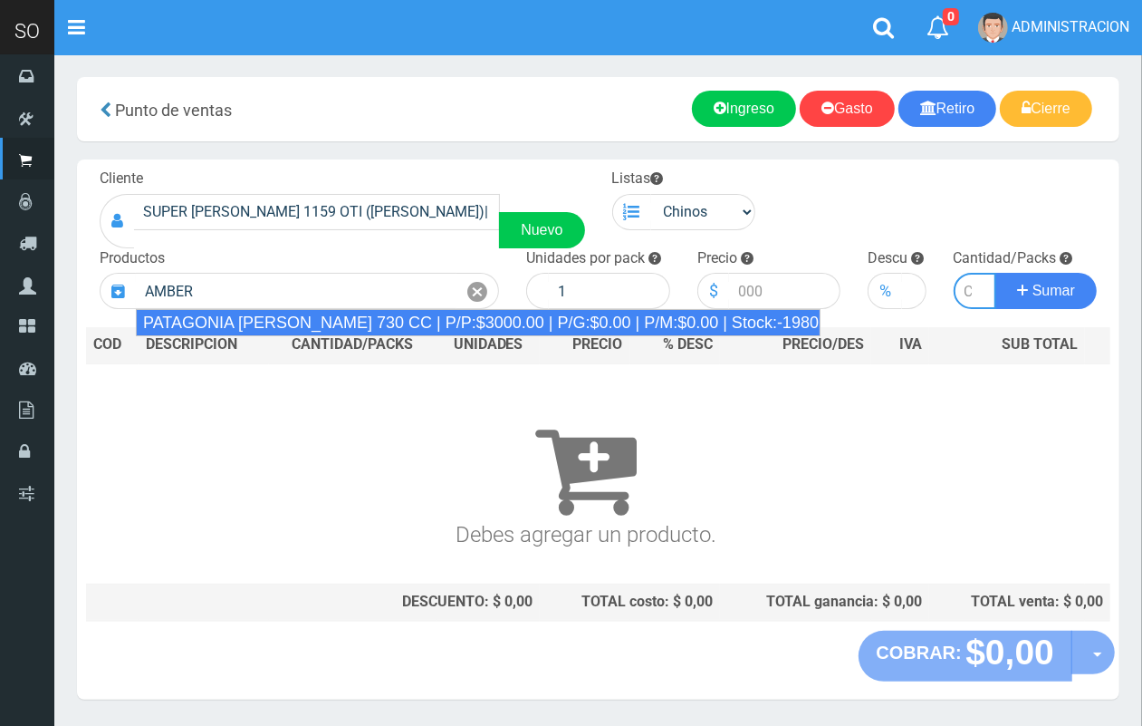
type input "PATAGONIA AMBER LAGER 730 CC | P/P:$3000.00 | P/G:$0.00 | P/M:$0.00 | Stock:-19…"
type input "6"
type input "3000.00"
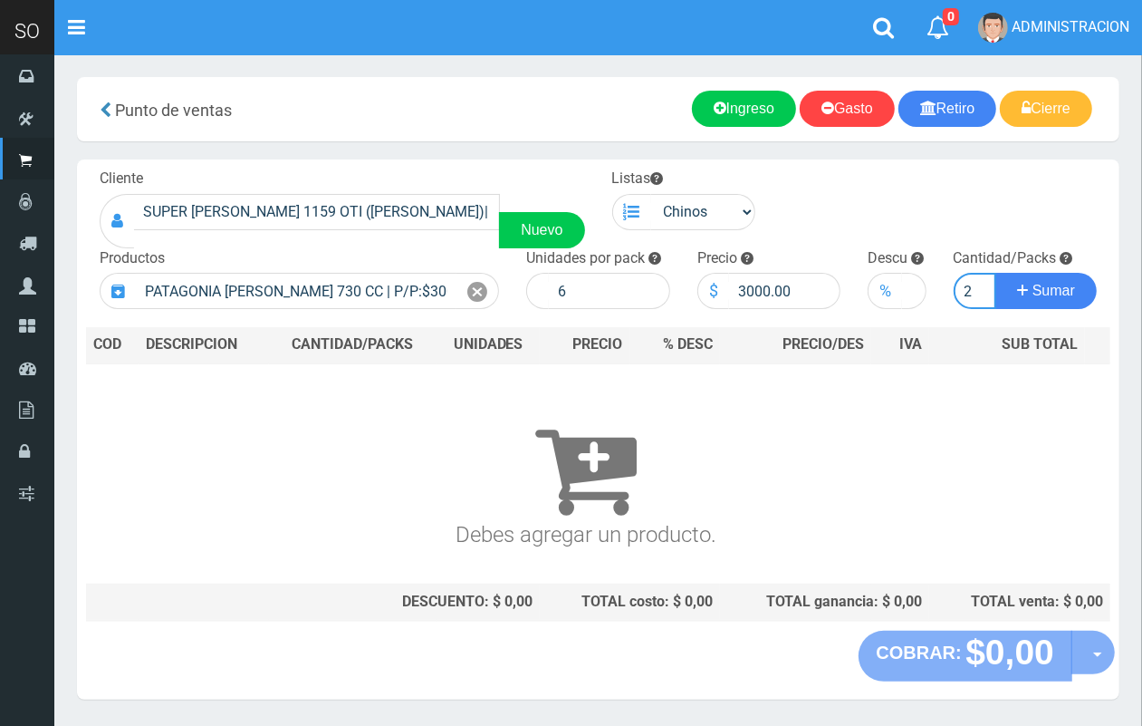
scroll to position [0, 2]
type input "2"
click at [996, 273] on button "Sumar" at bounding box center [1046, 291] width 101 height 36
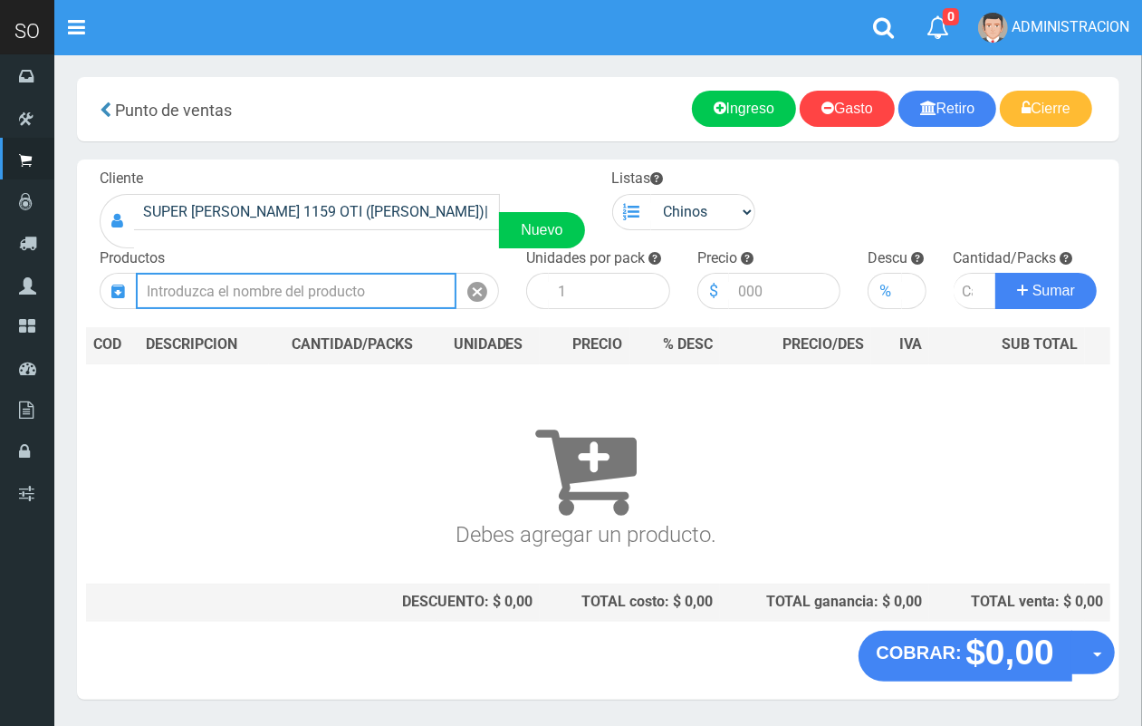
scroll to position [0, 0]
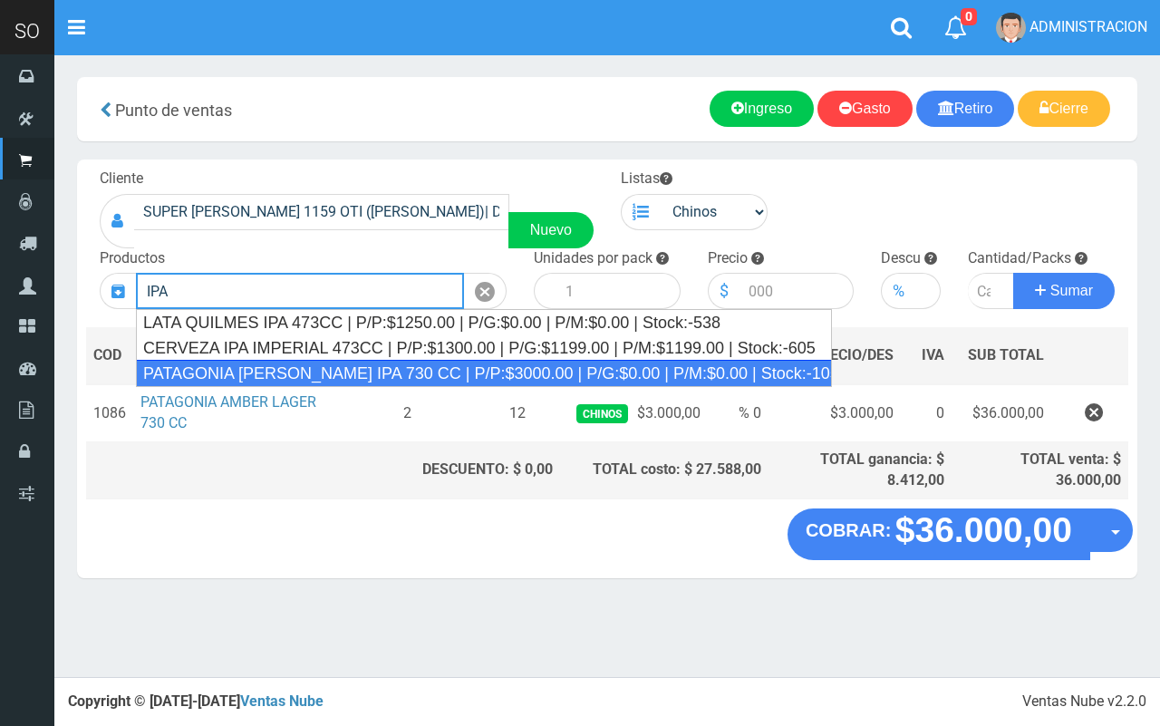
click at [505, 372] on div "PATAGONIA VERA IPA 730 CC | P/P:$3000.00 | P/G:$0.00 | P/M:$0.00 | Stock:-1058" at bounding box center [484, 373] width 696 height 27
type input "PATAGONIA VERA IPA 730 CC | P/P:$3000.00 | P/G:$0.00 | P/M:$0.00 | Stock:-1058"
type input "6"
type input "3000.00"
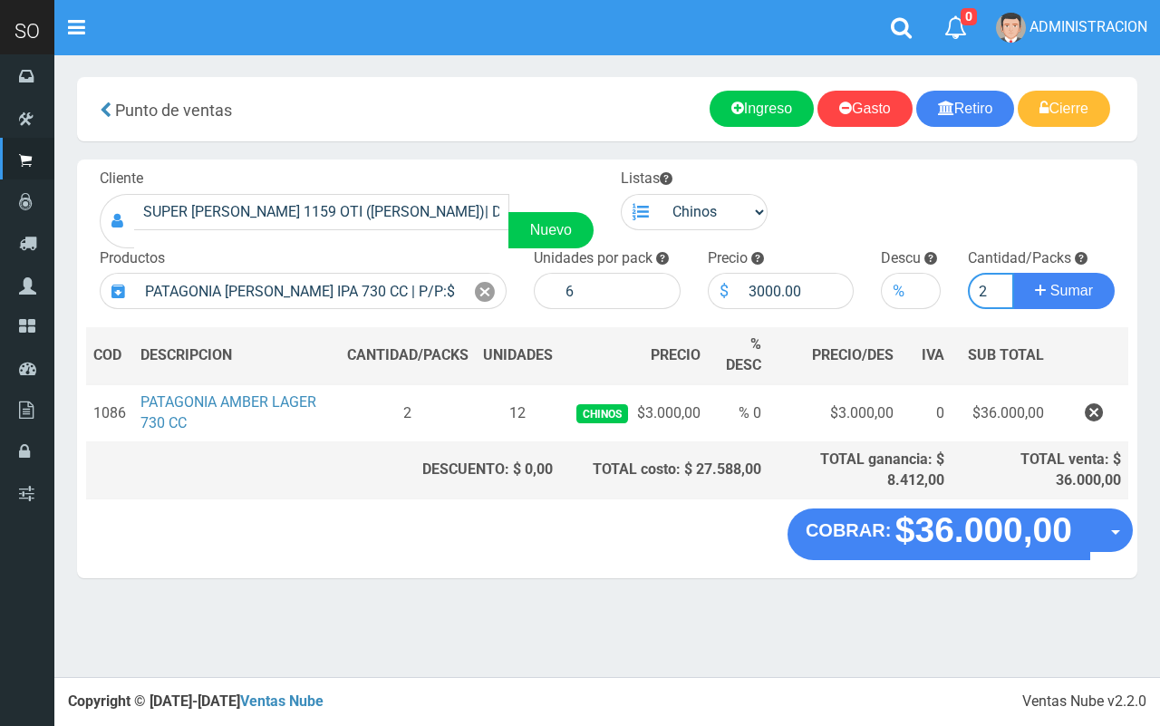
type input "2"
click at [1013, 273] on button "Sumar" at bounding box center [1063, 291] width 101 height 36
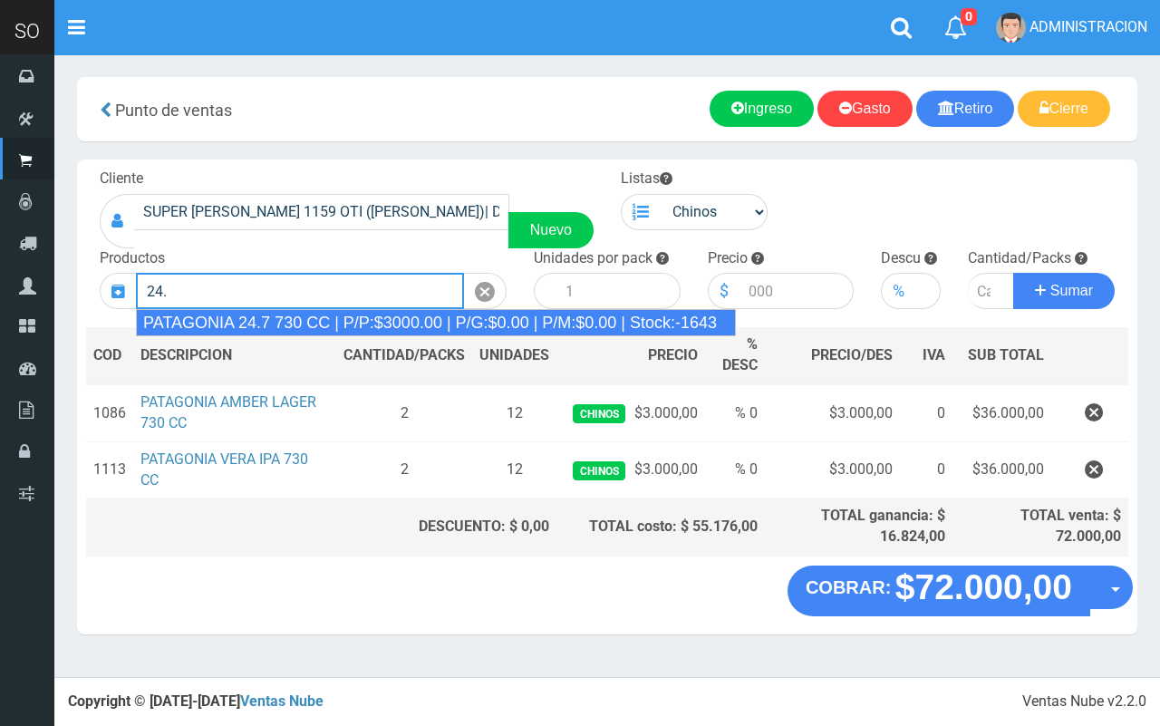
click at [464, 322] on div "PATAGONIA 24.7 730 CC | P/P:$3000.00 | P/G:$0.00 | P/M:$0.00 | Stock:-1643" at bounding box center [436, 322] width 600 height 27
type input "PATAGONIA 24.7 730 CC | P/P:$3000.00 | P/G:$0.00 | P/M:$0.00 | Stock:-1643"
type input "6"
type input "3000.00"
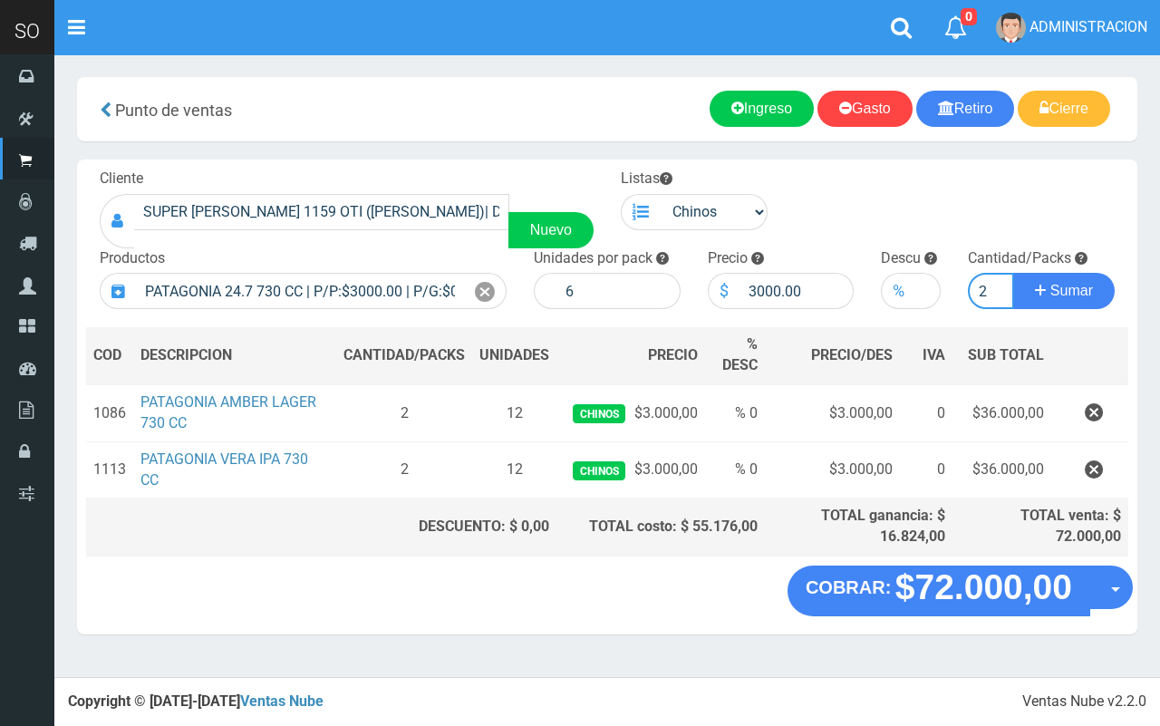
type input "2"
click at [1013, 273] on button "Sumar" at bounding box center [1063, 291] width 101 height 36
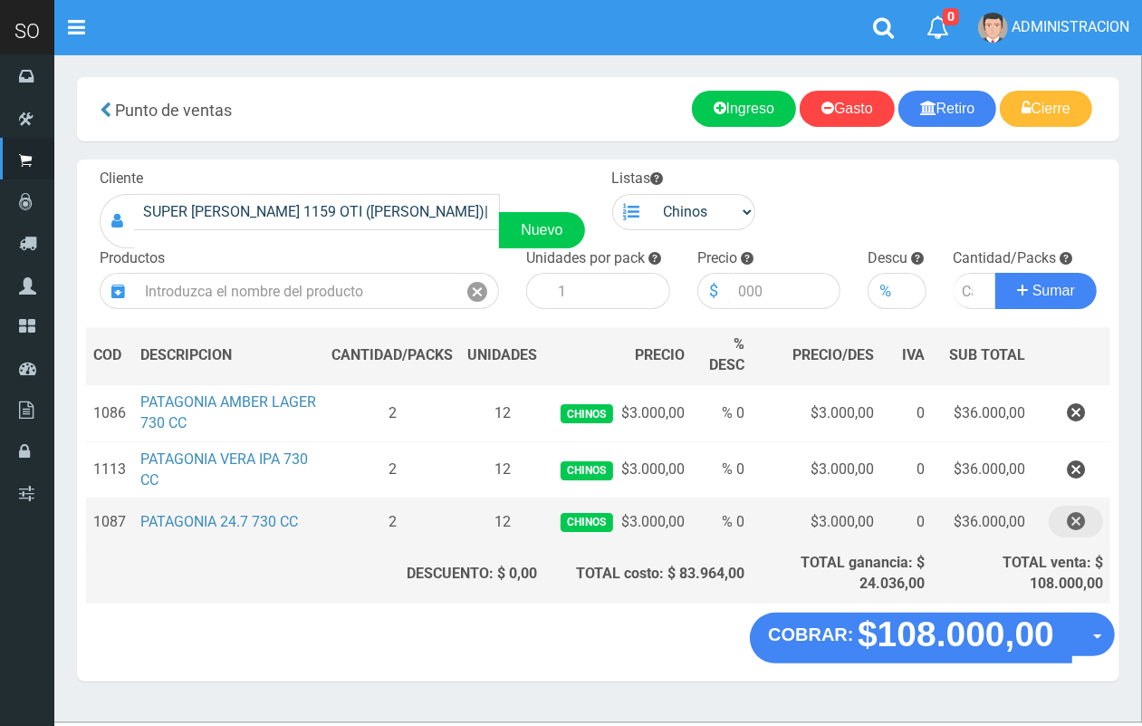
click at [1085, 522] on button "button" at bounding box center [1076, 521] width 54 height 32
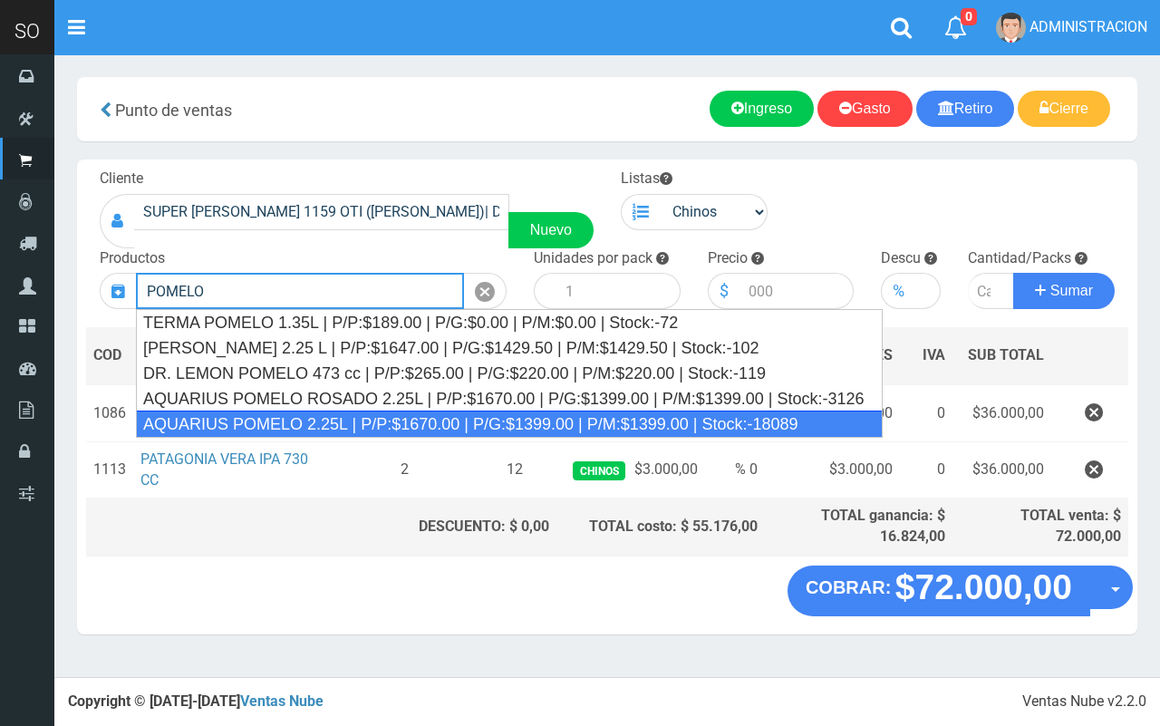
click at [485, 422] on div "AQUARIUS POMELO 2.25L | P/P:$1670.00 | P/G:$1399.00 | P/M:$1399.00 | Stock:-180…" at bounding box center [509, 423] width 746 height 27
type input "AQUARIUS POMELO 2.25L | P/P:$1670.00 | P/G:$1399.00 | P/M:$1399.00 | Stock:-180…"
type input "6"
type input "1670.00"
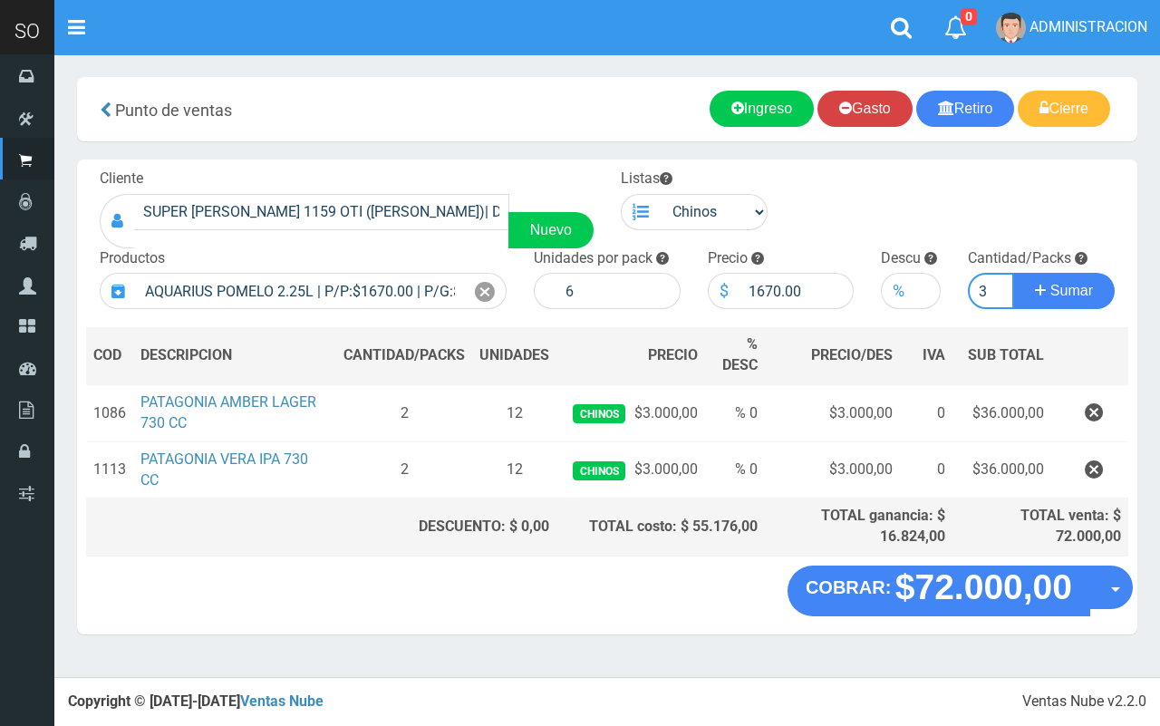
type input "3"
click at [1013, 273] on button "Sumar" at bounding box center [1063, 291] width 101 height 36
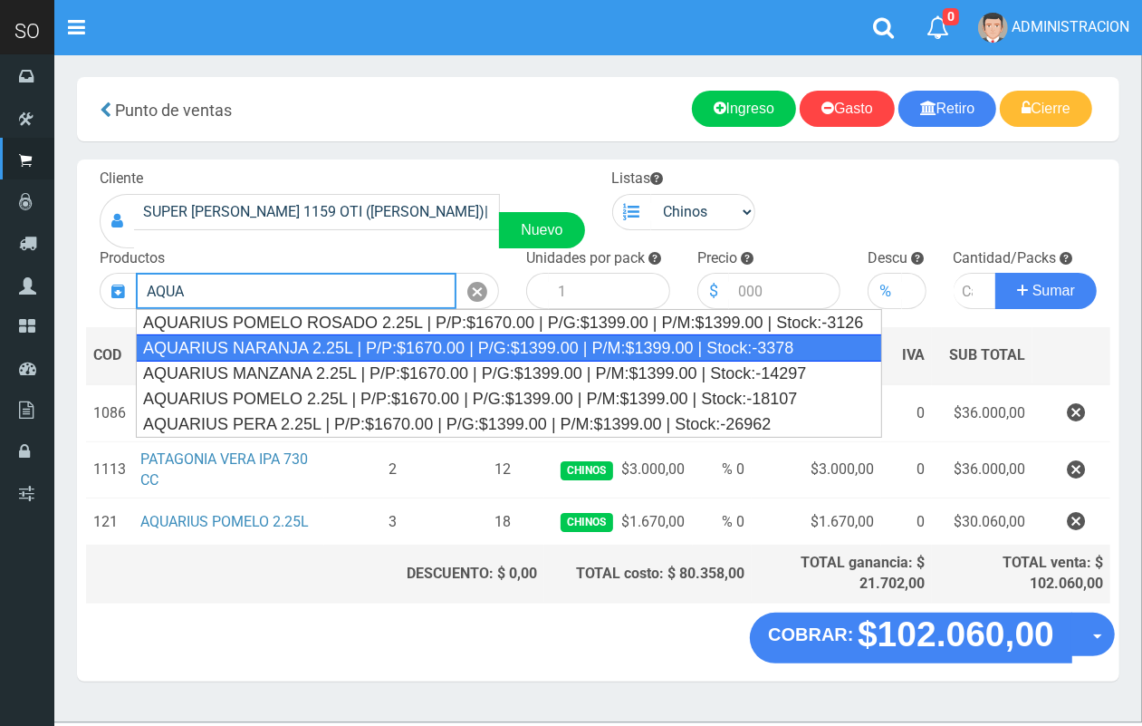
click at [671, 353] on div "AQUARIUS NARANJA 2.25L | P/P:$1670.00 | P/G:$1399.00 | P/M:$1399.00 | Stock:-33…" at bounding box center [509, 347] width 746 height 27
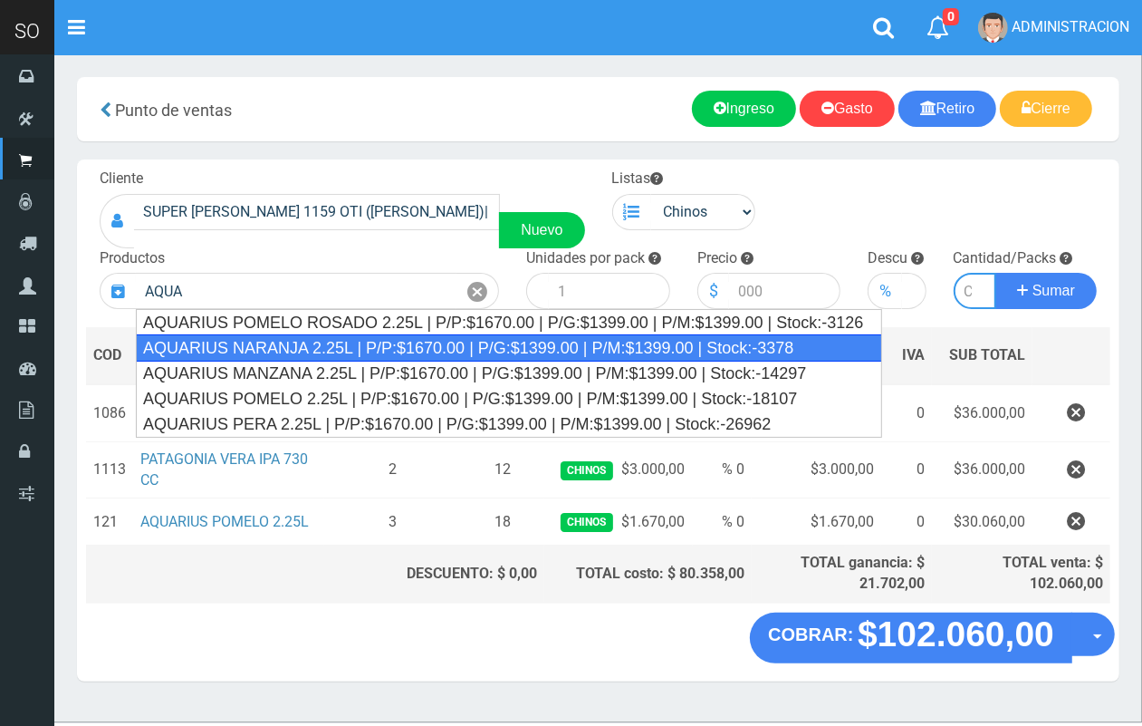
type input "AQUARIUS NARANJA 2.25L | P/P:$1670.00 | P/G:$1399.00 | P/M:$1399.00 | Stock:-33…"
type input "6"
type input "1670.00"
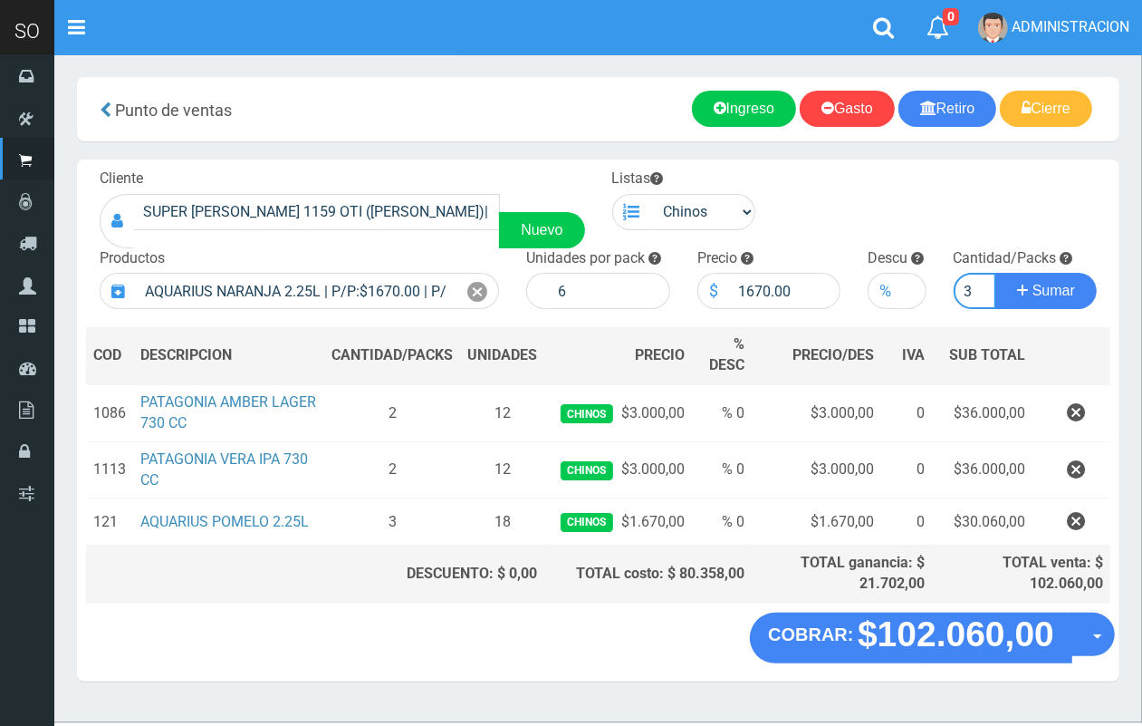
scroll to position [0, 2]
type input "3"
click at [996, 273] on button "Sumar" at bounding box center [1046, 291] width 101 height 36
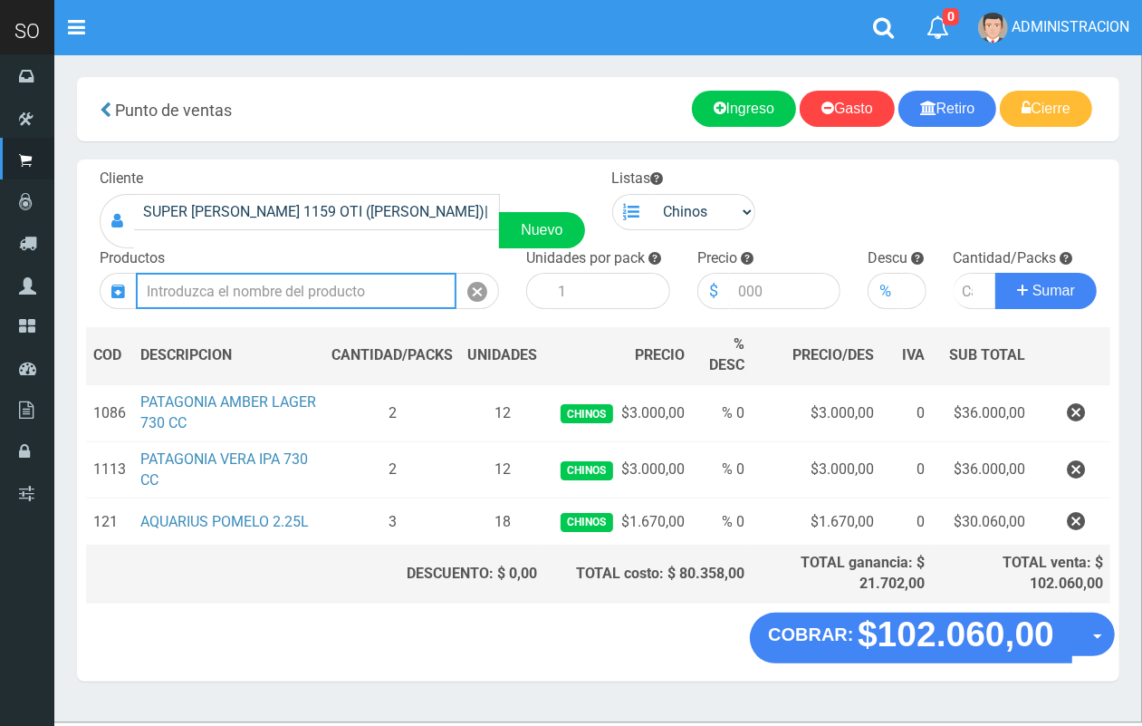
scroll to position [0, 0]
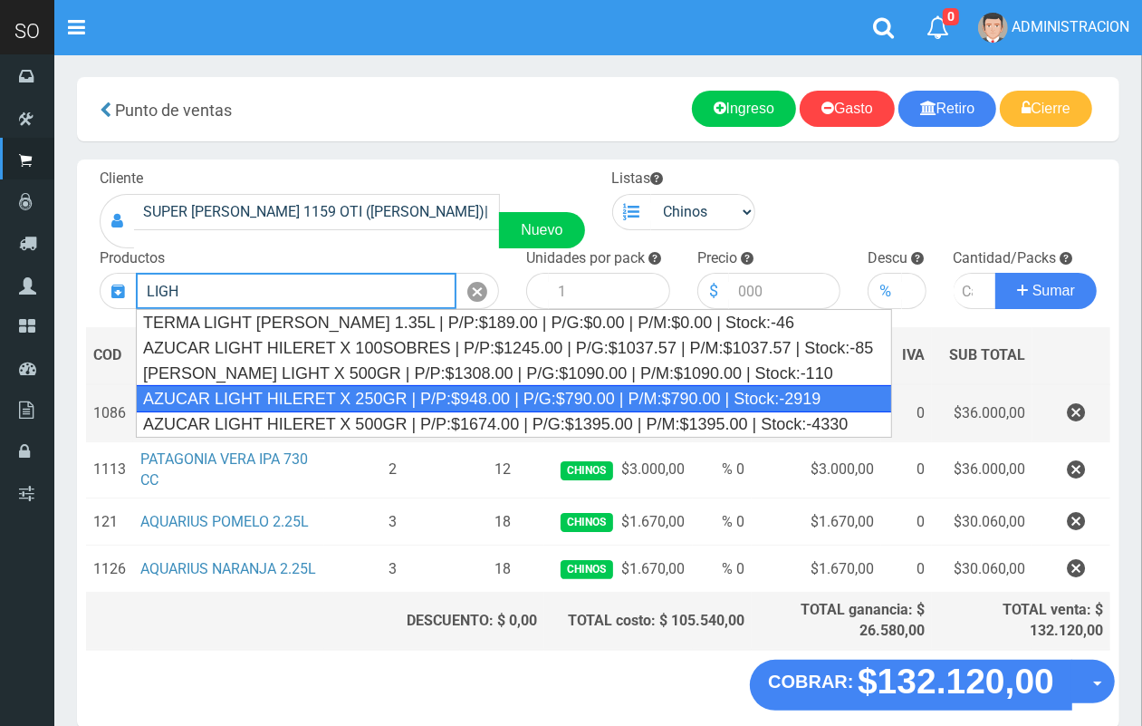
click at [566, 406] on div "AZUCAR LIGHT HILERET X 250GR | P/P:$948.00 | P/G:$790.00 | P/M:$790.00 | Stock:…" at bounding box center [514, 398] width 756 height 27
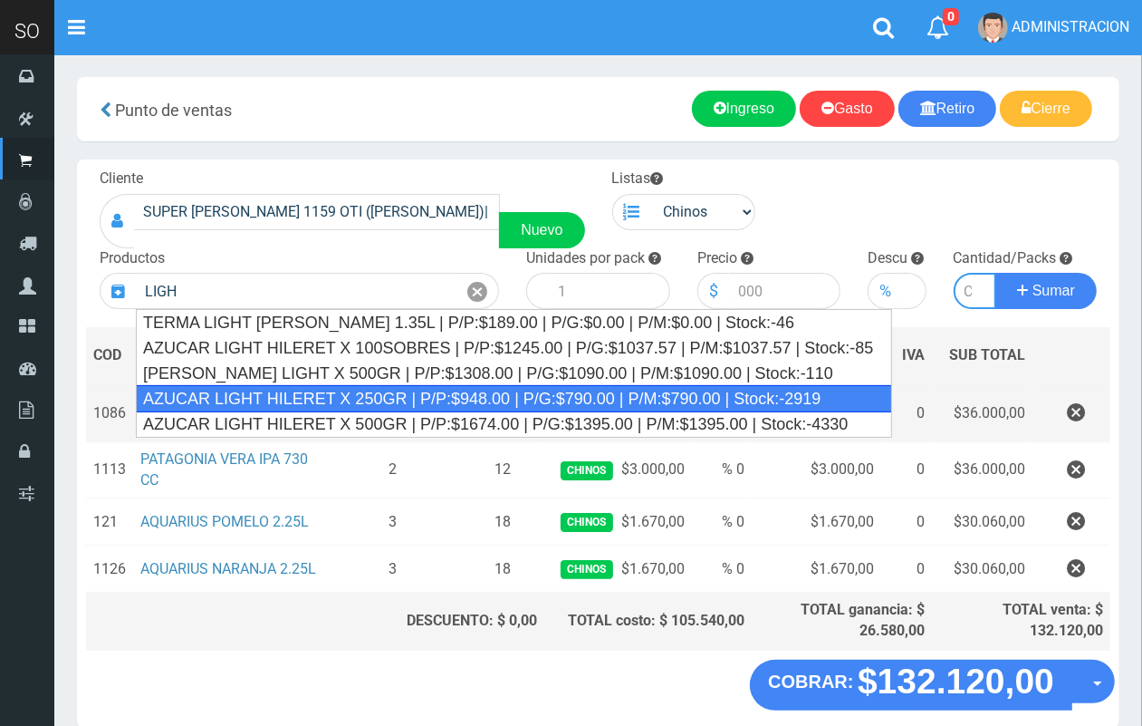
type input "AZUCAR LIGHT HILERET X 250GR | P/P:$948.00 | P/G:$790.00 | P/M:$790.00 | Stock:…"
type input "9"
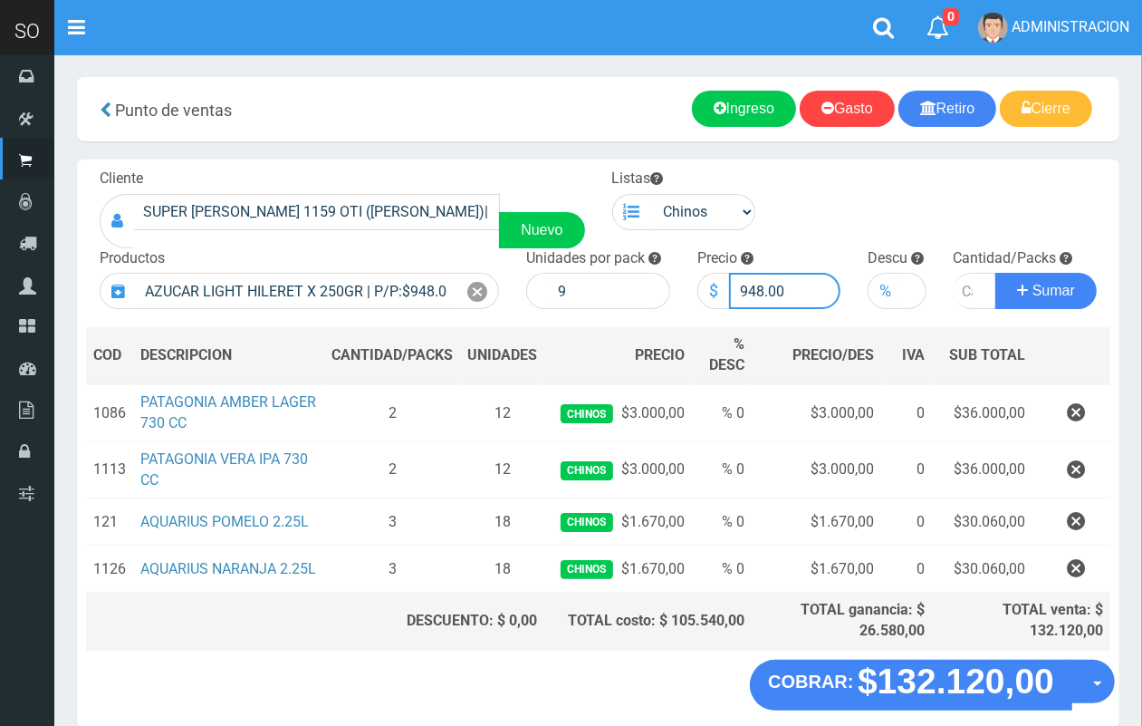
drag, startPoint x: 759, startPoint y: 292, endPoint x: 748, endPoint y: 284, distance: 13.6
click at [743, 287] on input "948.00" at bounding box center [785, 291] width 112 height 36
click at [762, 282] on input "948.00" at bounding box center [785, 291] width 112 height 36
drag, startPoint x: 762, startPoint y: 284, endPoint x: 732, endPoint y: 286, distance: 30.0
click at [732, 286] on input "948.00" at bounding box center [785, 291] width 112 height 36
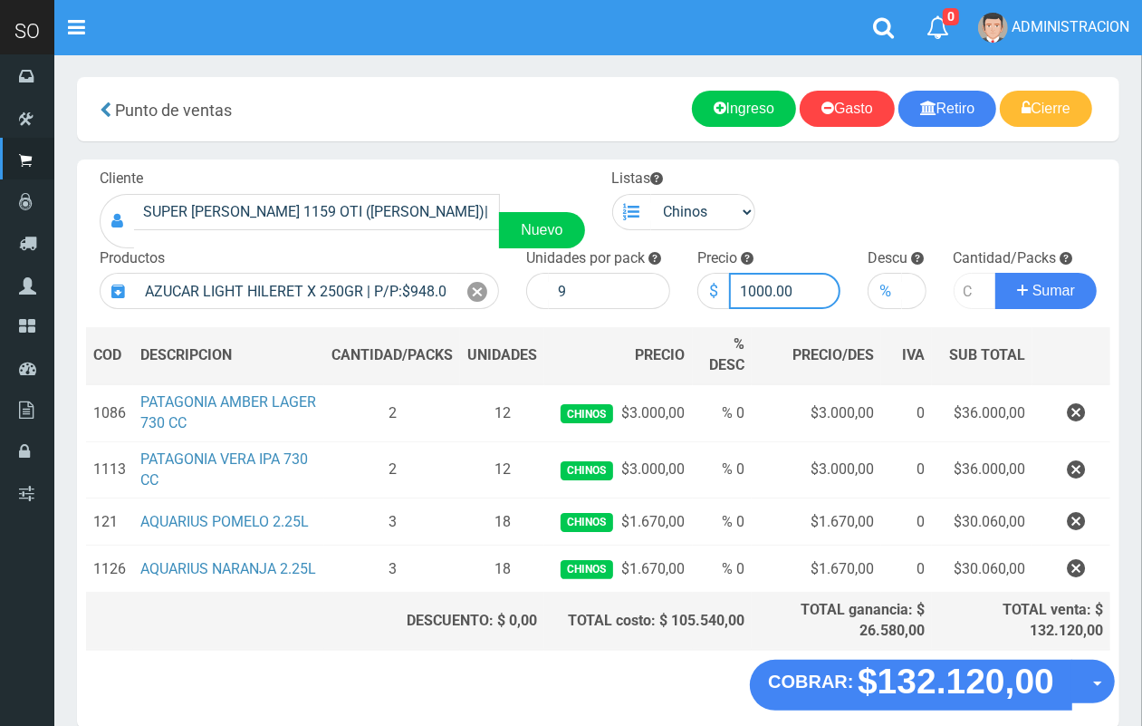
type input "1000.00"
drag, startPoint x: 961, startPoint y: 287, endPoint x: 845, endPoint y: 195, distance: 148.3
click at [961, 288] on input "number" at bounding box center [975, 291] width 43 height 36
type input "2"
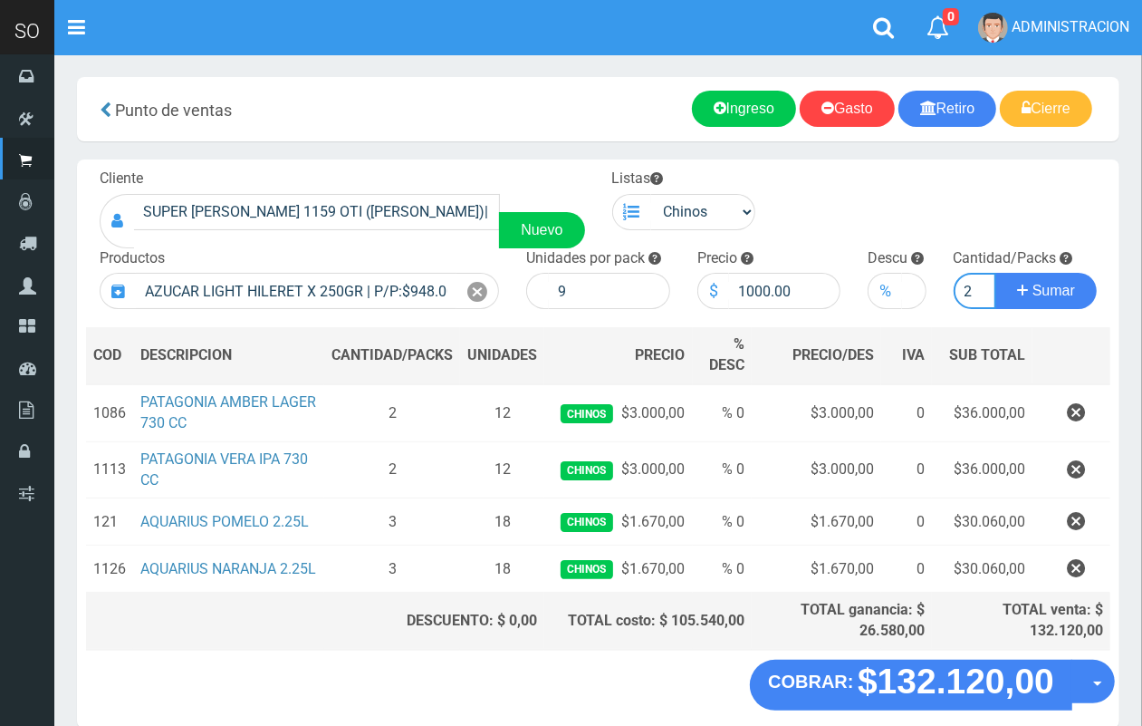
click at [996, 273] on button "Sumar" at bounding box center [1046, 291] width 101 height 36
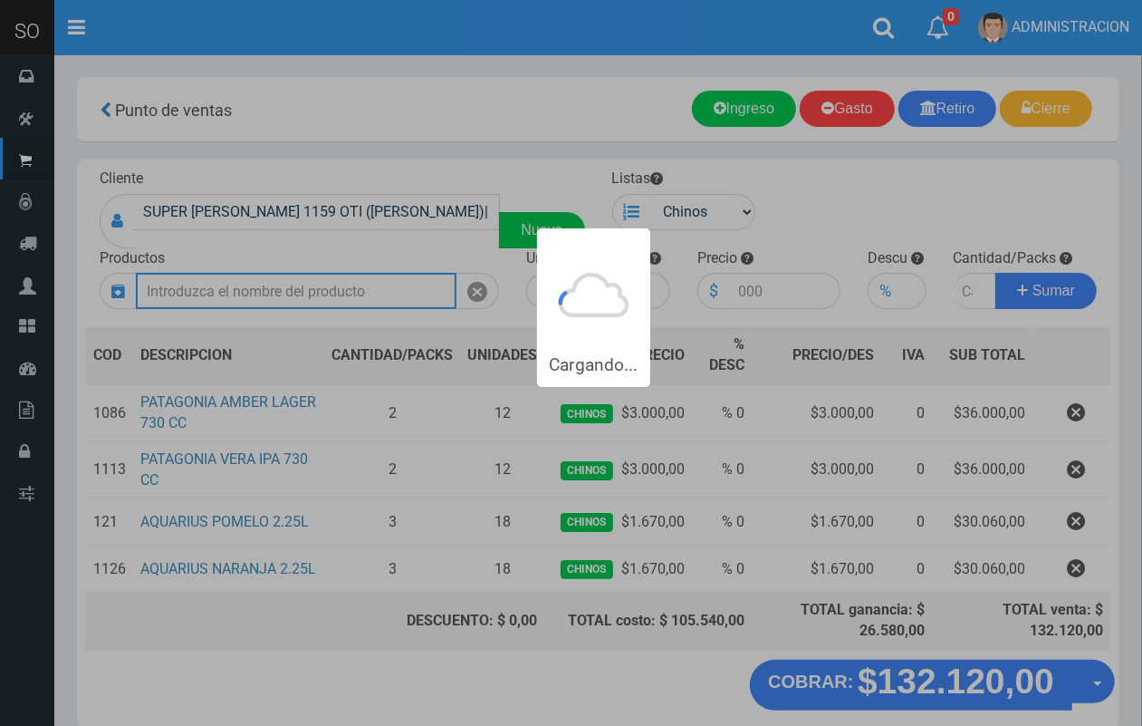
scroll to position [0, 0]
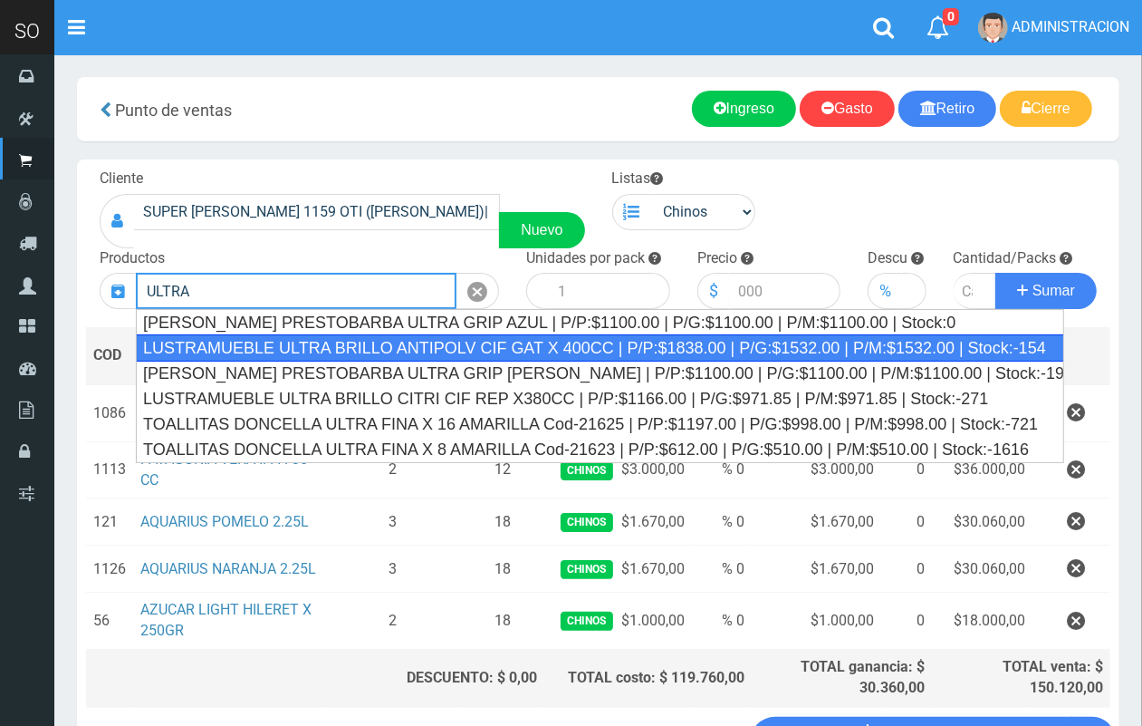
click at [351, 345] on div "LUSTRAMUEBLE ULTRA BRILLO ANTIPOLV CIF GAT X 400CC | P/P:$1838.00 | P/G:$1532.0…" at bounding box center [600, 347] width 929 height 27
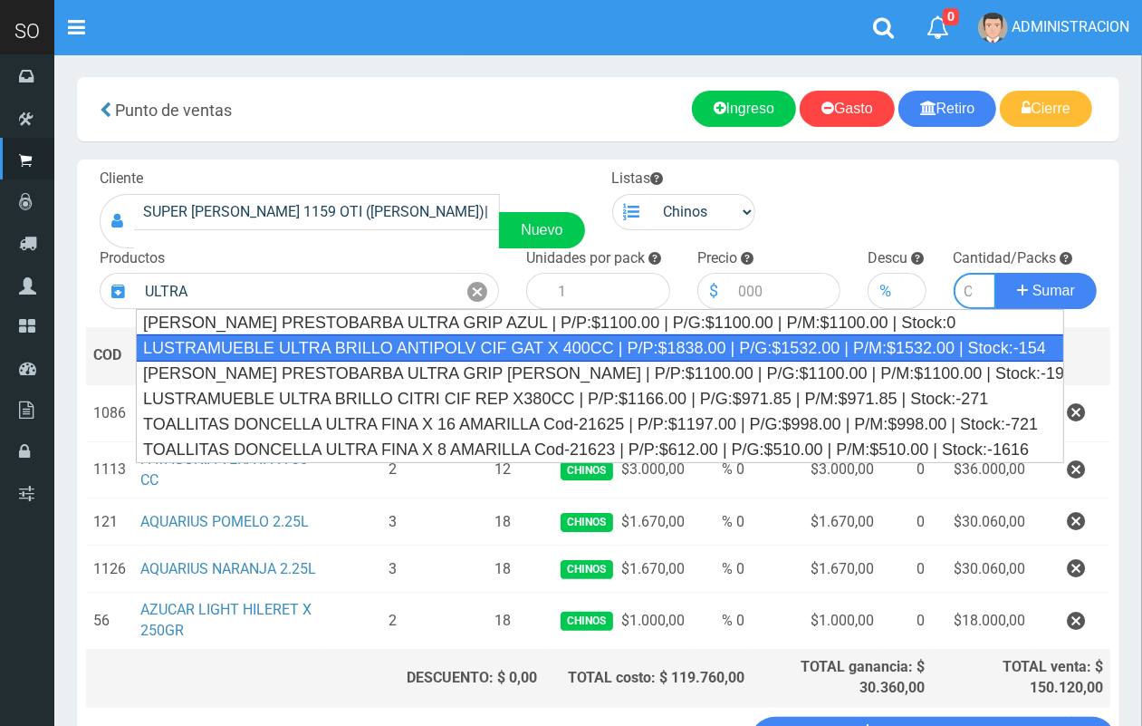
type input "LUSTRAMUEBLE ULTRA BRILLO ANTIPOLV CIF GAT X 400CC | P/P:$1838.00 | P/G:$1532.0…"
type input "12"
type input "1838.00"
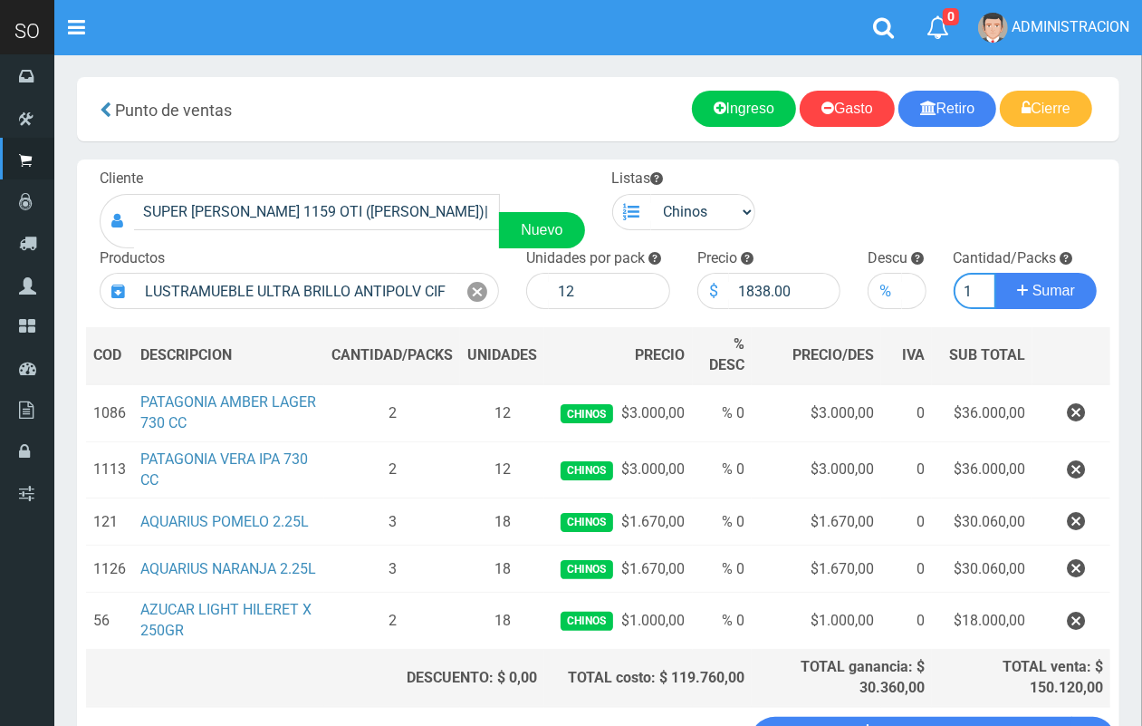
scroll to position [0, 2]
type input "1"
click at [996, 273] on button "Sumar" at bounding box center [1046, 291] width 101 height 36
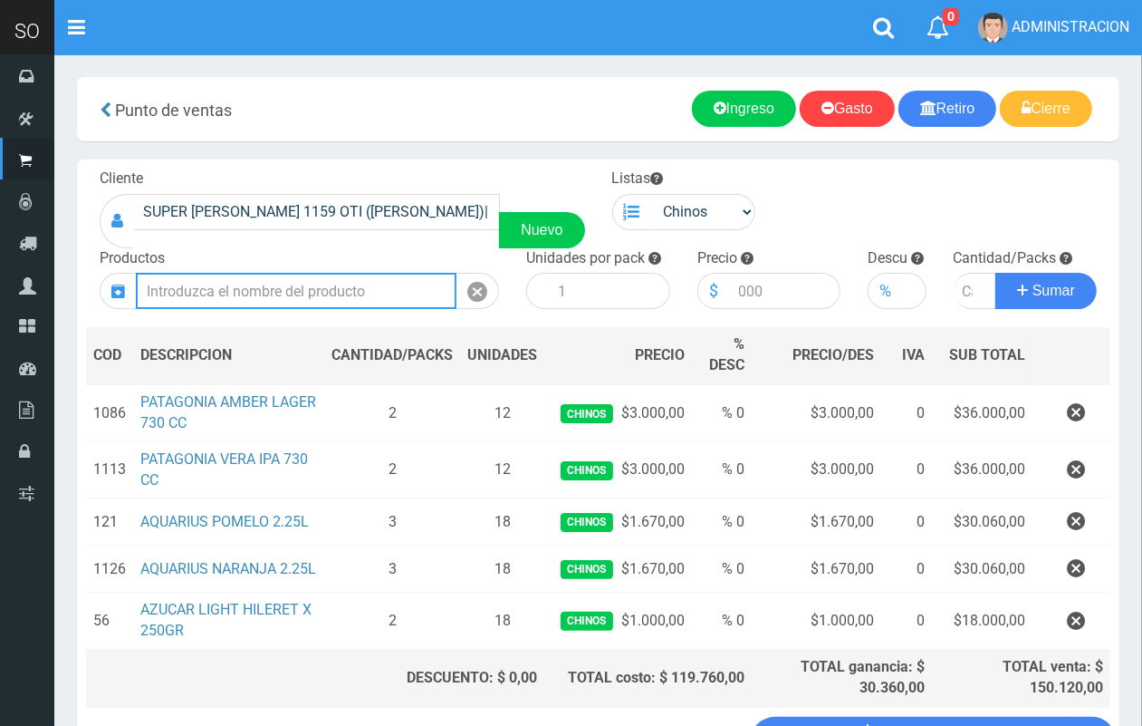
scroll to position [0, 0]
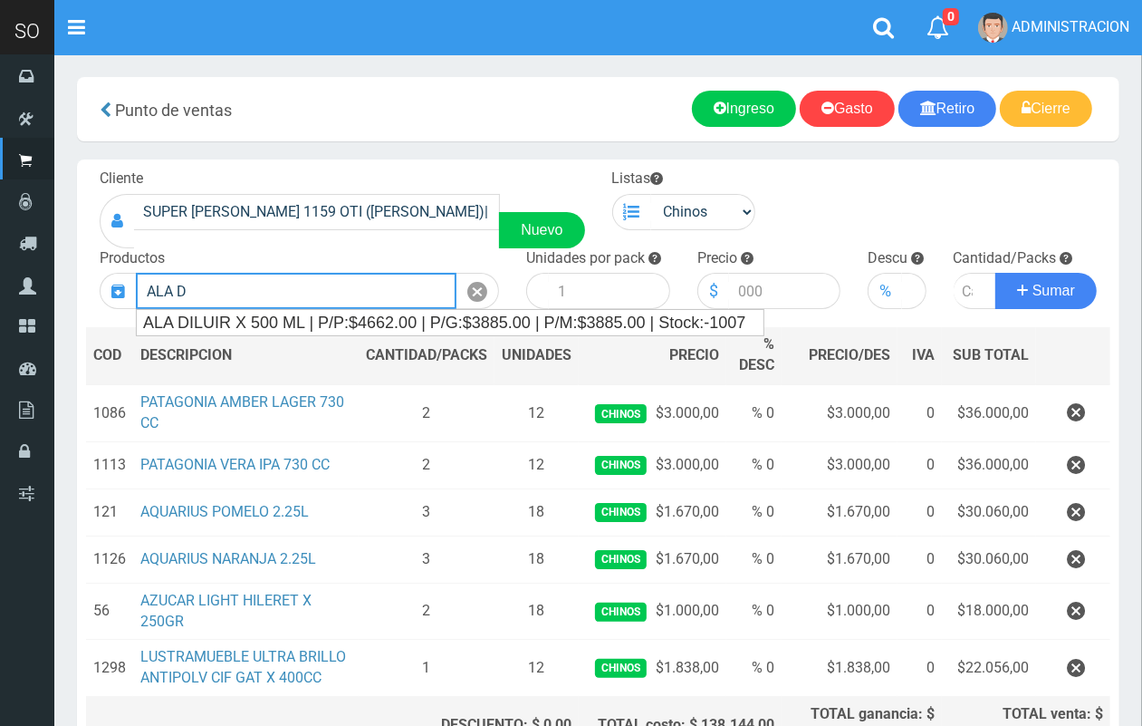
drag, startPoint x: 193, startPoint y: 287, endPoint x: 129, endPoint y: 290, distance: 64.4
click at [129, 290] on div "ALA D" at bounding box center [299, 291] width 399 height 36
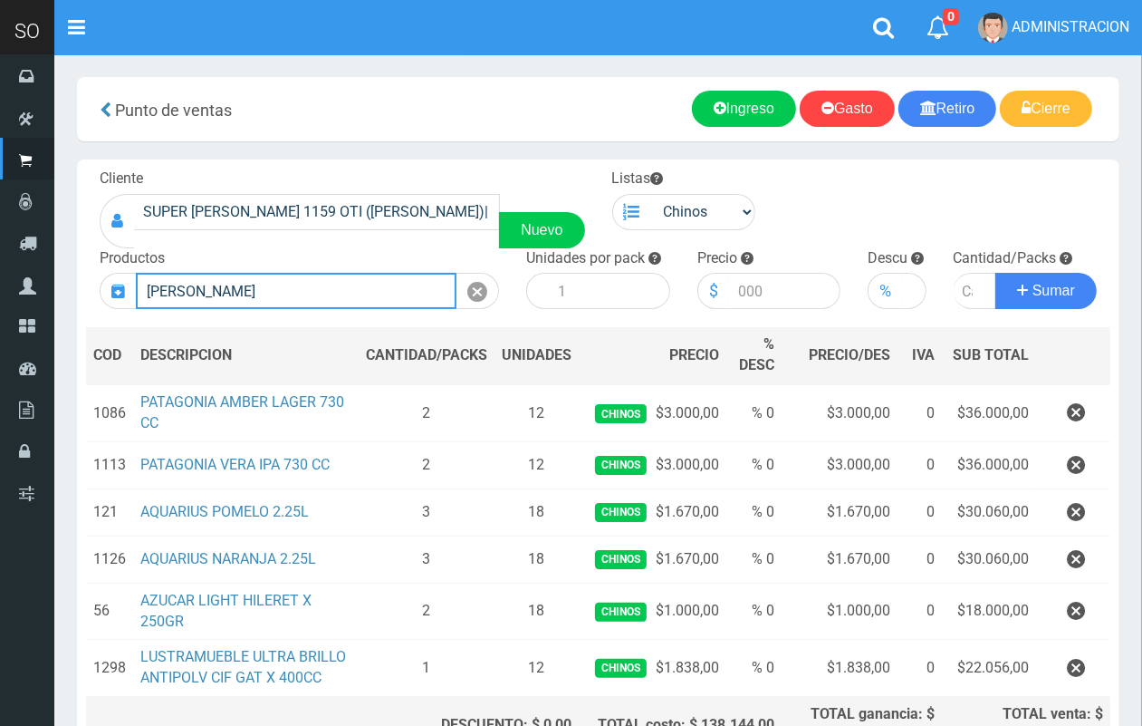
type input "J"
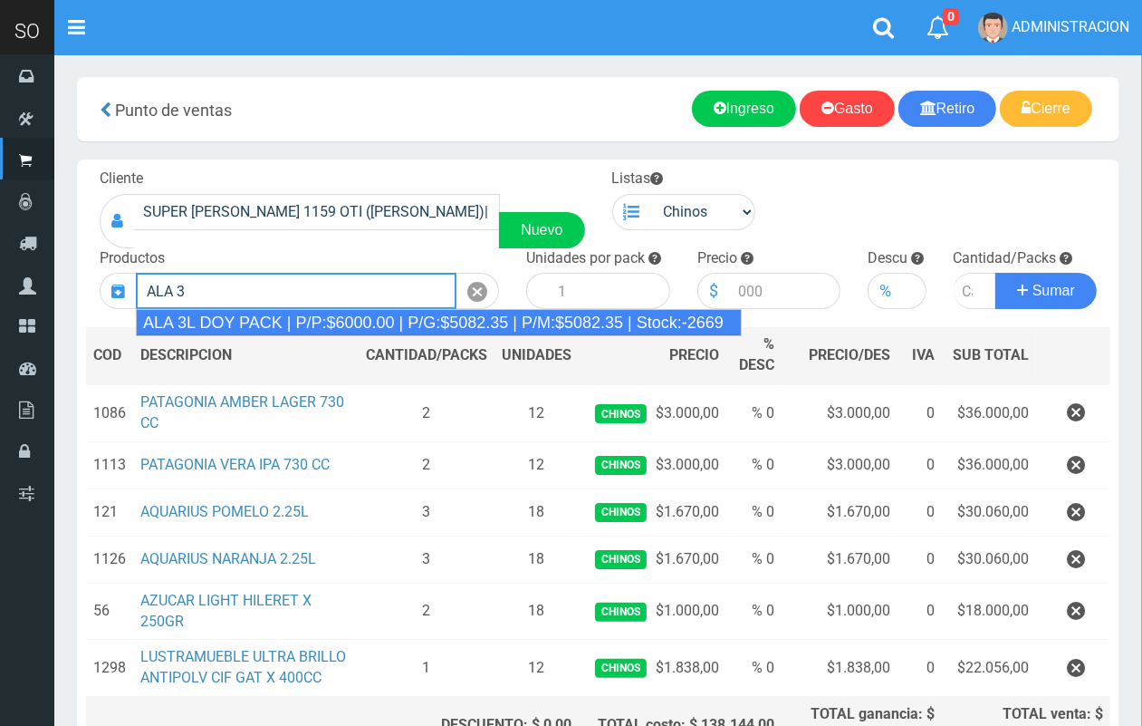
click at [193, 323] on div "ALA 3L DOY PACK | P/P:$6000.00 | P/G:$5082.35 | P/M:$5082.35 | Stock:-2669" at bounding box center [439, 322] width 606 height 27
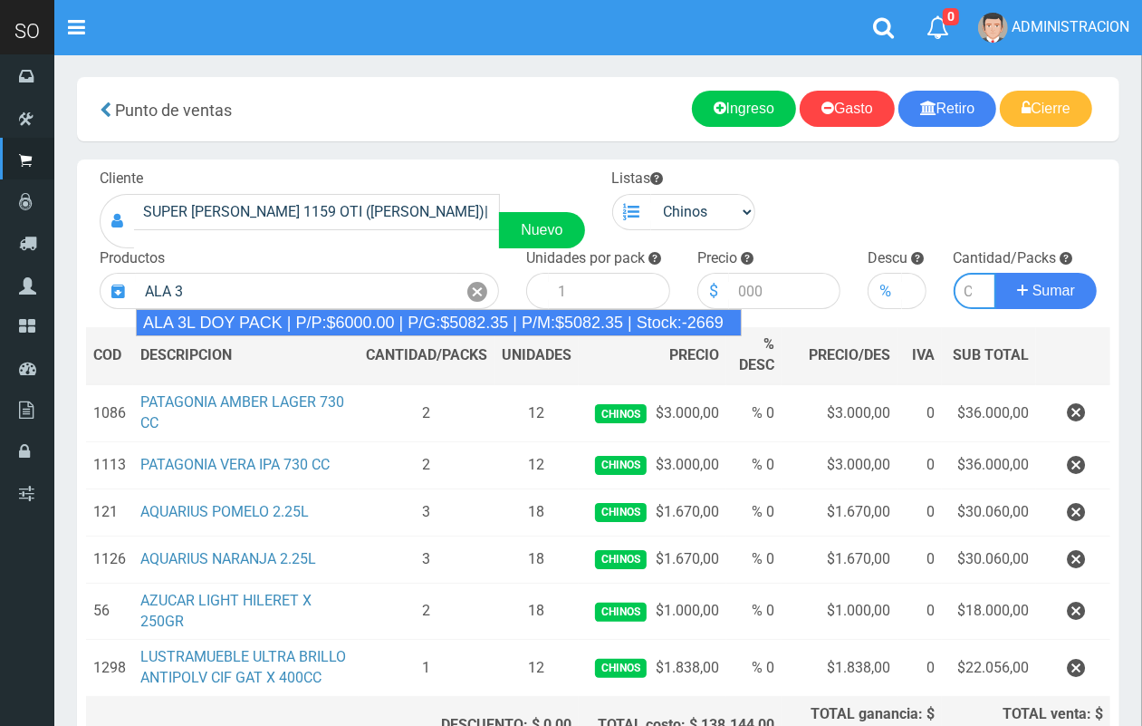
type input "ALA 3L DOY PACK | P/P:$6000.00 | P/G:$5082.35 | P/M:$5082.35 | Stock:-2669"
type input "4"
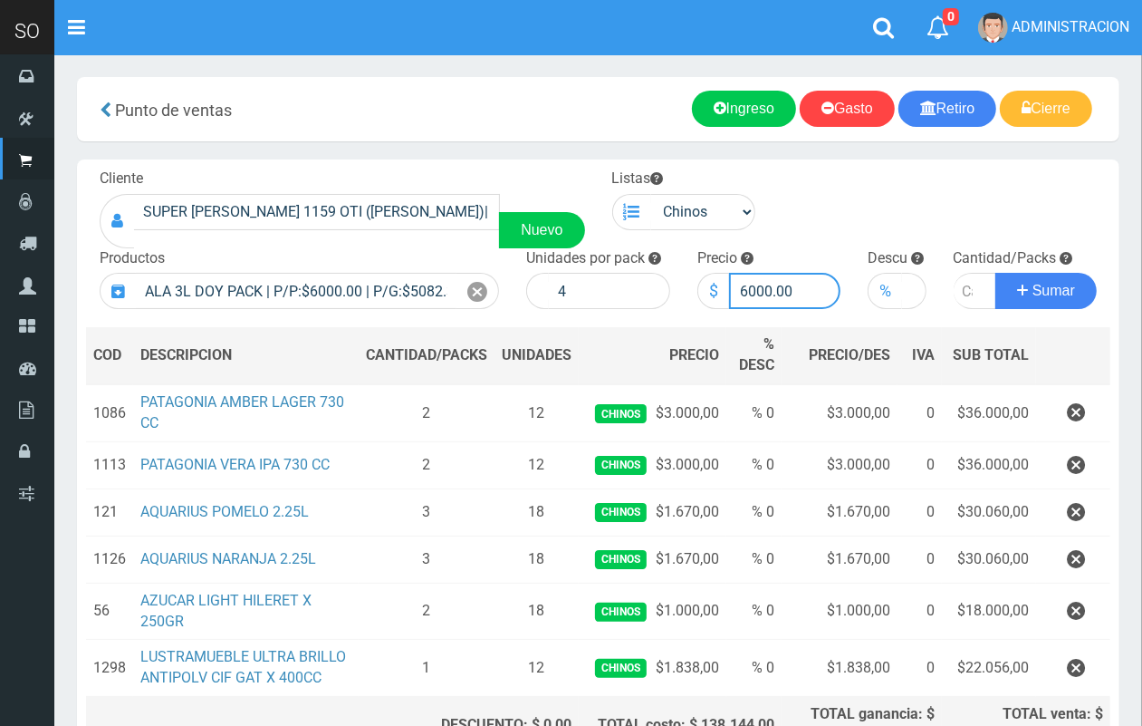
drag, startPoint x: 772, startPoint y: 290, endPoint x: 756, endPoint y: 286, distance: 15.8
click at [756, 286] on input "6000.00" at bounding box center [785, 291] width 112 height 36
type input "6700.00"
click at [962, 291] on input "number" at bounding box center [975, 291] width 43 height 36
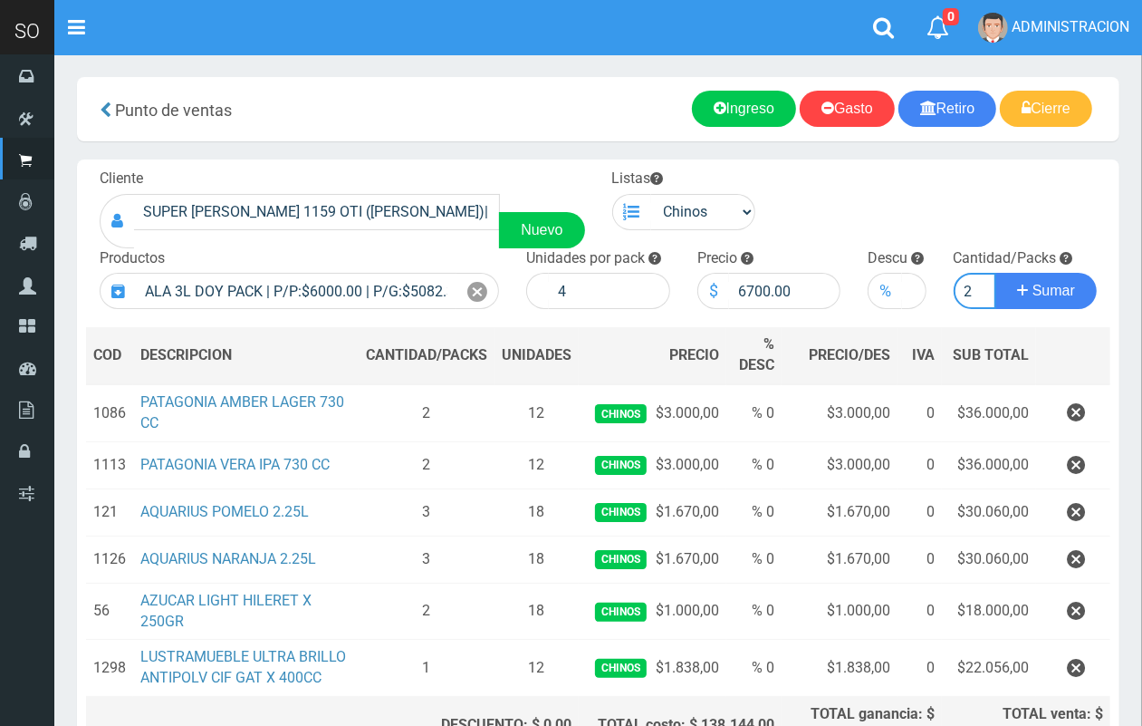
type input "2"
click at [996, 273] on button "Sumar" at bounding box center [1046, 291] width 101 height 36
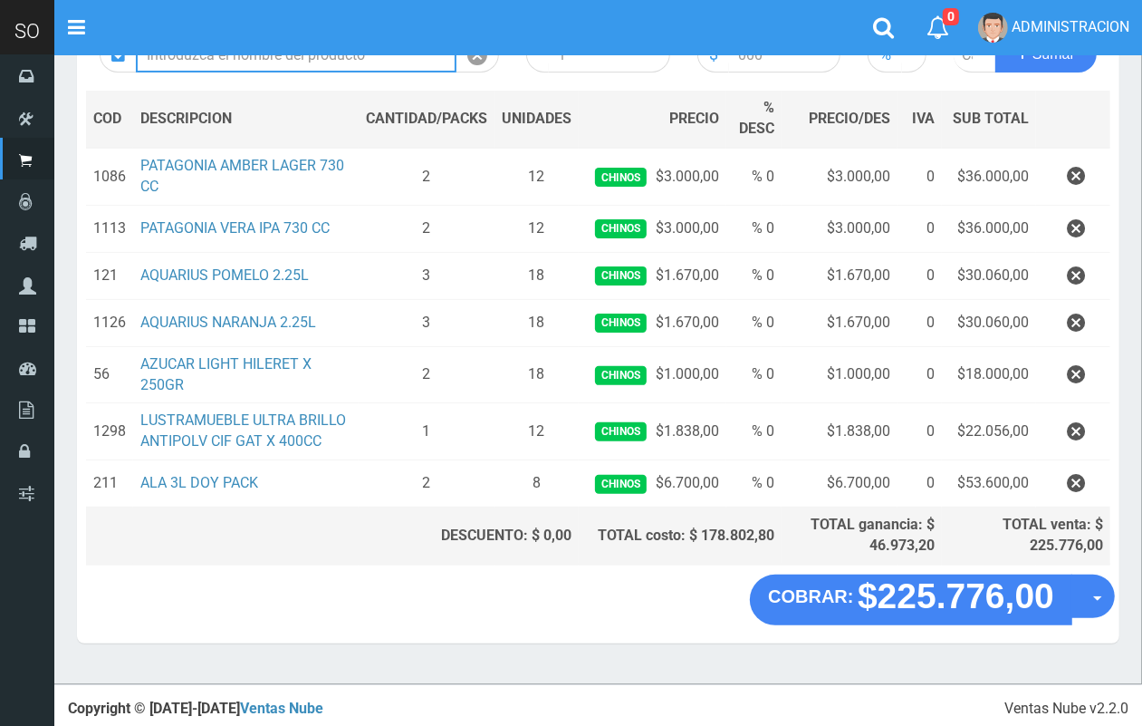
scroll to position [111, 0]
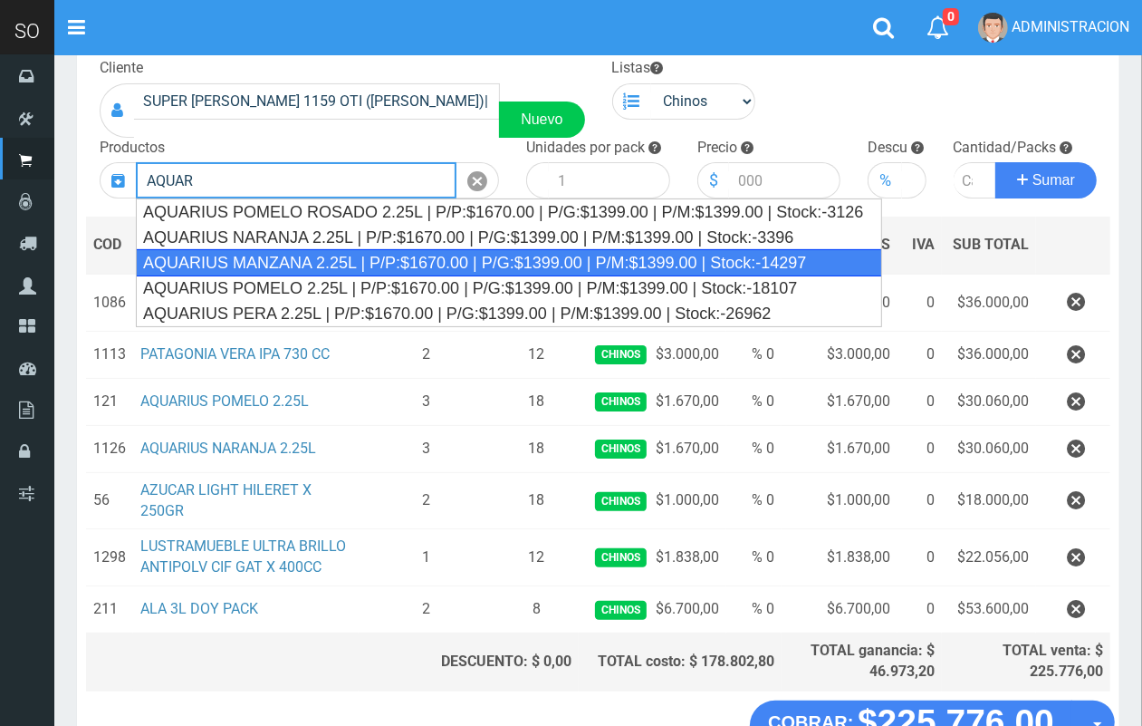
drag, startPoint x: 394, startPoint y: 259, endPoint x: 594, endPoint y: 209, distance: 206.3
click at [394, 258] on div "AQUARIUS MANZANA 2.25L | P/P:$1670.00 | P/G:$1399.00 | P/M:$1399.00 | Stock:-14…" at bounding box center [509, 262] width 746 height 27
type input "AQUARIUS MANZANA 2.25L | P/P:$1670.00 | P/G:$1399.00 | P/M:$1399.00 | Stock:-14…"
type input "6"
type input "1670.00"
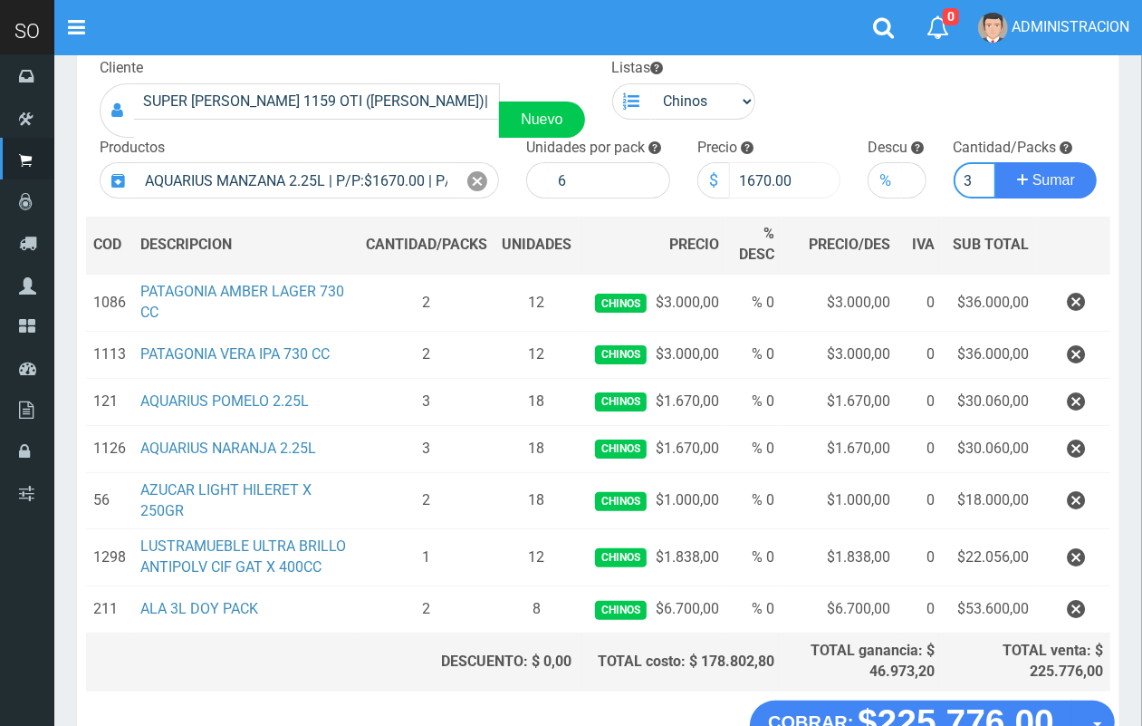
scroll to position [0, 2]
type input "3"
click at [996, 162] on button "Sumar" at bounding box center [1046, 180] width 101 height 36
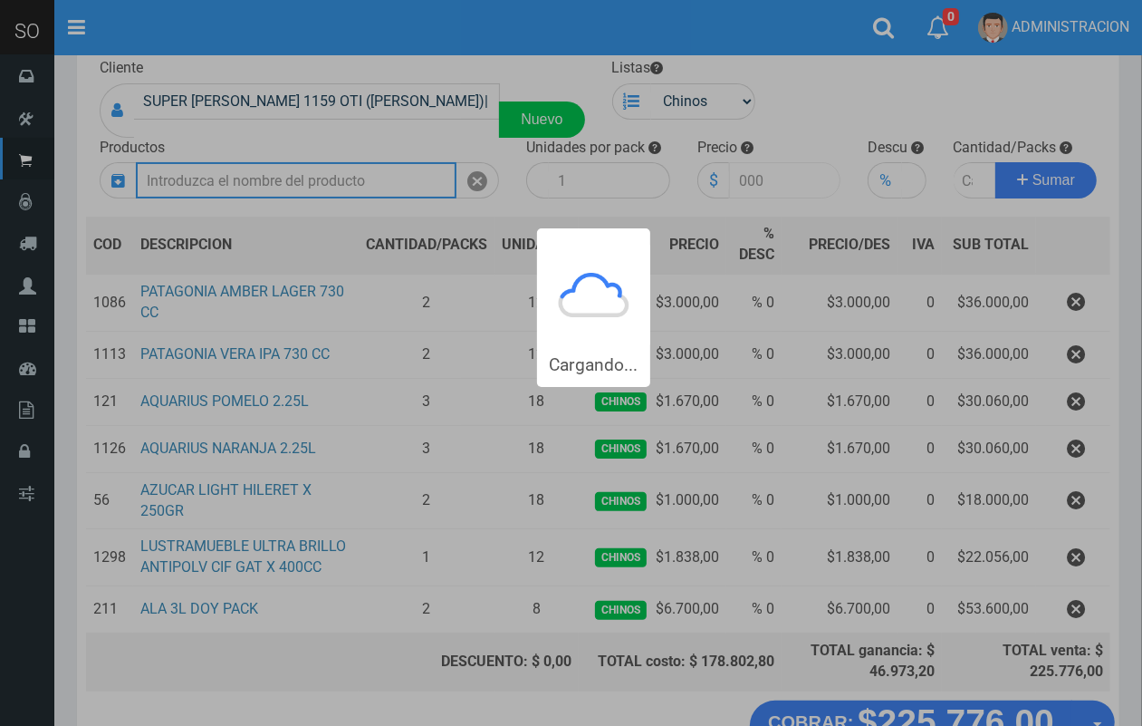
scroll to position [0, 0]
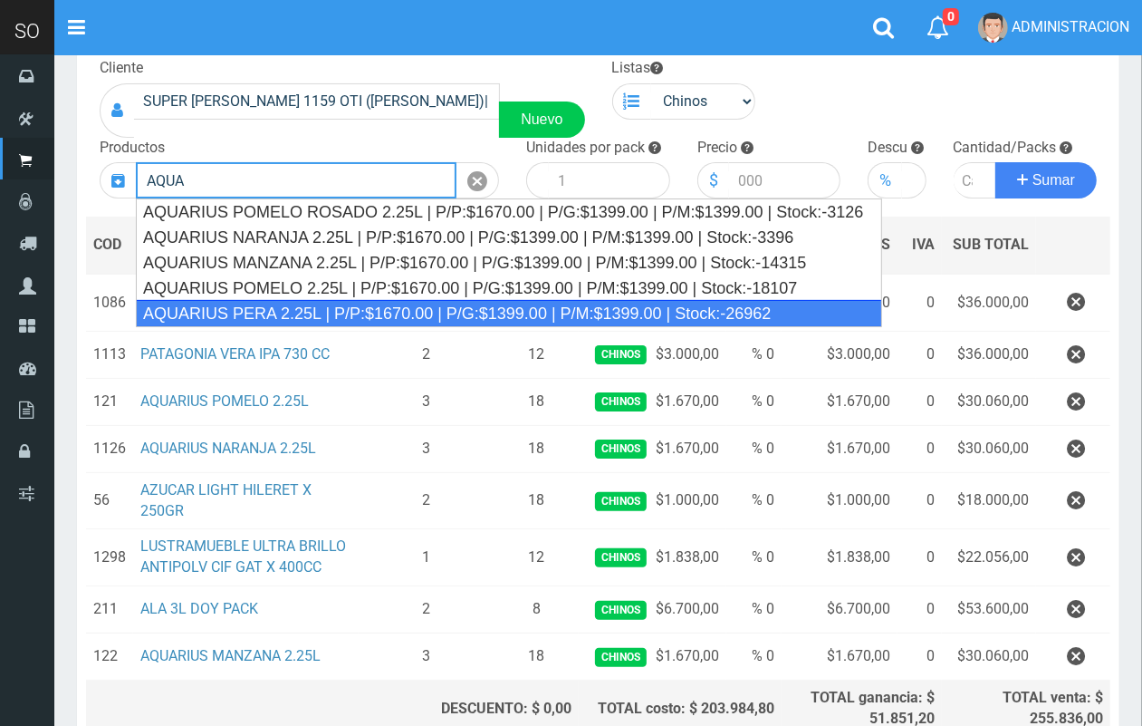
click at [395, 311] on div "AQUARIUS PERA 2.25L | P/P:$1670.00 | P/G:$1399.00 | P/M:$1399.00 | Stock:-26962" at bounding box center [509, 313] width 746 height 27
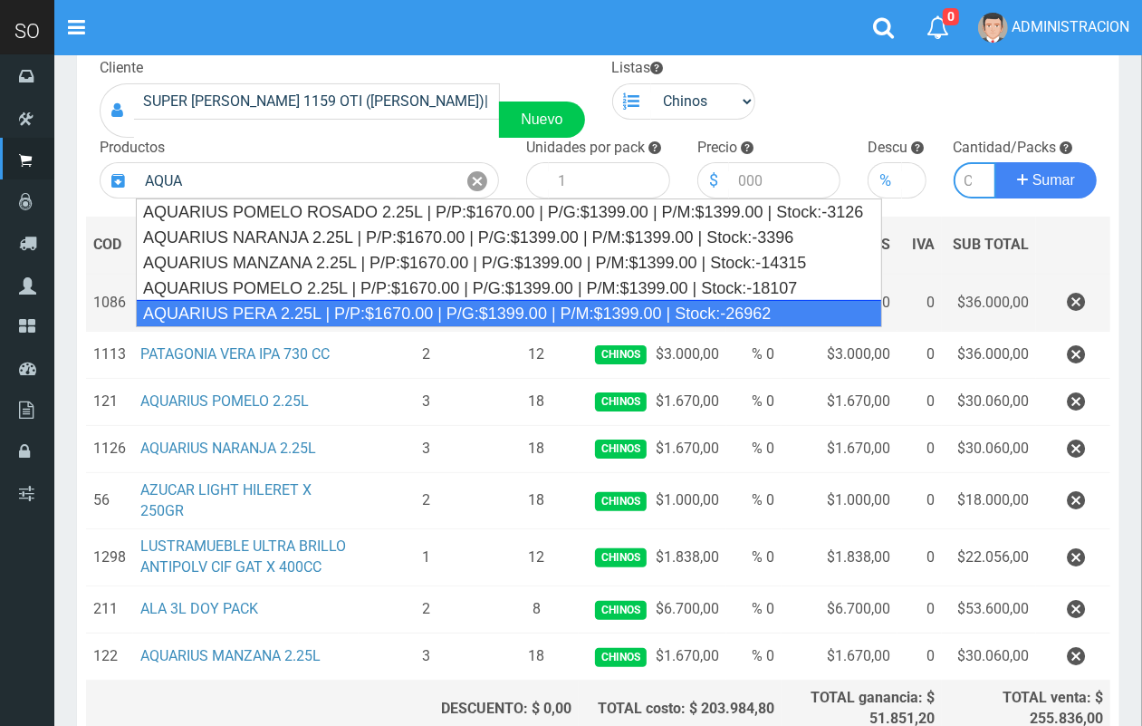
type input "AQUARIUS PERA 2.25L | P/P:$1670.00 | P/G:$1399.00 | P/M:$1399.00 | Stock:-26962"
type input "6"
type input "1670.00"
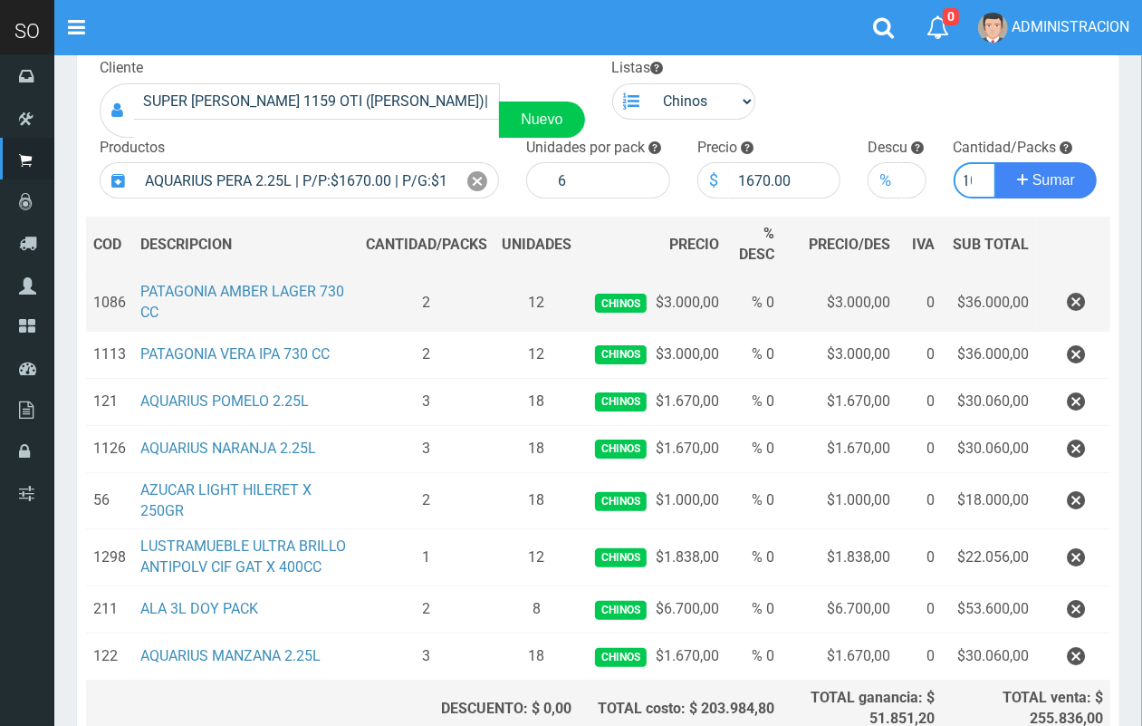
scroll to position [0, 10]
type input "10"
click at [996, 162] on button "Sumar" at bounding box center [1046, 180] width 101 height 36
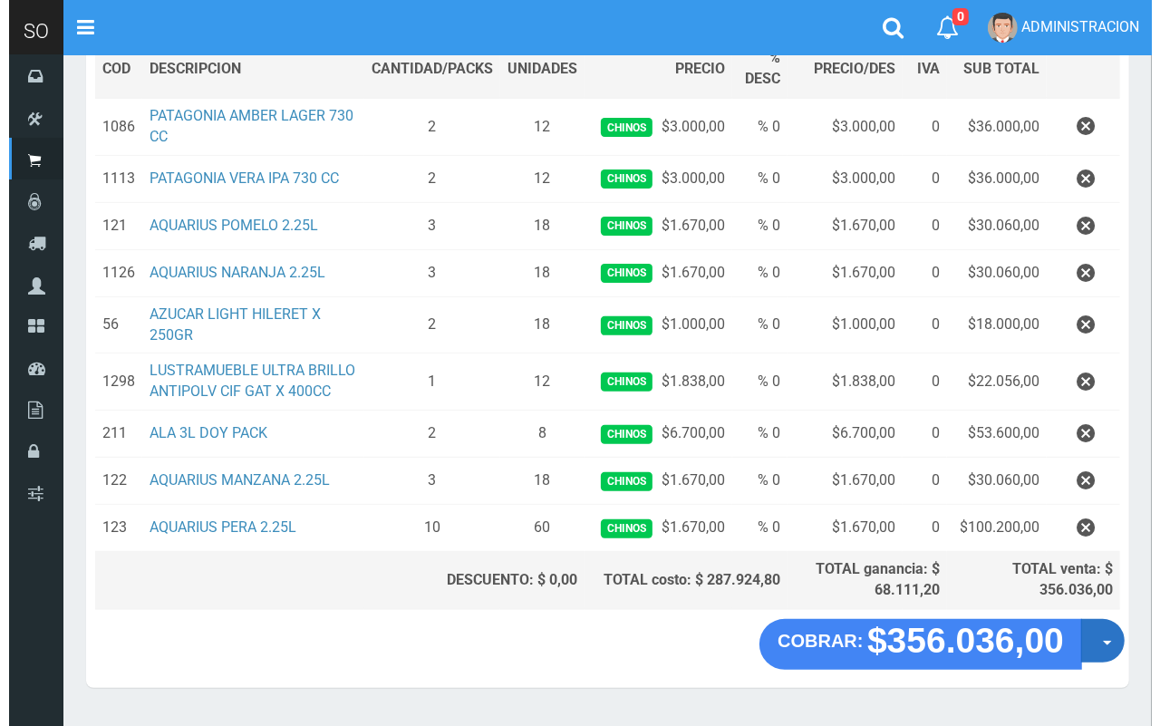
scroll to position [331, 0]
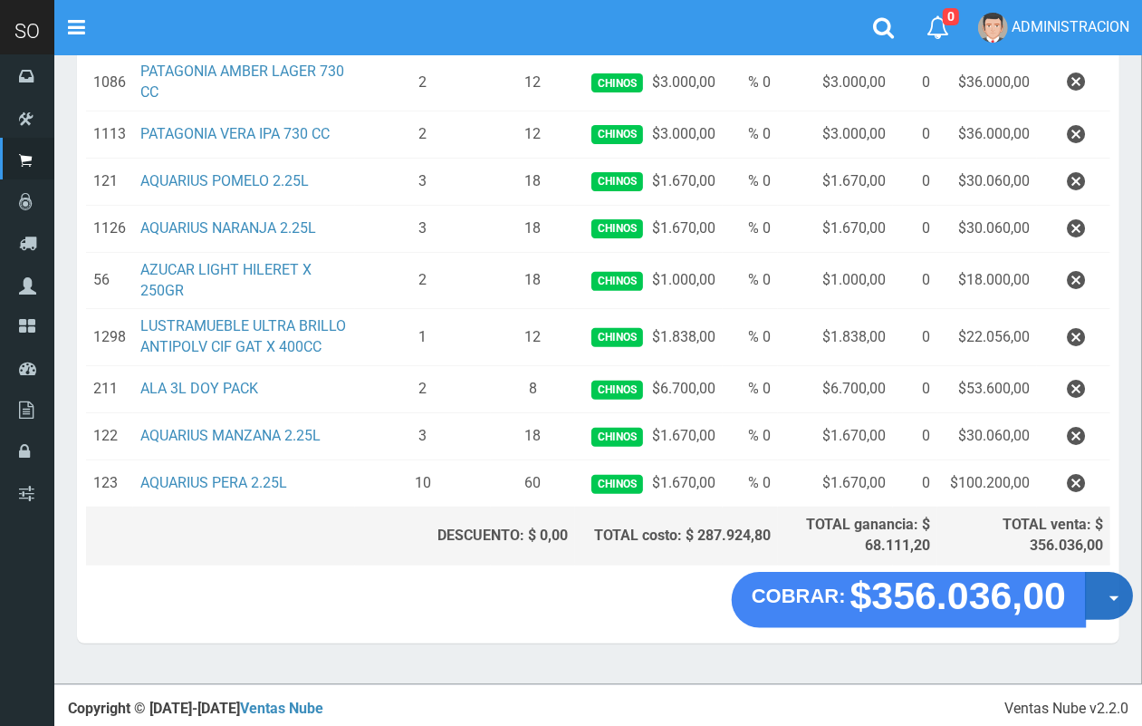
drag, startPoint x: 1105, startPoint y: 603, endPoint x: 1102, endPoint y: 636, distance: 32.7
click at [1105, 604] on button "Opciones" at bounding box center [1109, 596] width 48 height 48
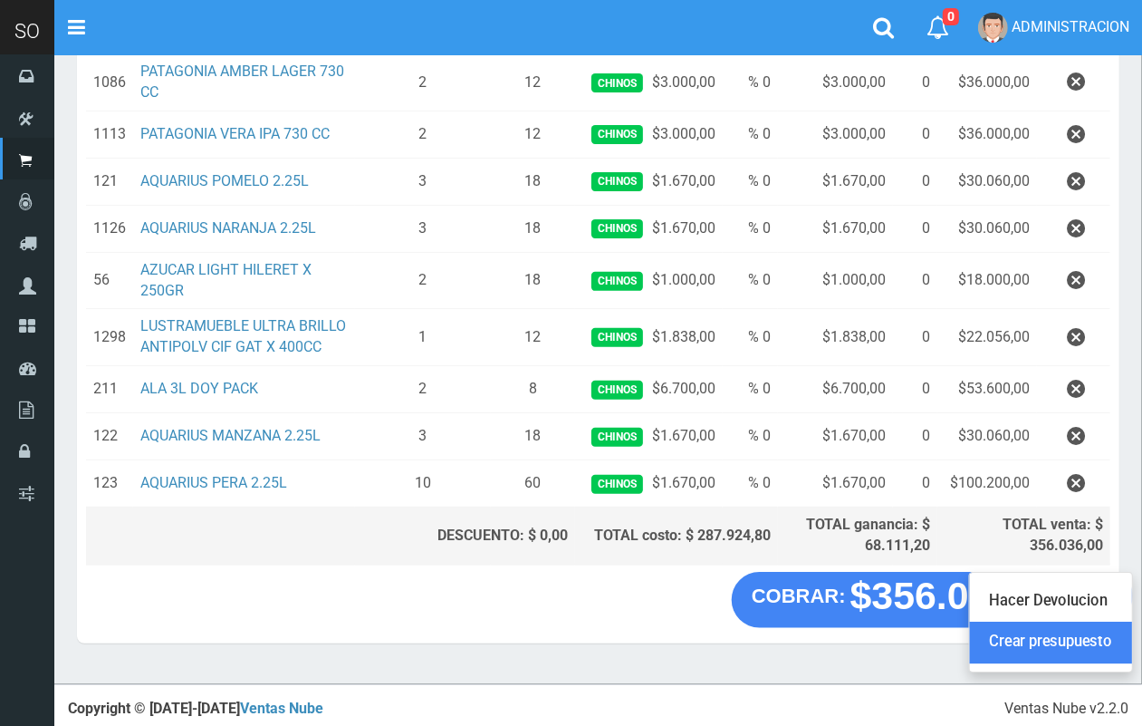
click at [1096, 645] on link "Crear presupuesto" at bounding box center [1051, 642] width 162 height 42
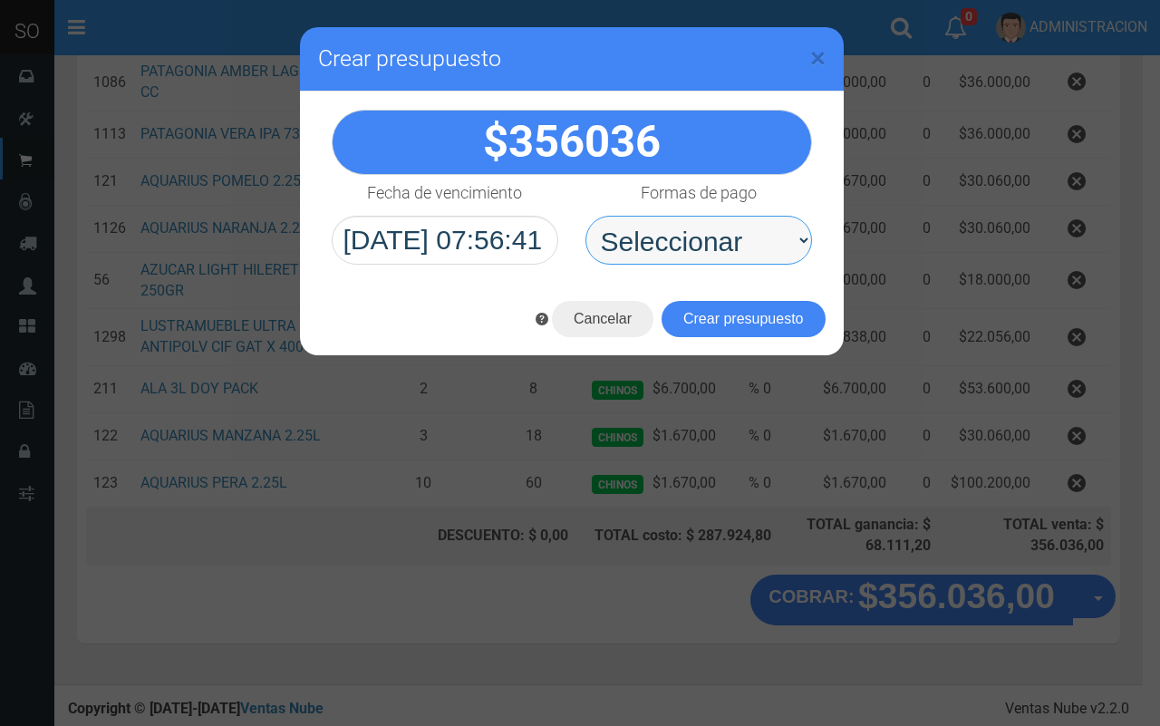
click at [722, 261] on select "Seleccionar Efectivo Tarjeta de Crédito Depósito Débito" at bounding box center [698, 240] width 226 height 49
select select "Efectivo"
click at [585, 216] on select "Seleccionar Efectivo Tarjeta de Crédito Depósito Débito" at bounding box center [698, 240] width 226 height 49
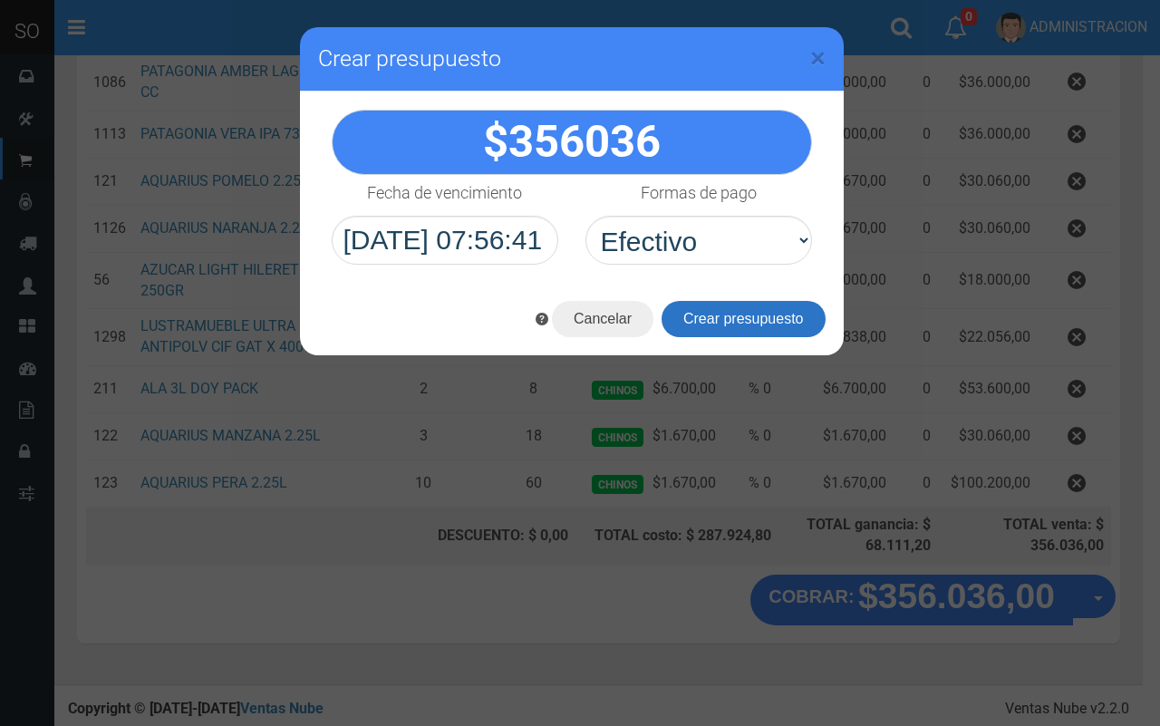
click at [753, 322] on button "Crear presupuesto" at bounding box center [743, 319] width 164 height 36
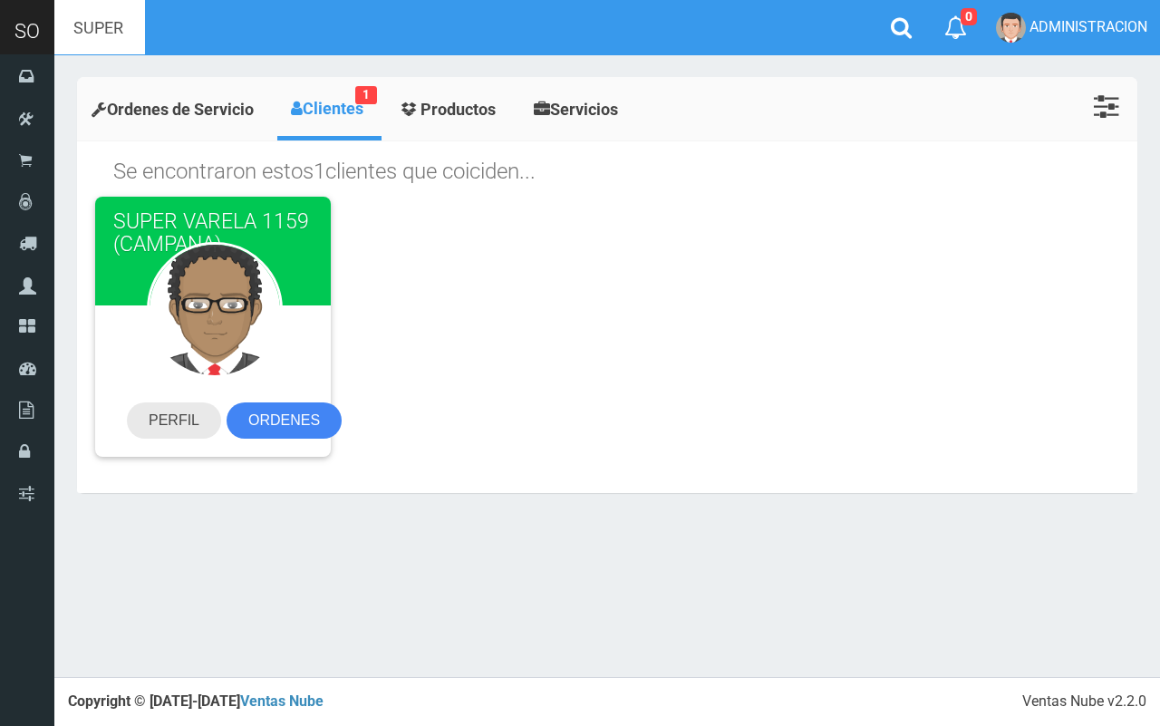
click at [170, 415] on link "PERFIL" at bounding box center [174, 420] width 94 height 36
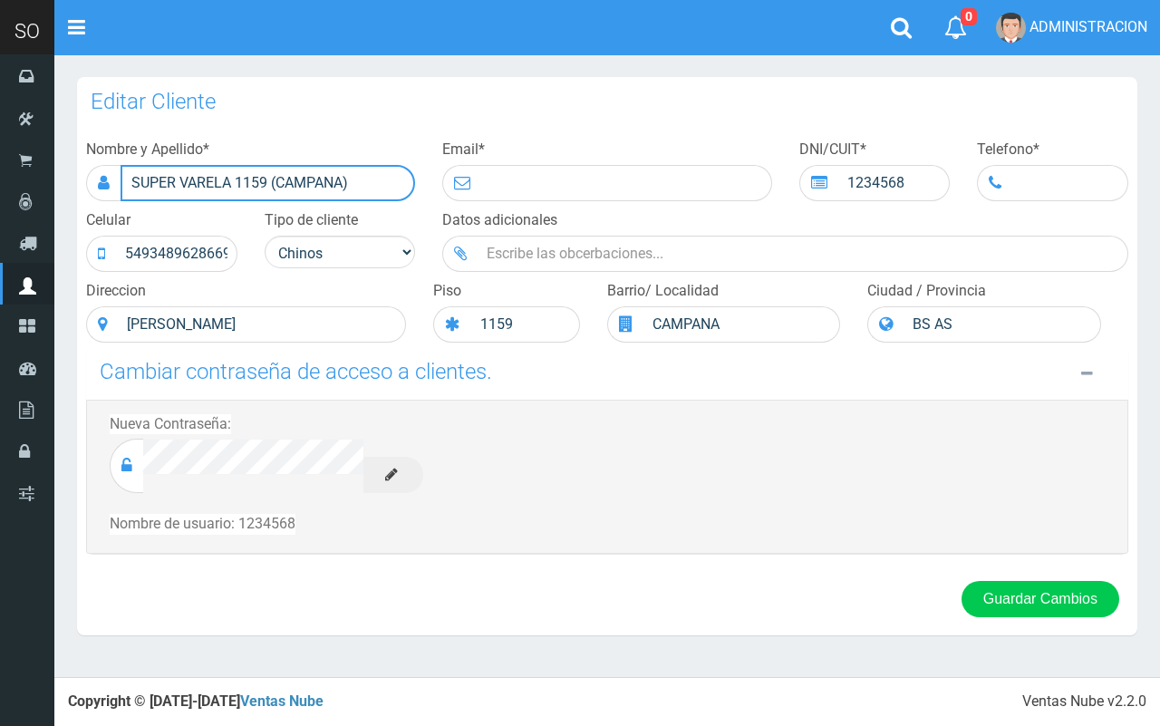
click at [270, 181] on input "SUPER VARELA 1159 (CAMPANA)" at bounding box center [267, 183] width 294 height 36
type input "SUPER VARELA 1159 OTI (CAMPANA)"
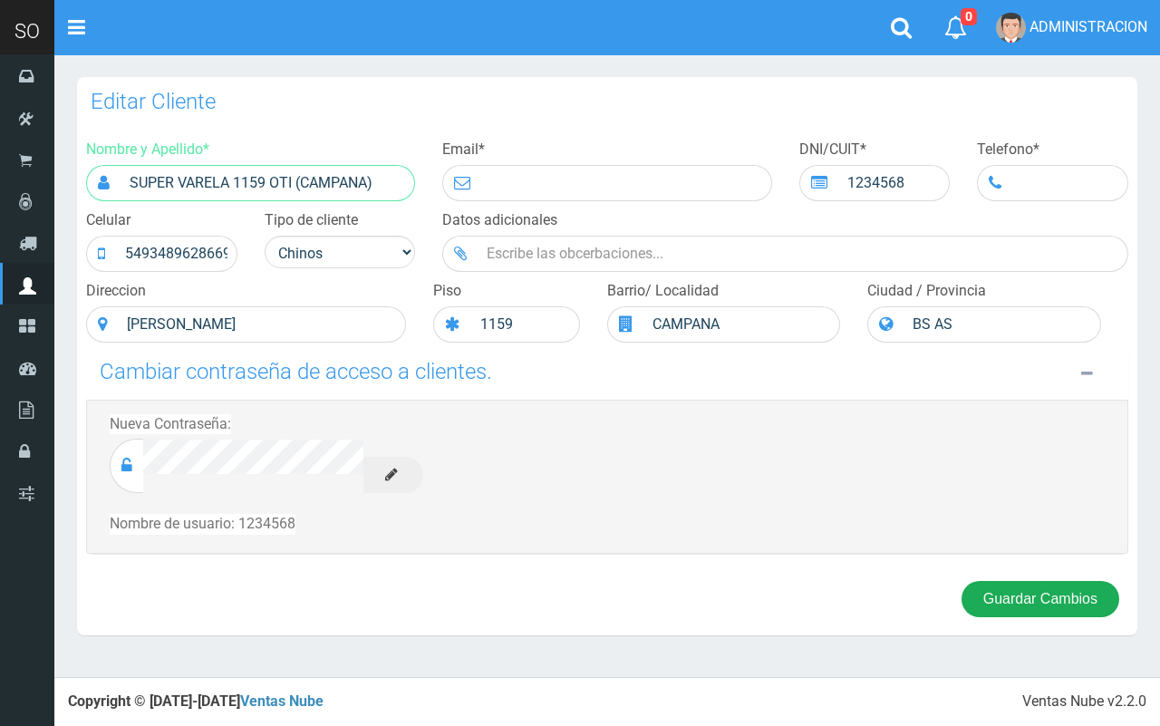
click at [1030, 594] on button "Guardar Cambios" at bounding box center [1040, 599] width 158 height 36
click at [1081, 582] on button "Guardar Cambios" at bounding box center [1040, 599] width 158 height 36
click at [1083, 617] on button "Guardar Cambios" at bounding box center [1040, 599] width 158 height 36
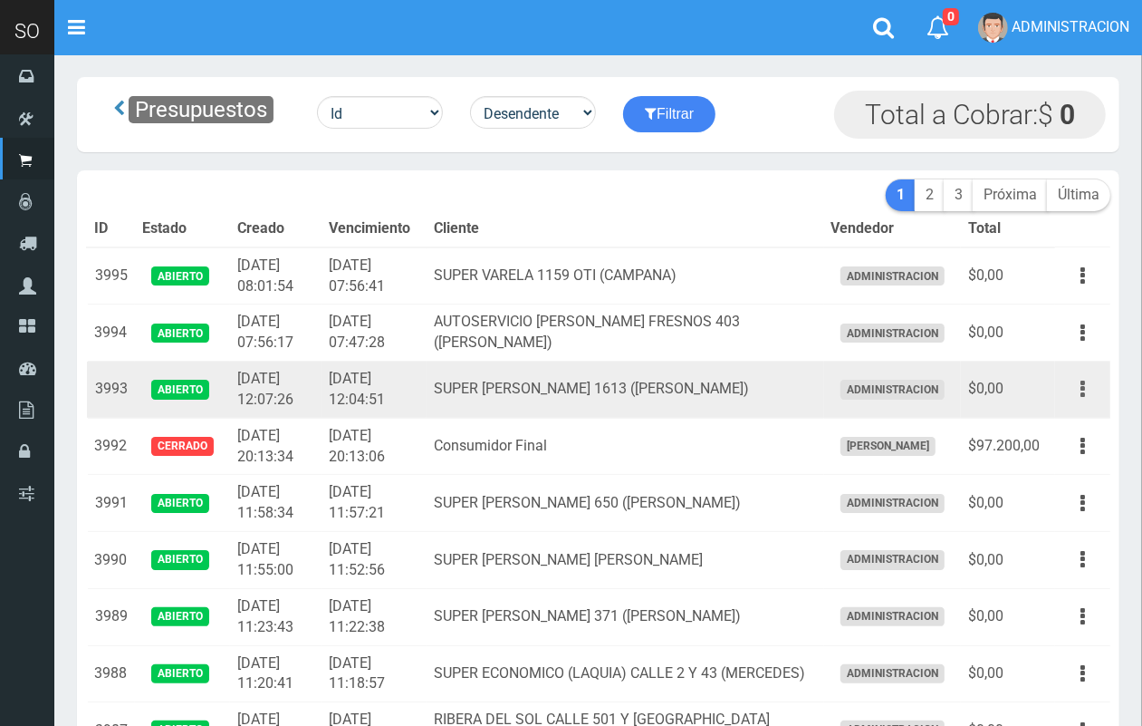
click at [1085, 392] on button "button" at bounding box center [1083, 389] width 41 height 32
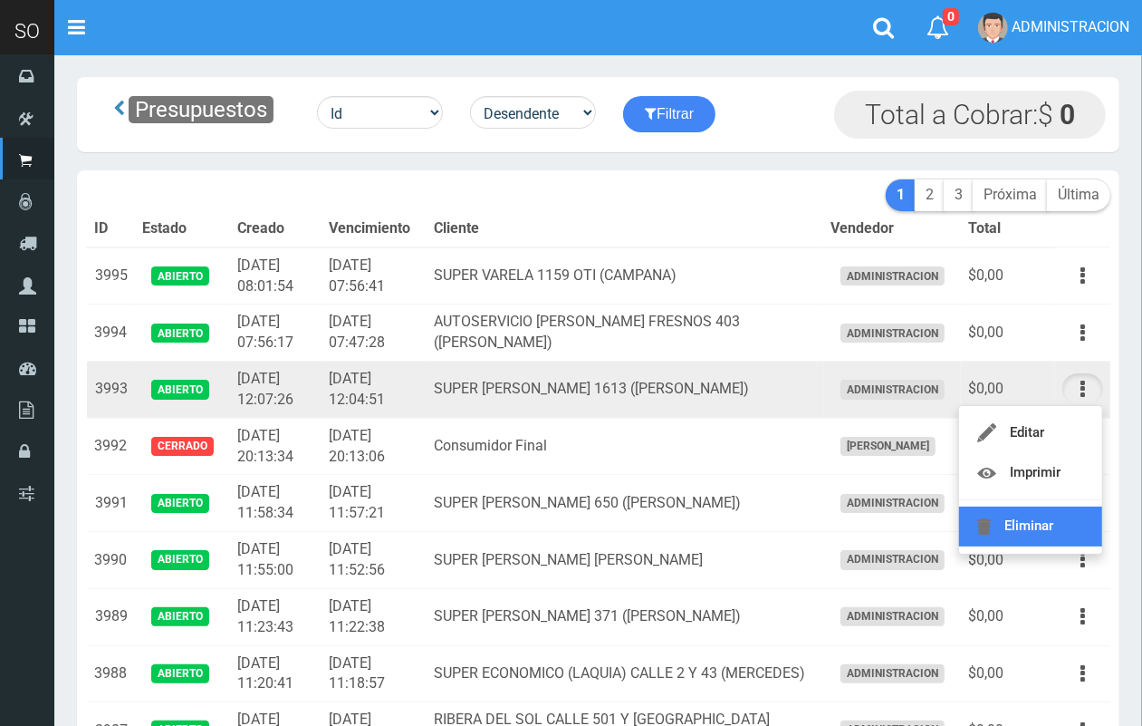
click at [1056, 524] on link "Eliminar" at bounding box center [1030, 526] width 143 height 40
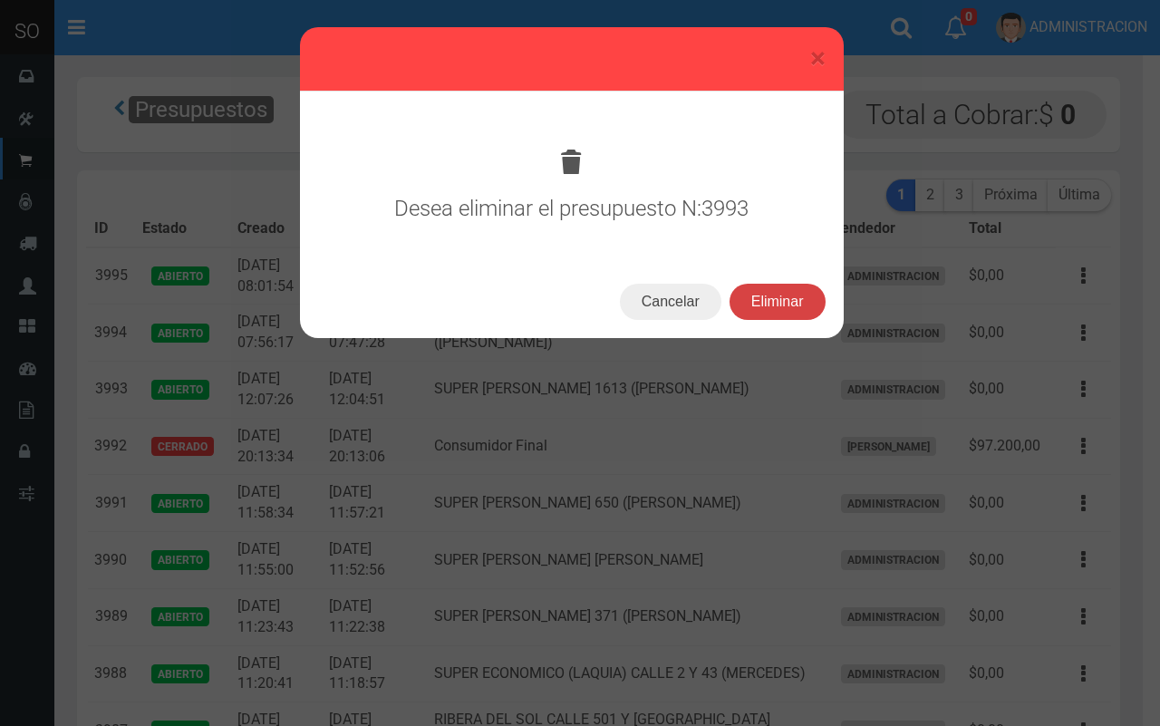
click at [784, 301] on button "Eliminar" at bounding box center [777, 302] width 96 height 36
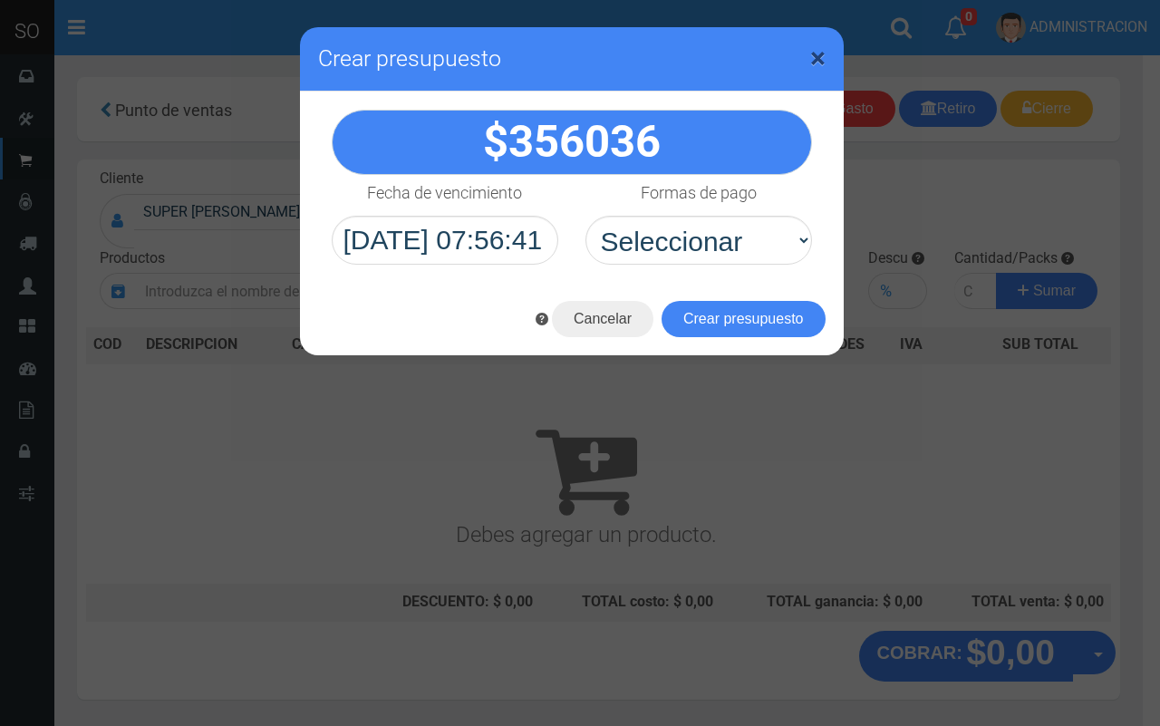
click at [823, 54] on span "×" at bounding box center [817, 58] width 15 height 34
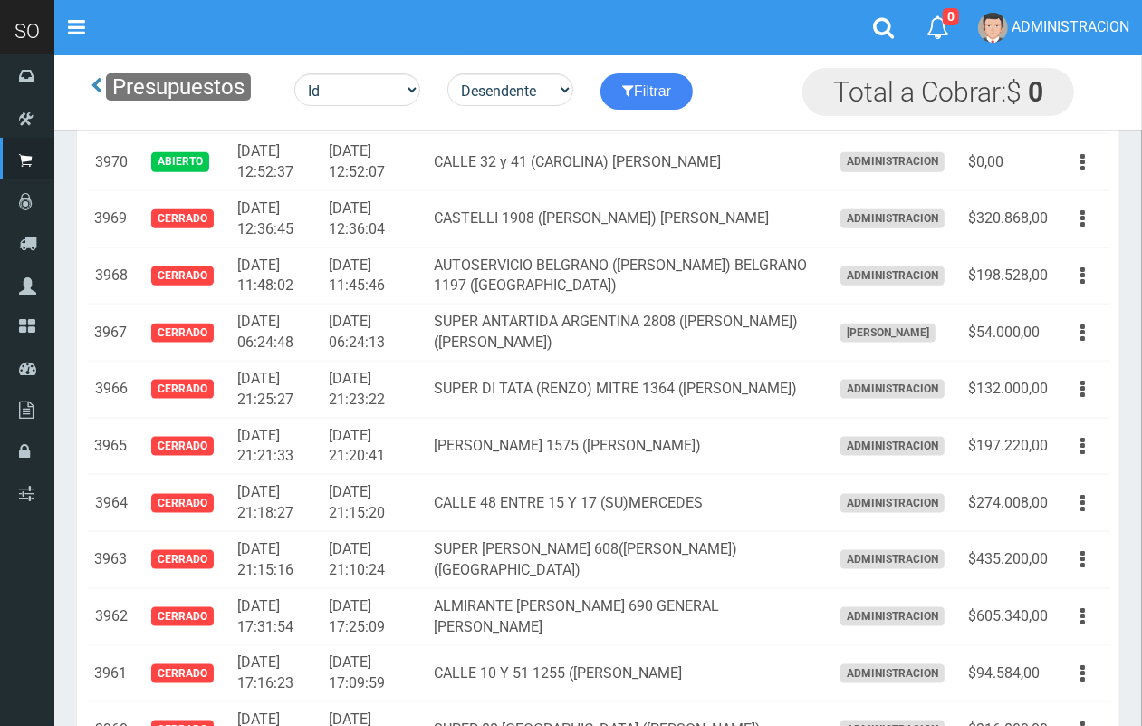
scroll to position [1431, 0]
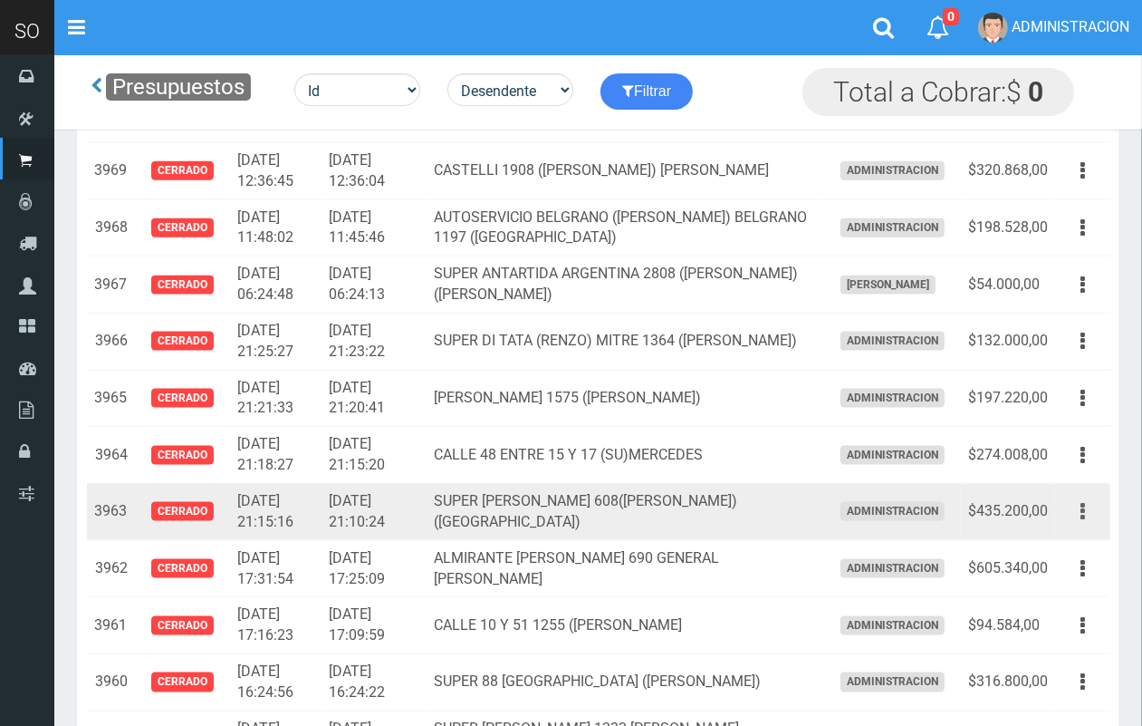
click at [1092, 517] on button "button" at bounding box center [1083, 512] width 41 height 32
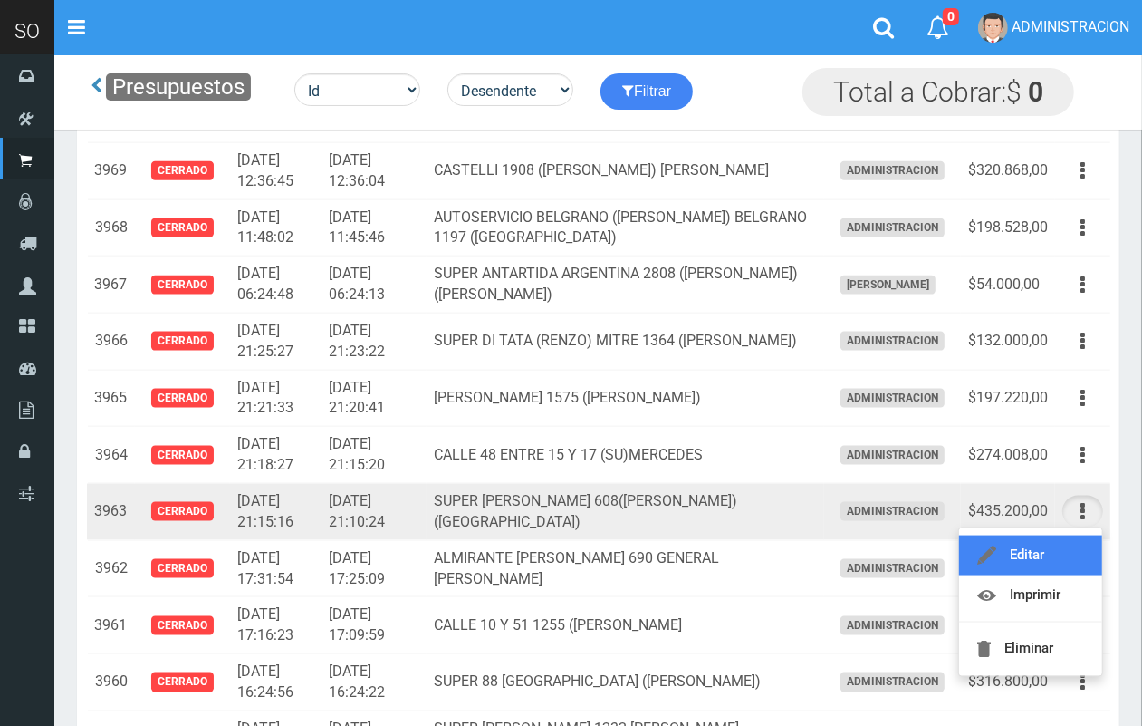
click at [1062, 553] on link "Editar" at bounding box center [1030, 555] width 143 height 40
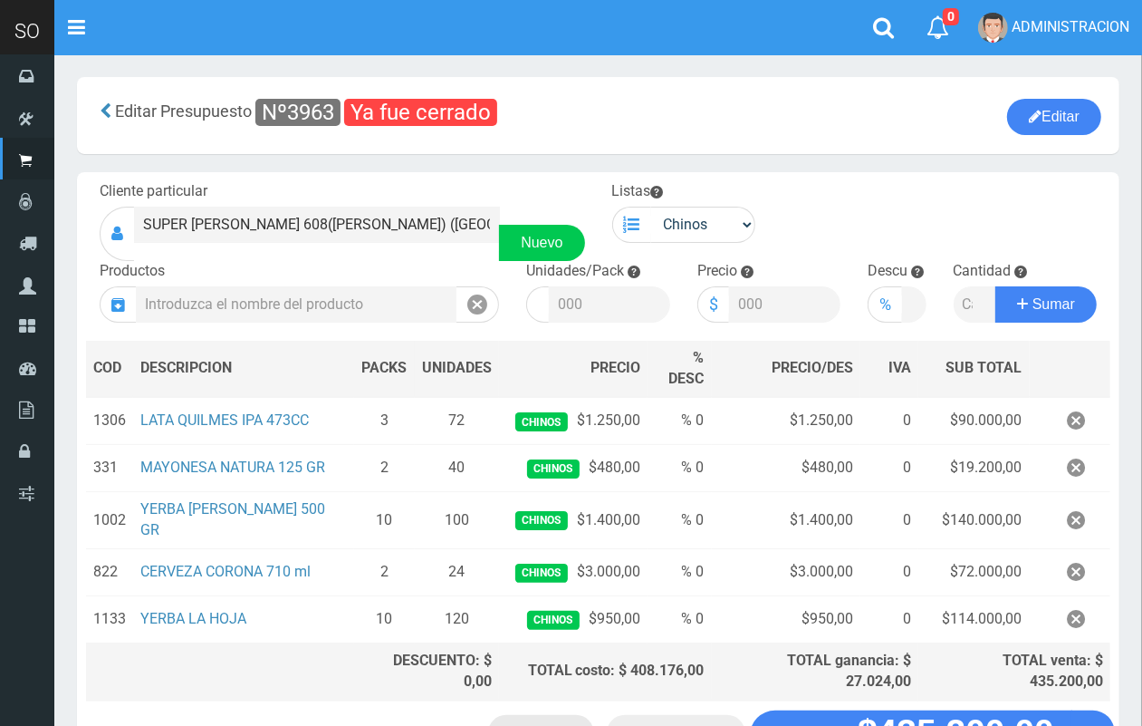
click at [559, 715] on link "Factura" at bounding box center [541, 733] width 106 height 36
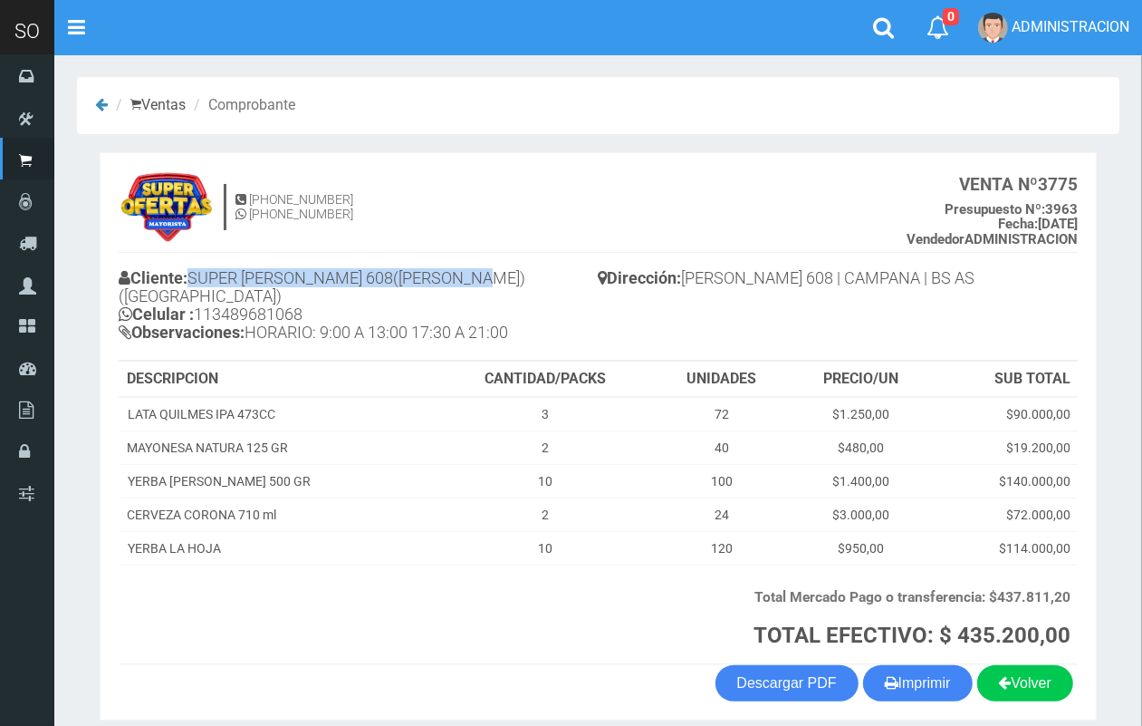
drag, startPoint x: 510, startPoint y: 281, endPoint x: 199, endPoint y: 272, distance: 310.8
click at [199, 272] on h4 "Cliente: SUPER [PERSON_NAME][STREET_ADDRESS][PERSON_NAME] Celular : [PHONE_NUMB…" at bounding box center [359, 307] width 480 height 85
copy h4 "SUPER [PERSON_NAME] 608([PERSON_NAME]) ([GEOGRAPHIC_DATA])"
click at [767, 679] on link "Descargar PDF" at bounding box center [787, 683] width 143 height 36
